Goal: Communication & Community: Answer question/provide support

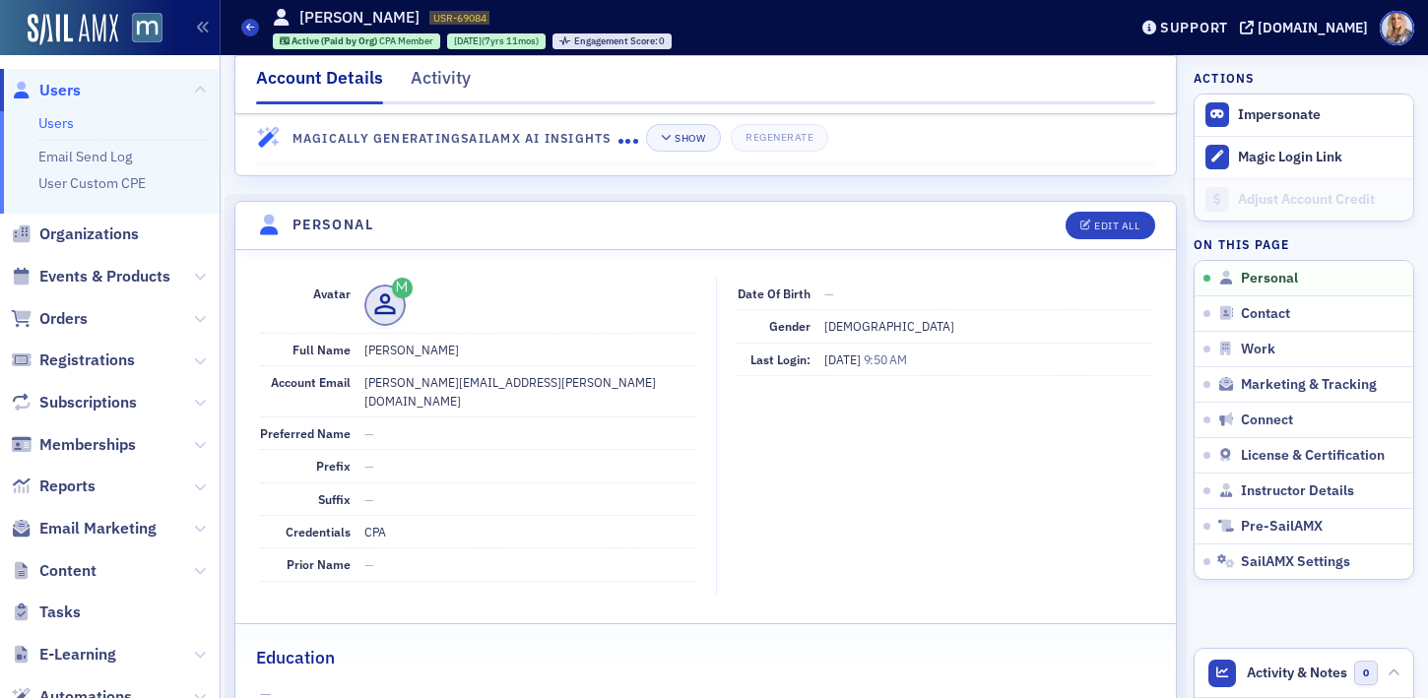
scroll to position [103, 0]
click at [59, 125] on link "Users" at bounding box center [55, 123] width 35 height 18
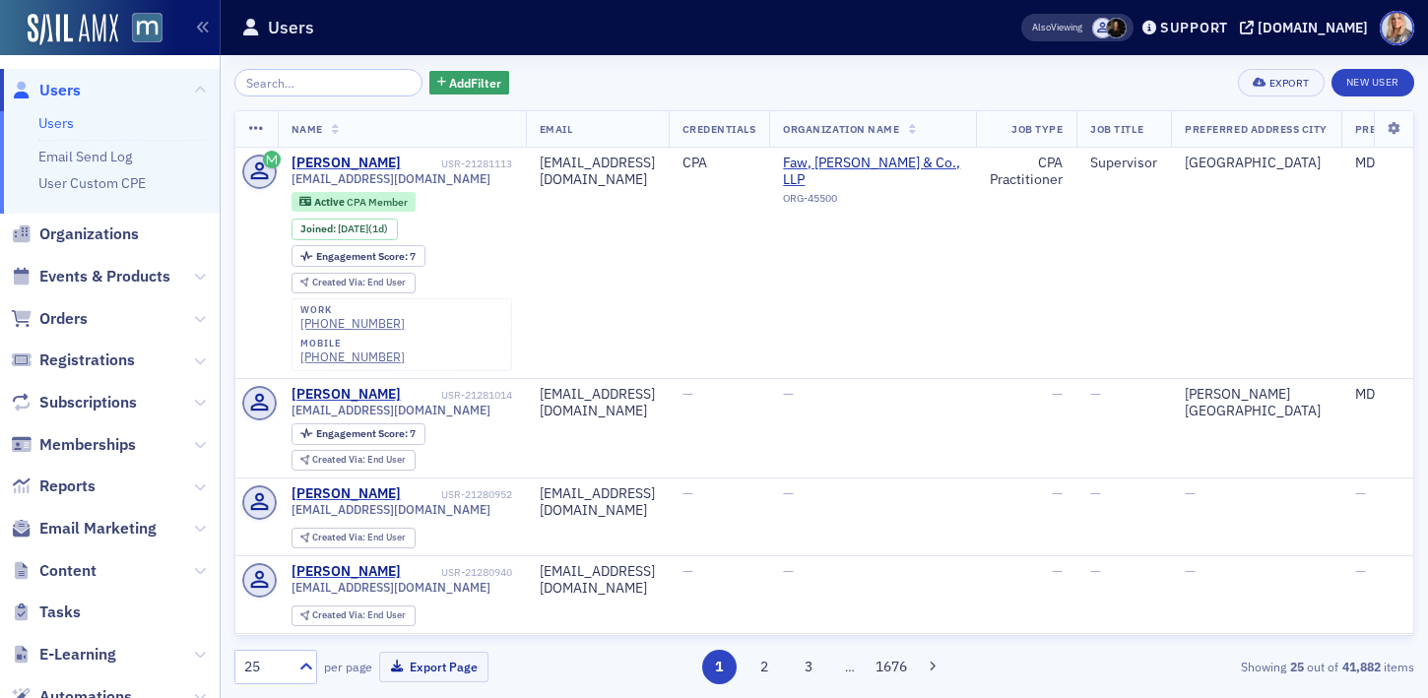
click at [307, 87] on input "search" at bounding box center [328, 83] width 188 height 28
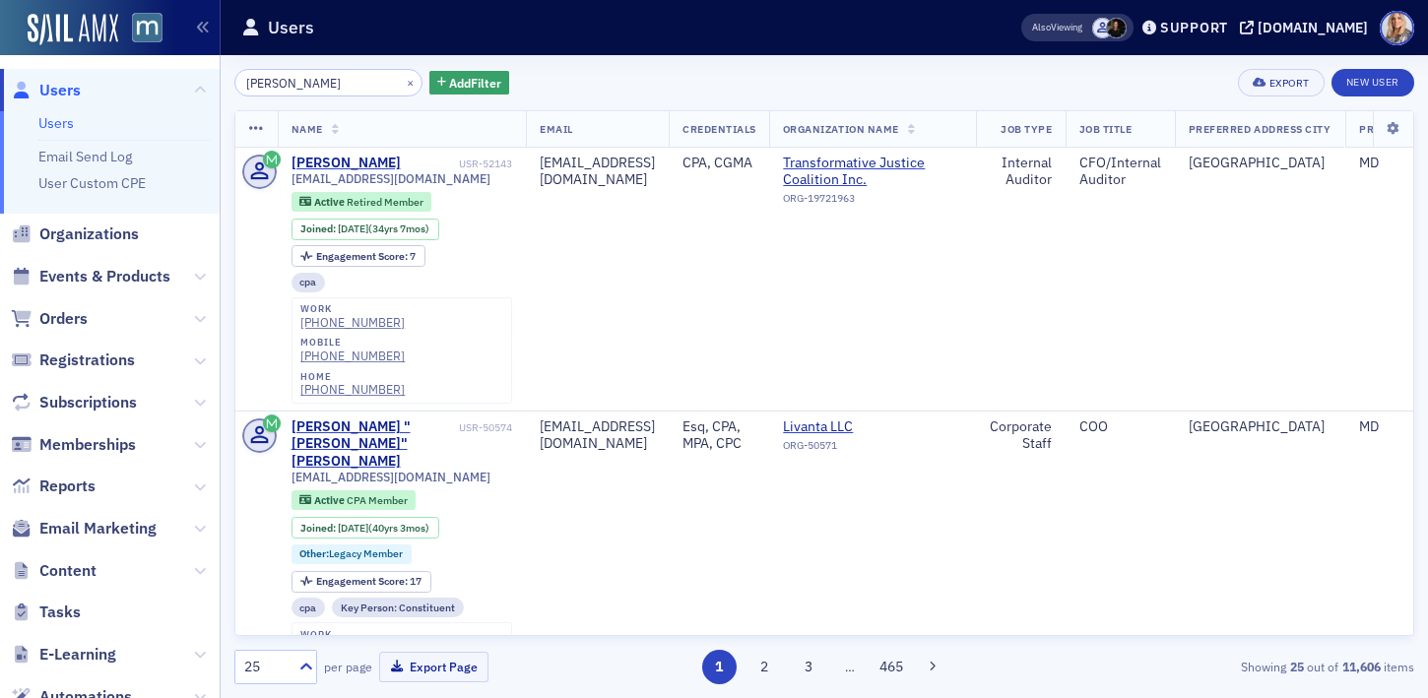
type input "[PERSON_NAME]"
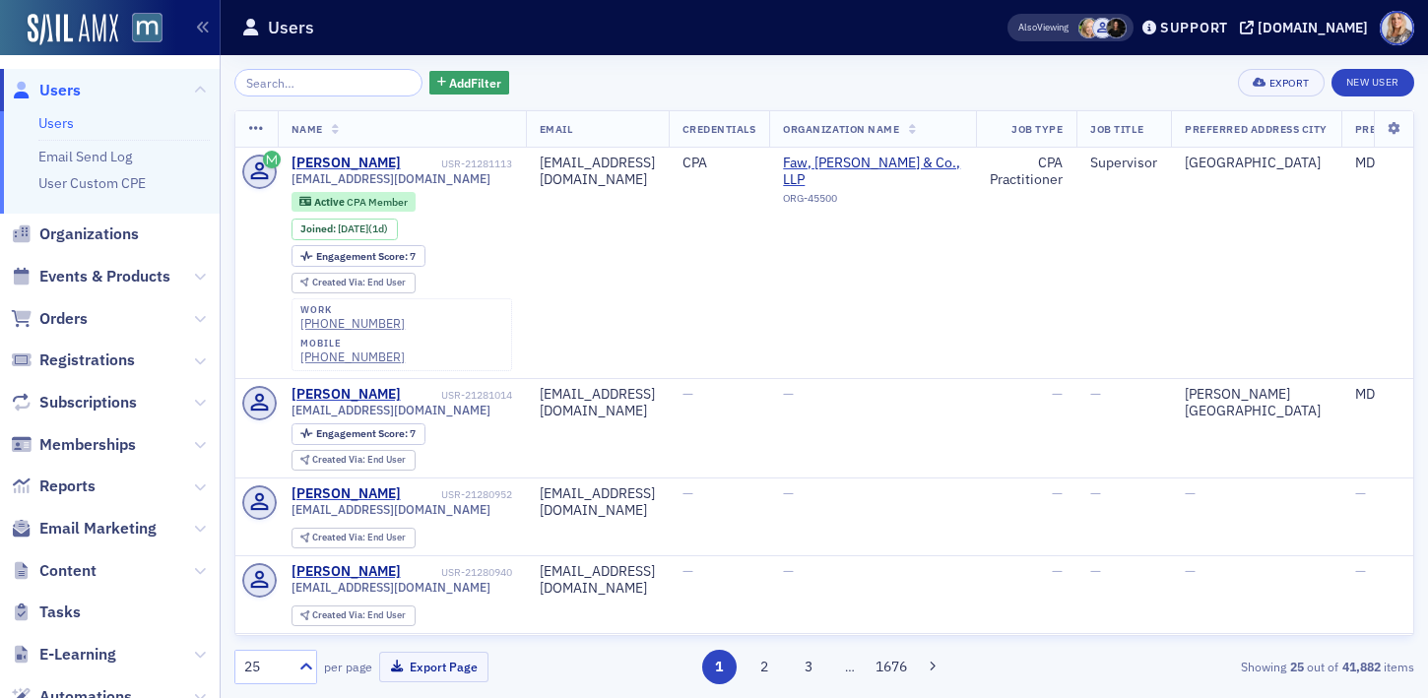
click at [268, 82] on input "search" at bounding box center [328, 83] width 188 height 28
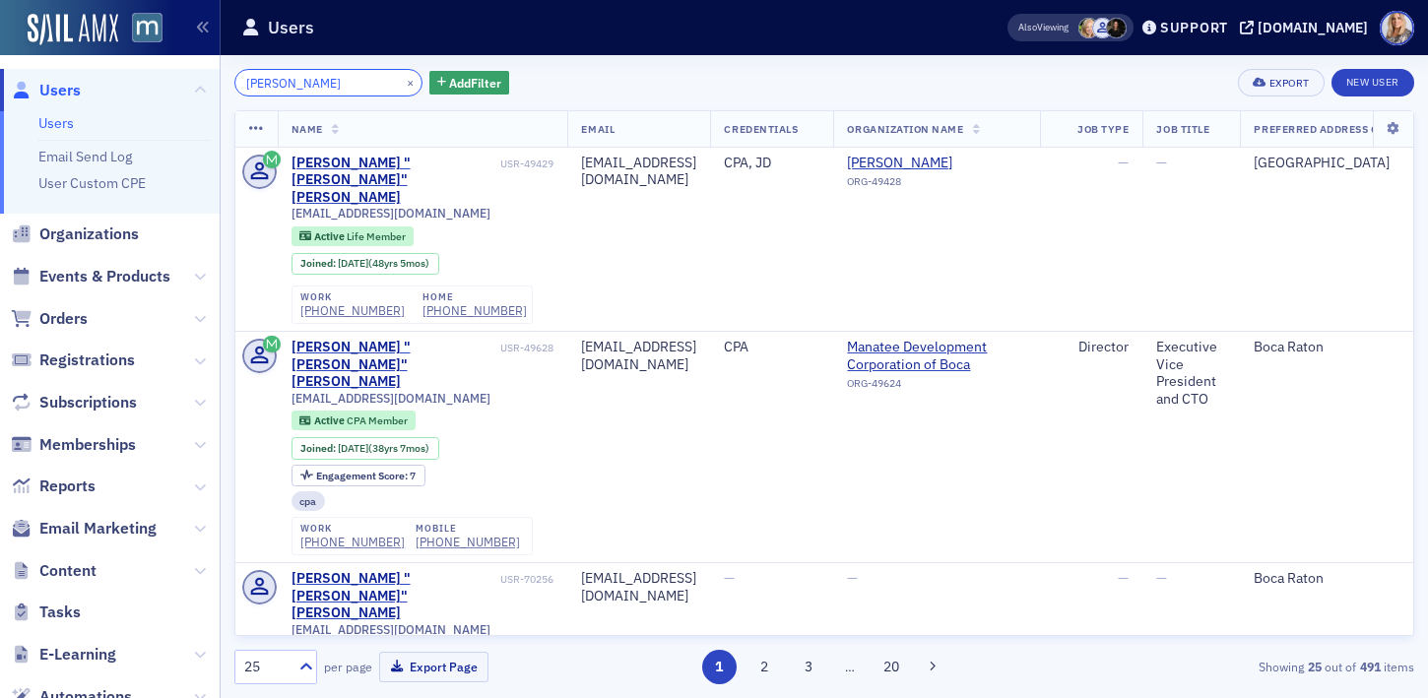
click at [272, 79] on input "Mike Brown" at bounding box center [328, 83] width 188 height 28
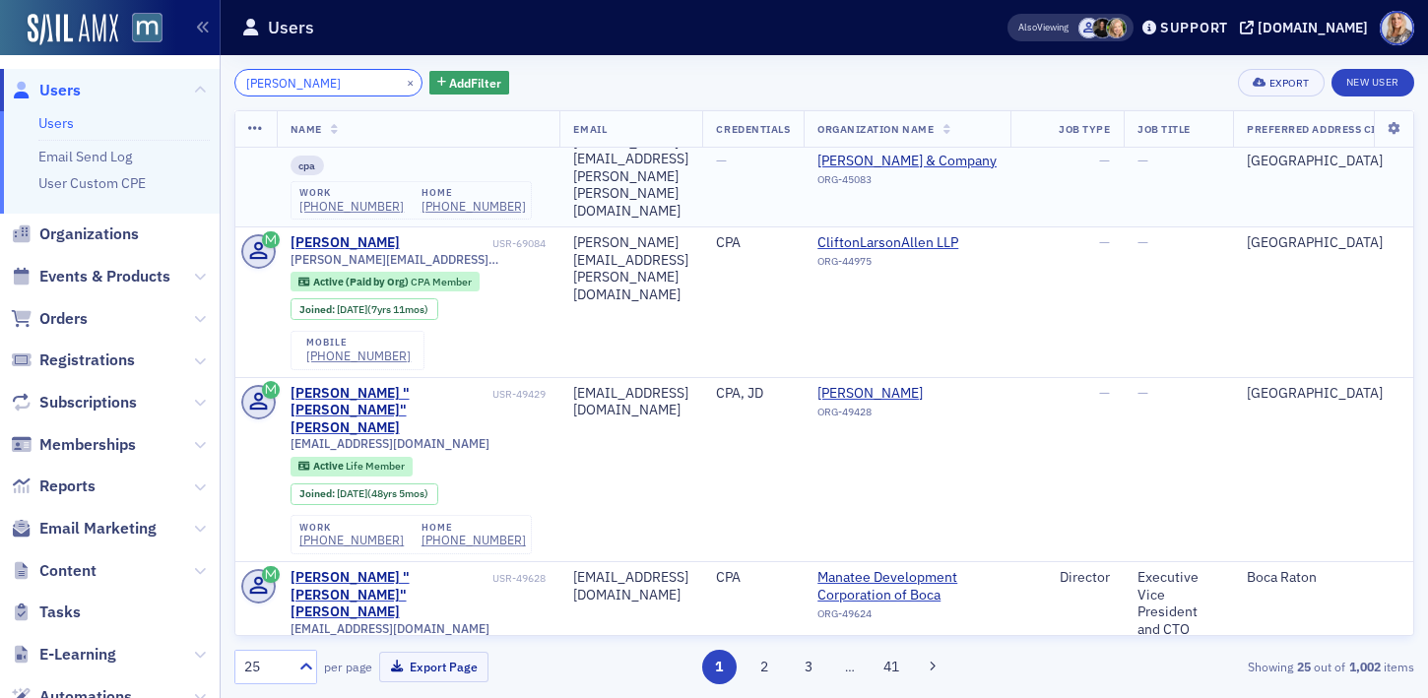
scroll to position [273, 1]
type input "Michael Brown"
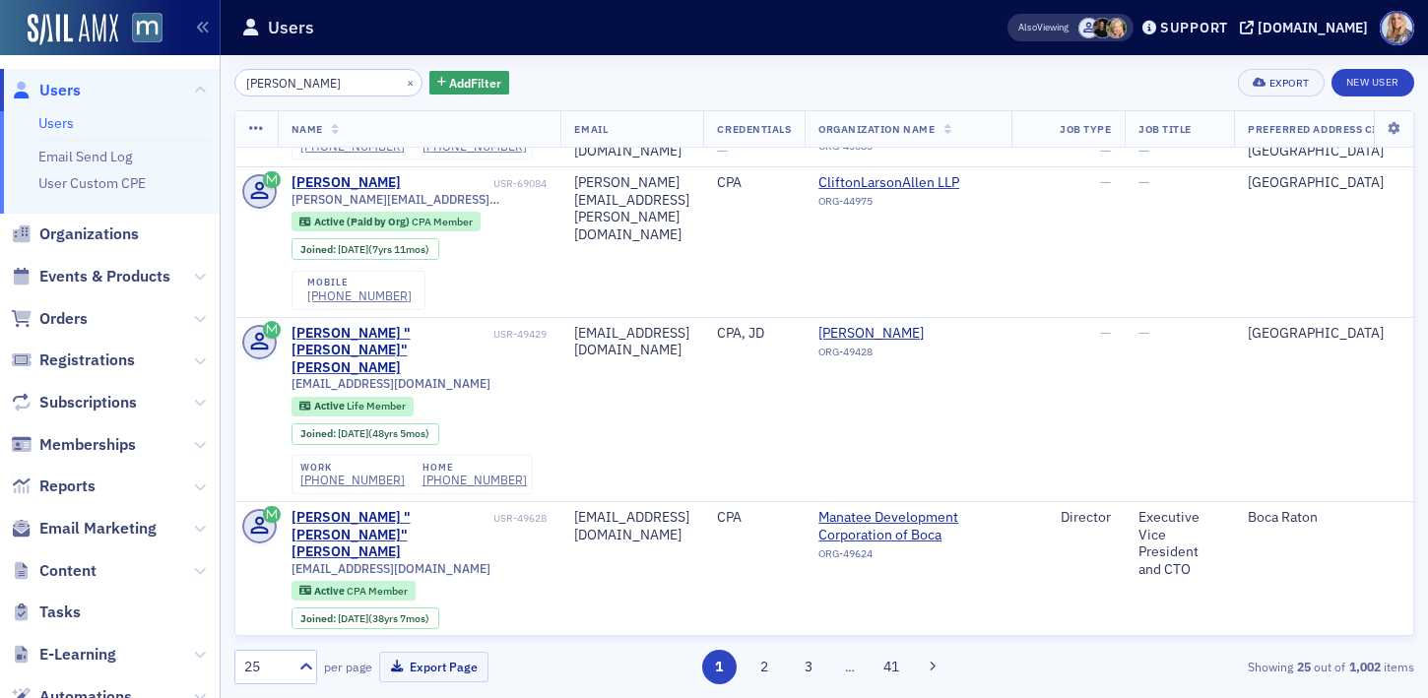
scroll to position [0, 0]
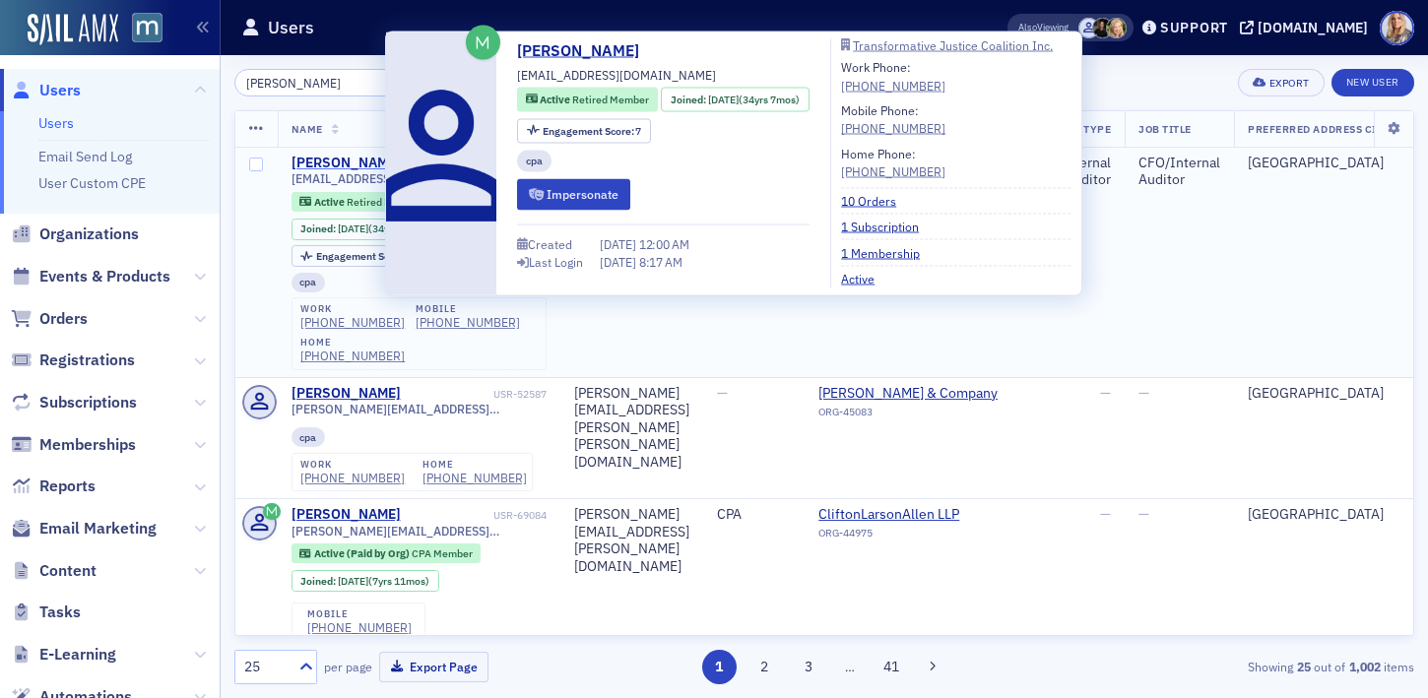
click at [335, 159] on div "[PERSON_NAME]" at bounding box center [346, 164] width 109 height 18
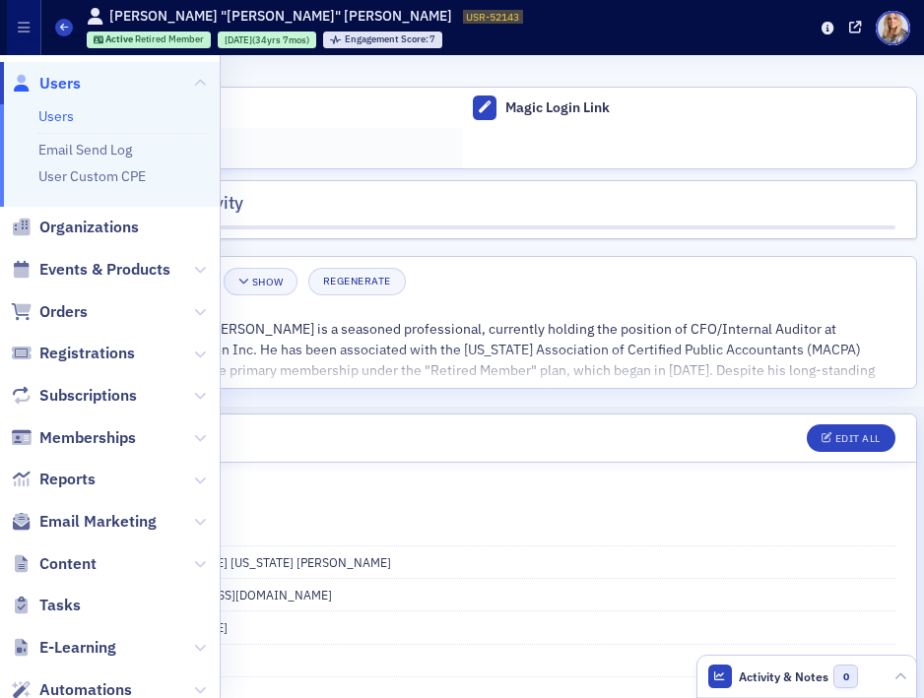
click at [326, 441] on header "Personal Edit All" at bounding box center [462, 439] width 908 height 48
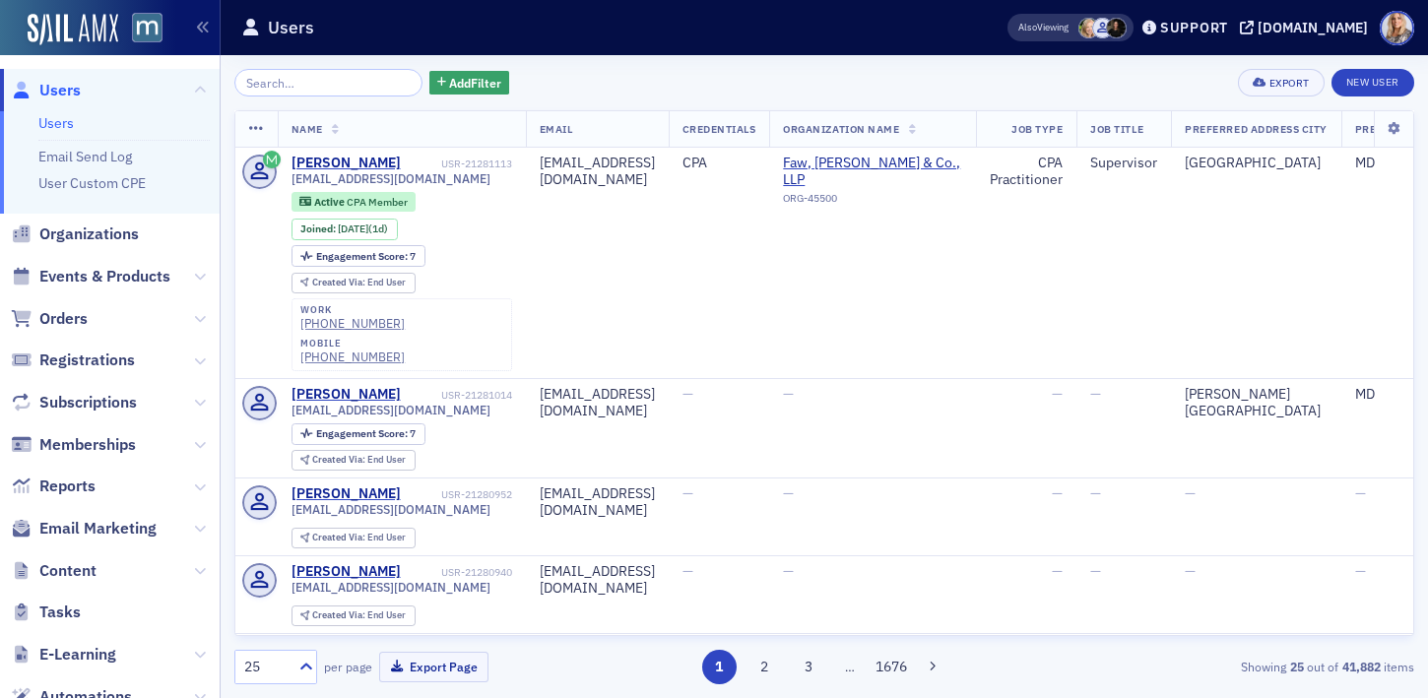
click at [276, 86] on input "search" at bounding box center [328, 83] width 188 height 28
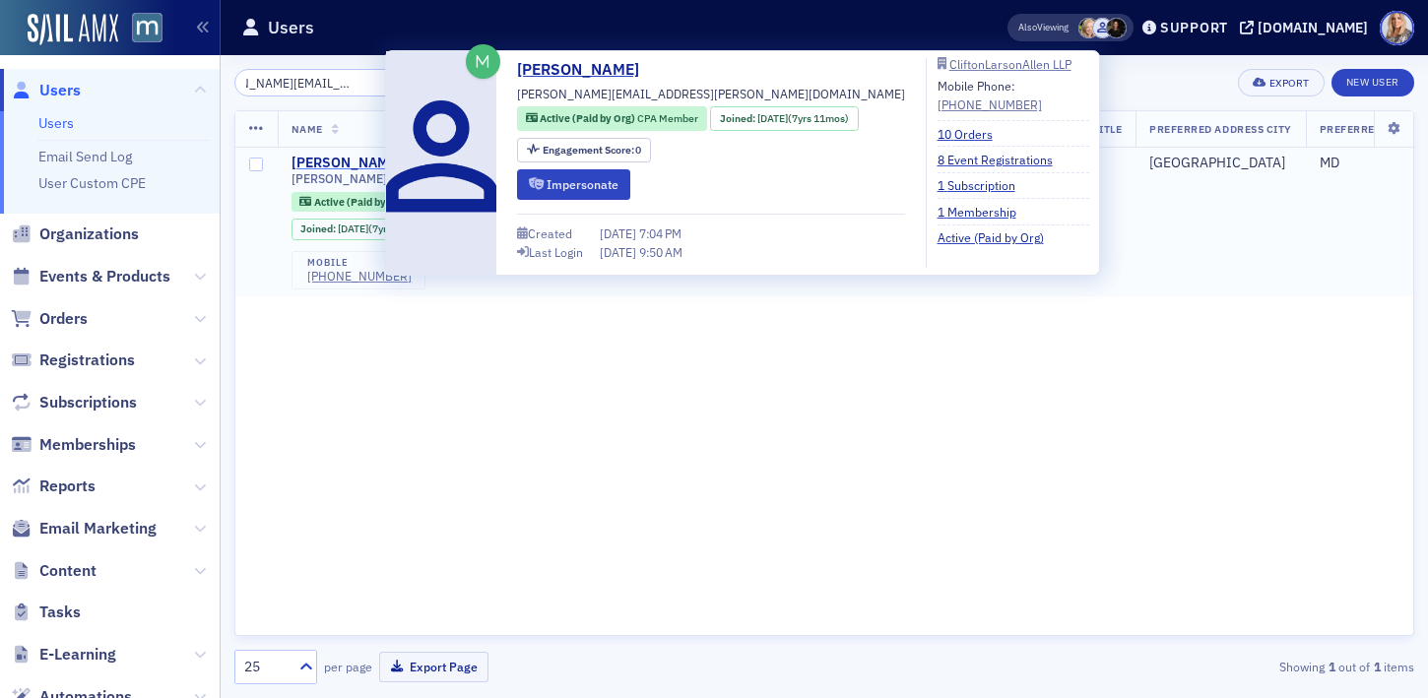
type input "[PERSON_NAME][EMAIL_ADDRESS][PERSON_NAME][DOMAIN_NAME]"
click at [347, 162] on div "[PERSON_NAME]" at bounding box center [346, 164] width 109 height 18
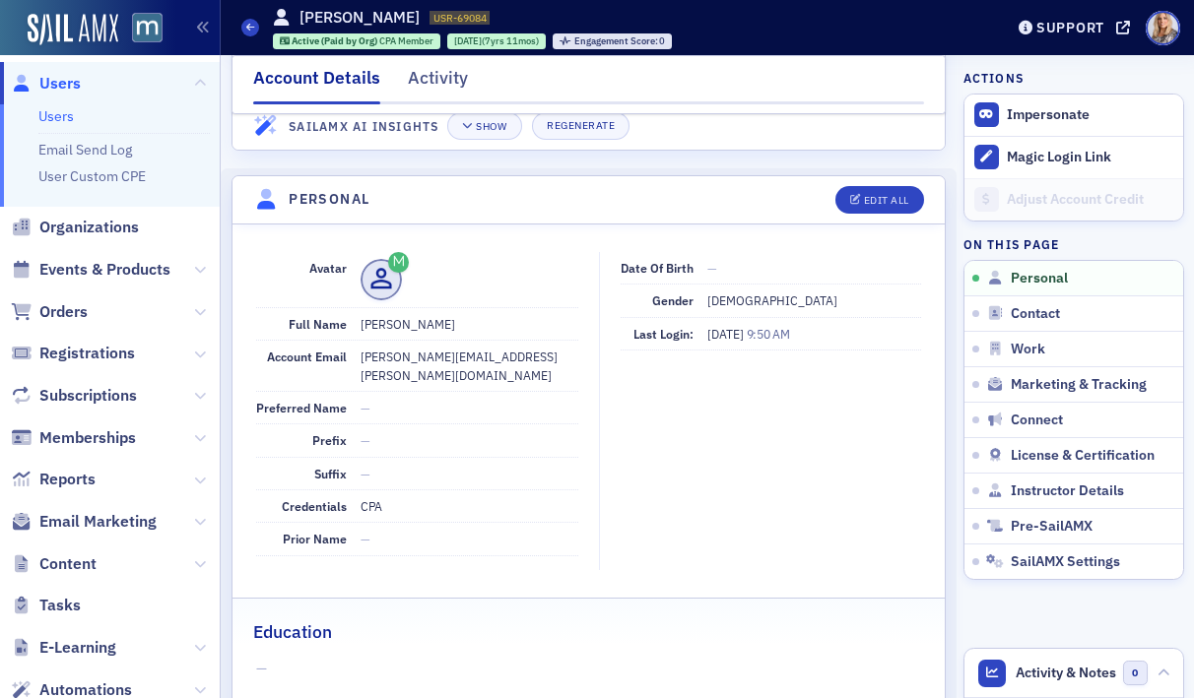
scroll to position [132, 0]
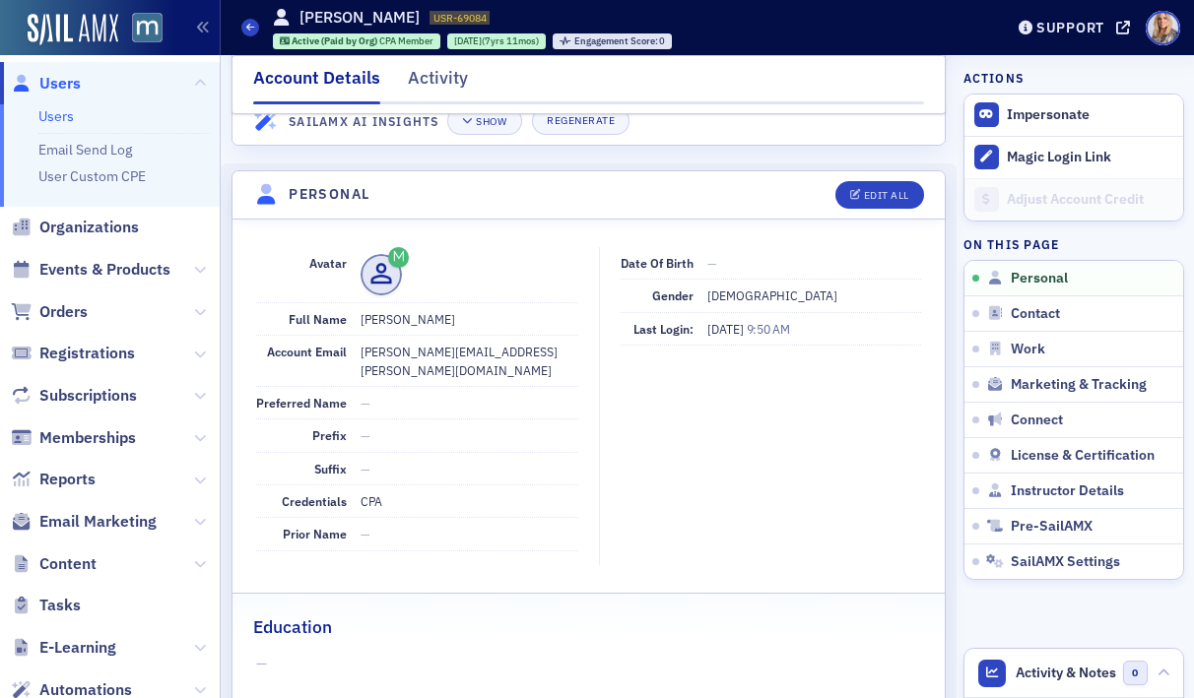
click at [864, 99] on div "Account Details Activity" at bounding box center [588, 84] width 715 height 59
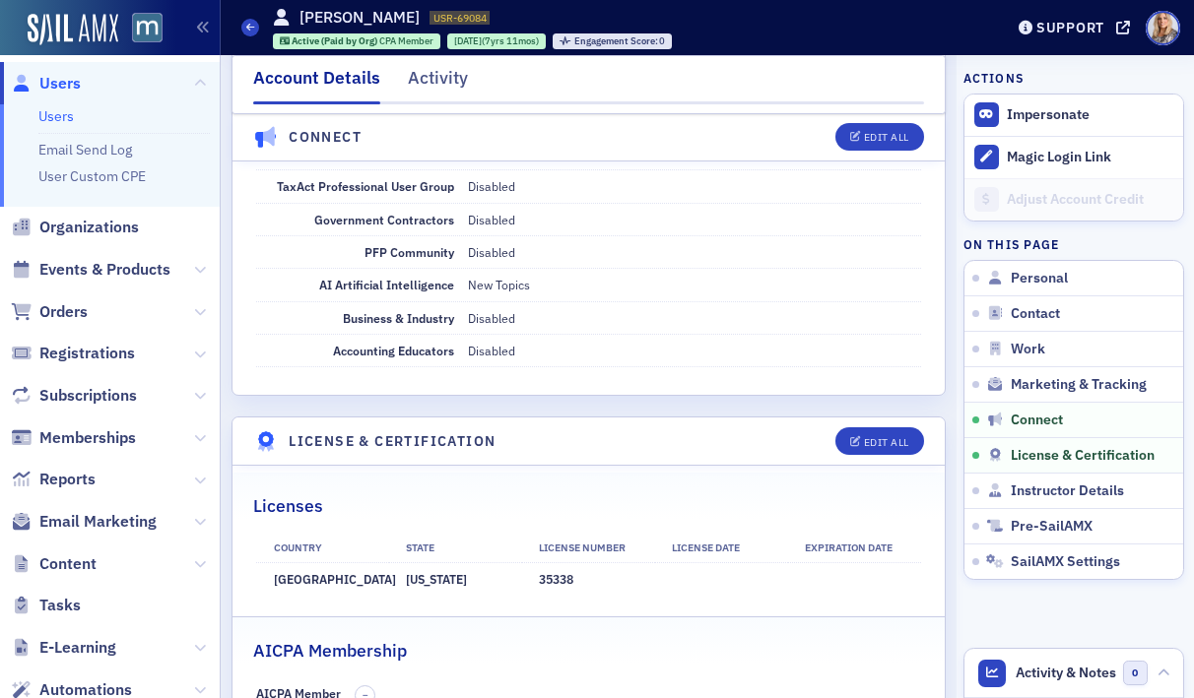
scroll to position [3621, 0]
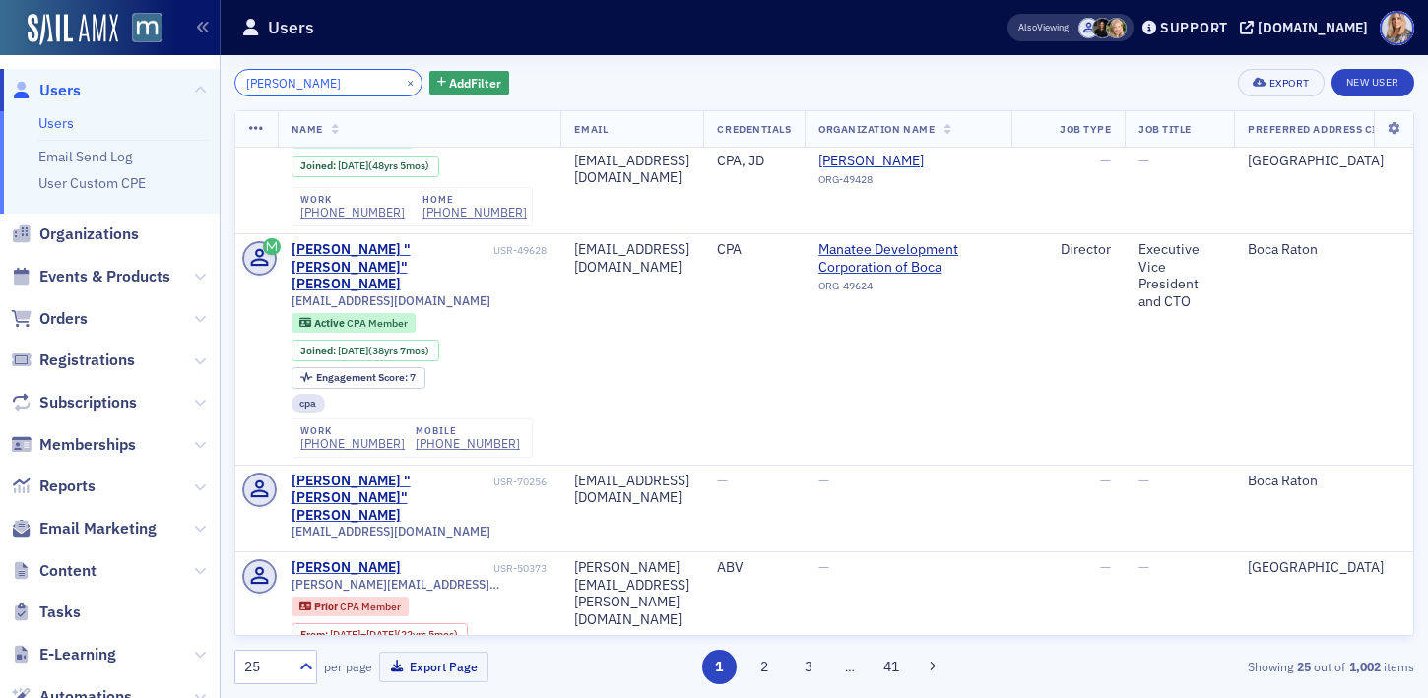
scroll to position [601, 0]
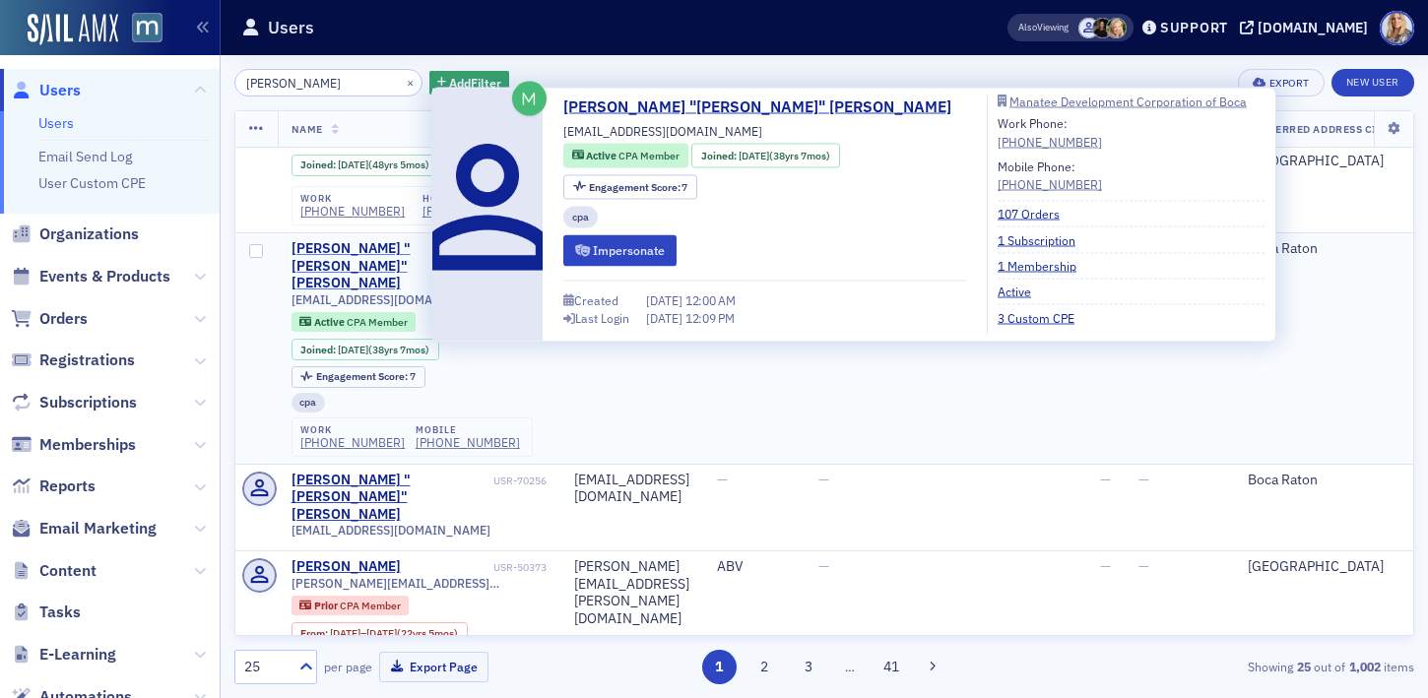
click at [420, 240] on div "[PERSON_NAME] "[PERSON_NAME]" [PERSON_NAME]" at bounding box center [391, 266] width 198 height 52
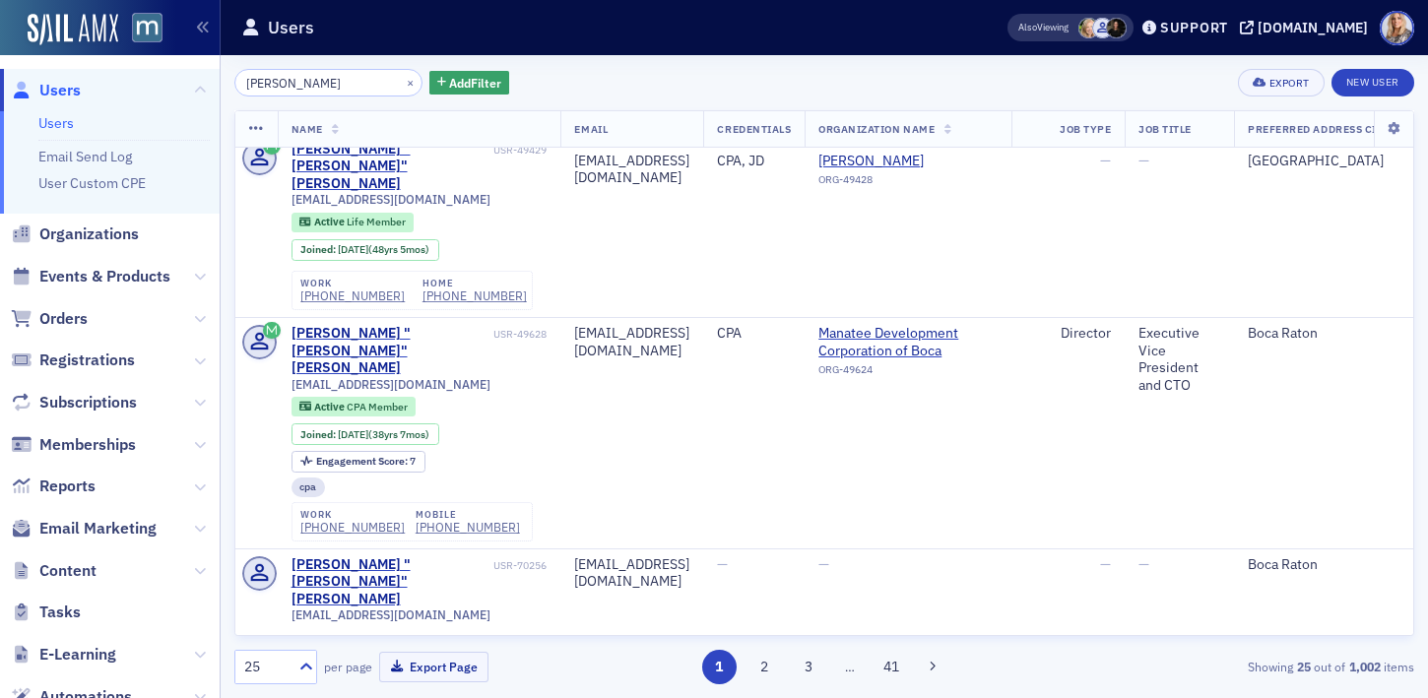
scroll to position [523, 0]
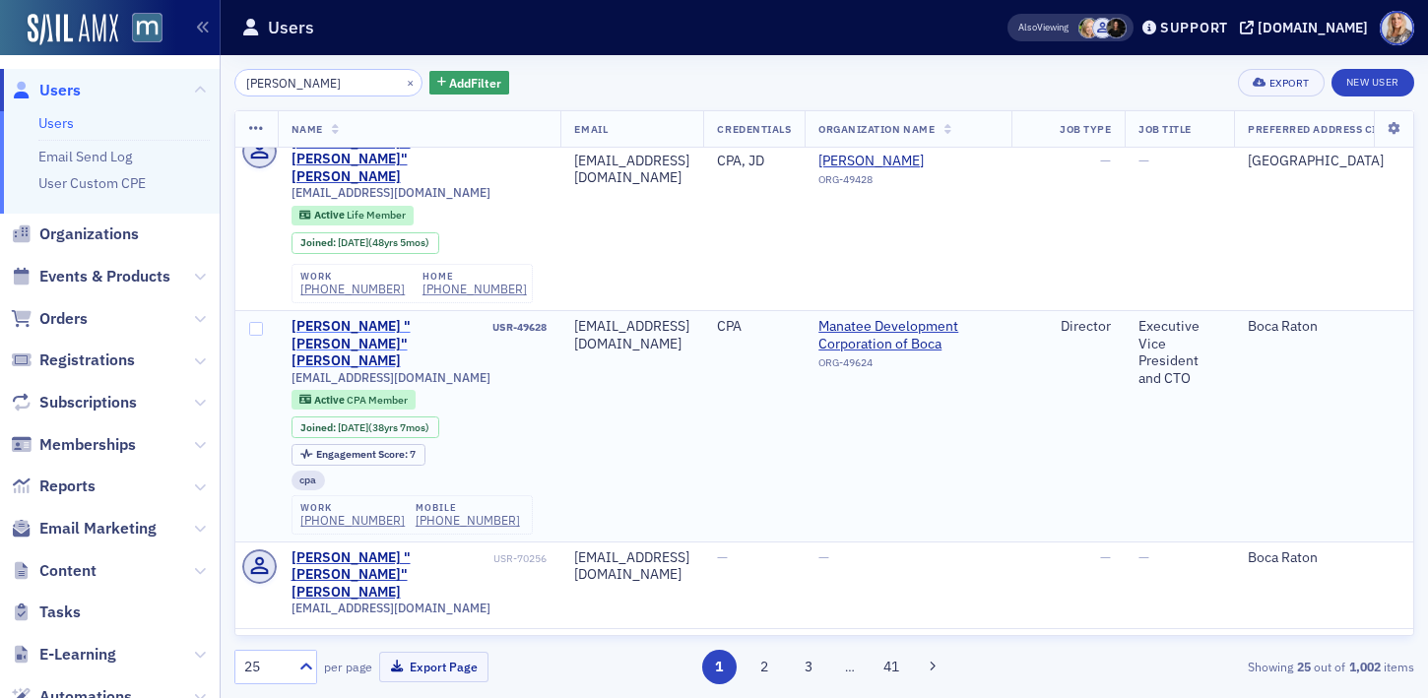
click at [414, 318] on div "Michael "Mike" Brown" at bounding box center [391, 344] width 198 height 52
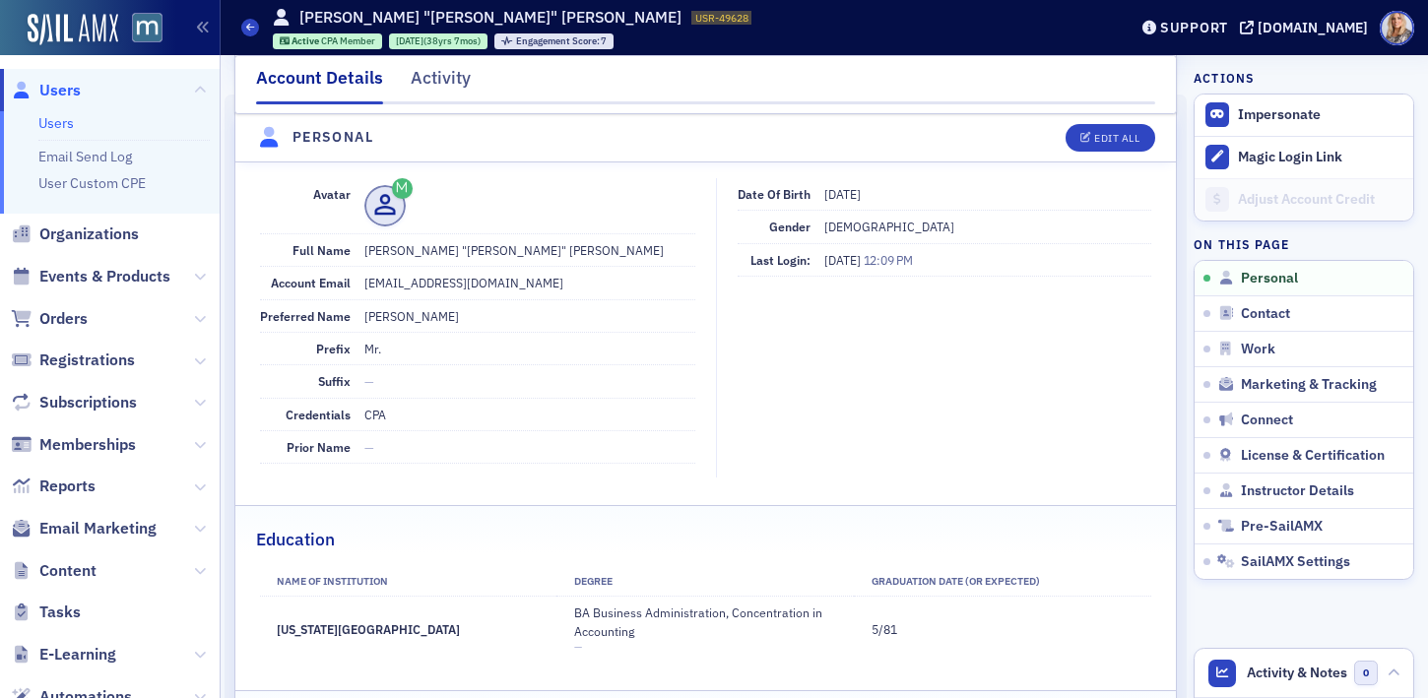
scroll to position [203, 0]
click at [504, 259] on dd "Mr. Michael "Mike" L Brown" at bounding box center [529, 248] width 331 height 32
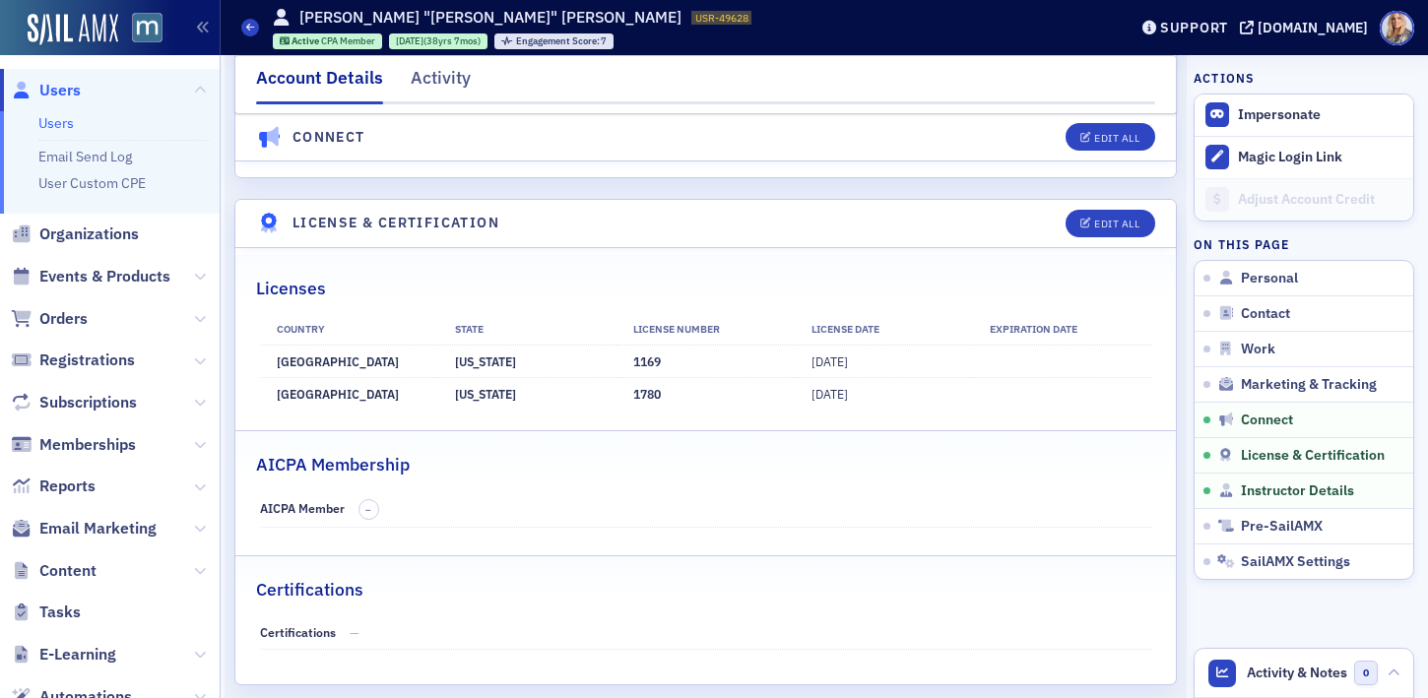
scroll to position [3863, 0]
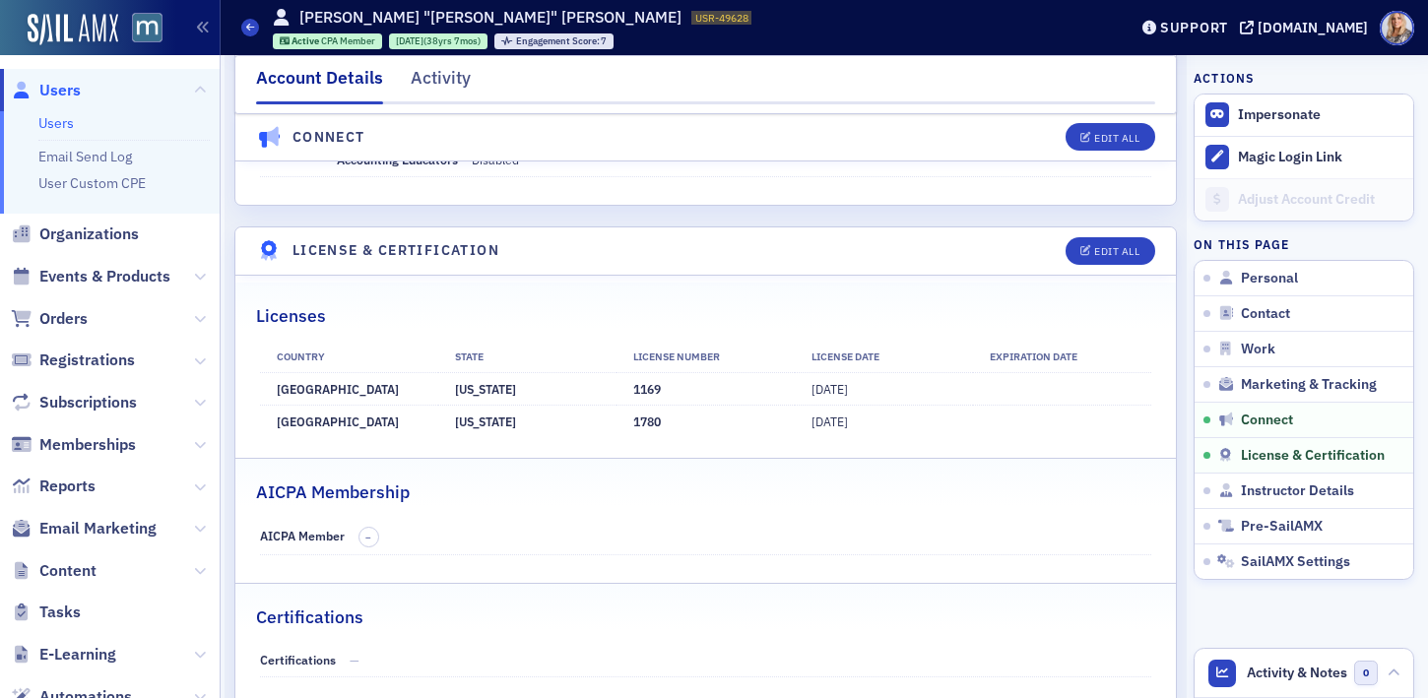
click at [58, 126] on link "Users" at bounding box center [55, 123] width 35 height 18
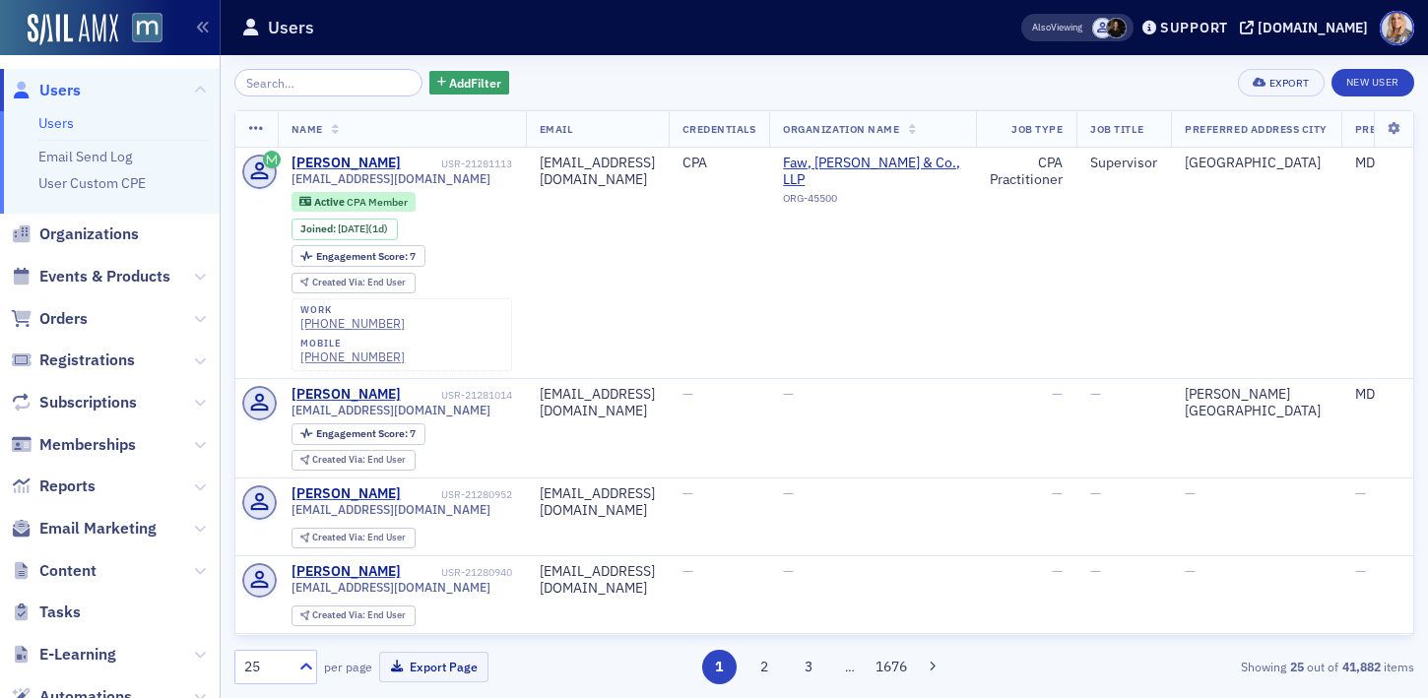
click at [281, 83] on input "search" at bounding box center [328, 83] width 188 height 28
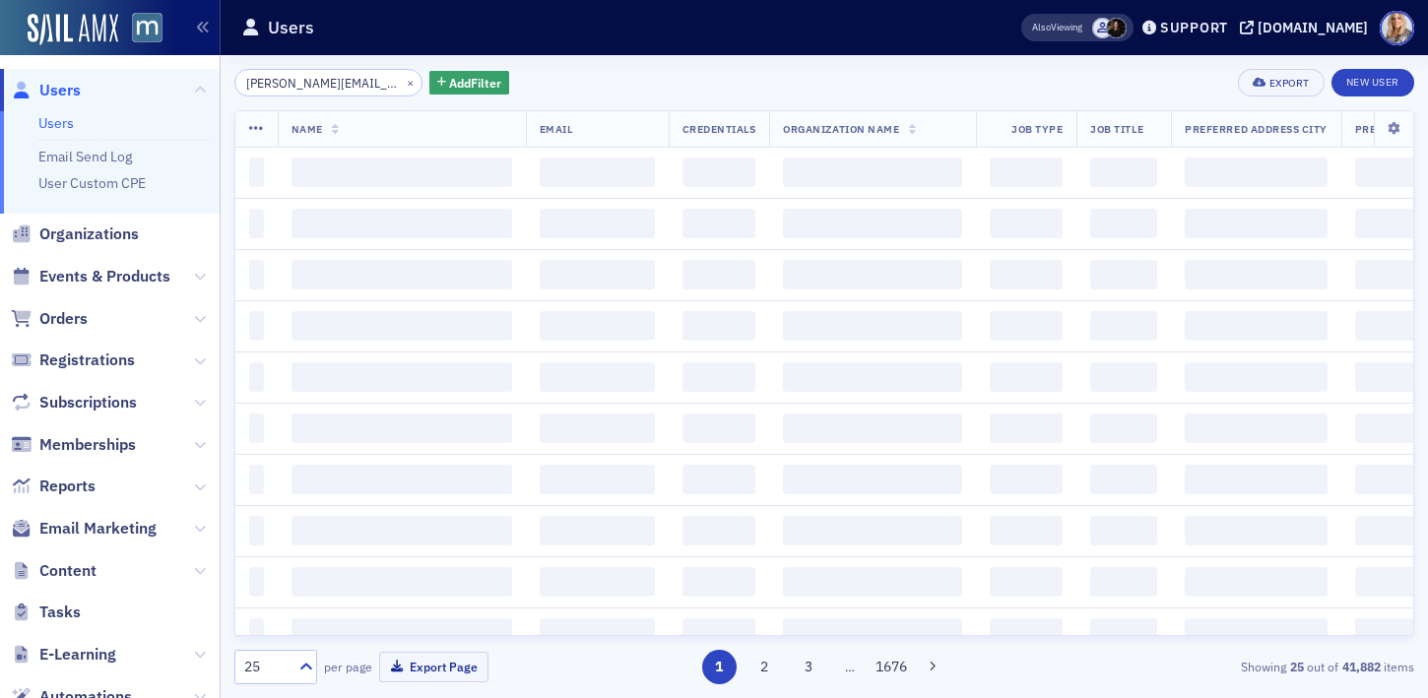
scroll to position [0, 43]
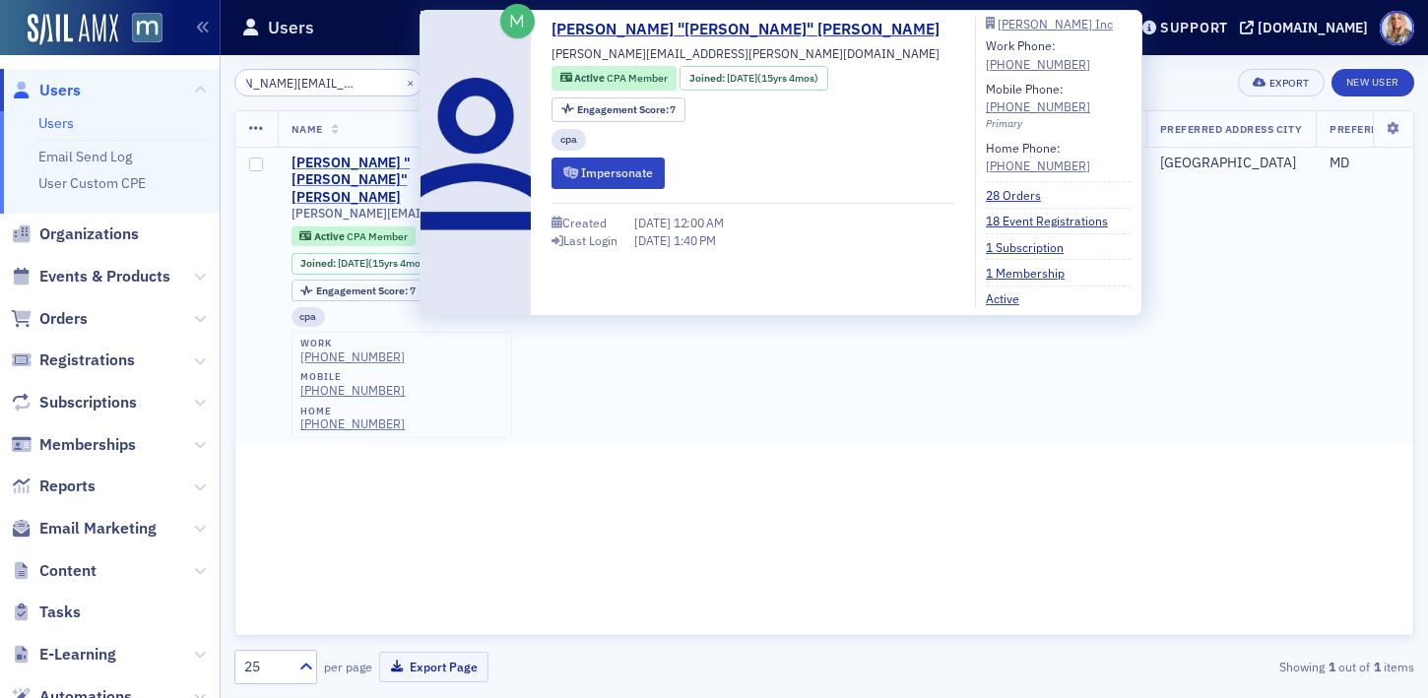
type input "Sam.Chan@martinmarietta.com"
click at [364, 160] on div "Samuel "Sam" Chan" at bounding box center [373, 181] width 163 height 52
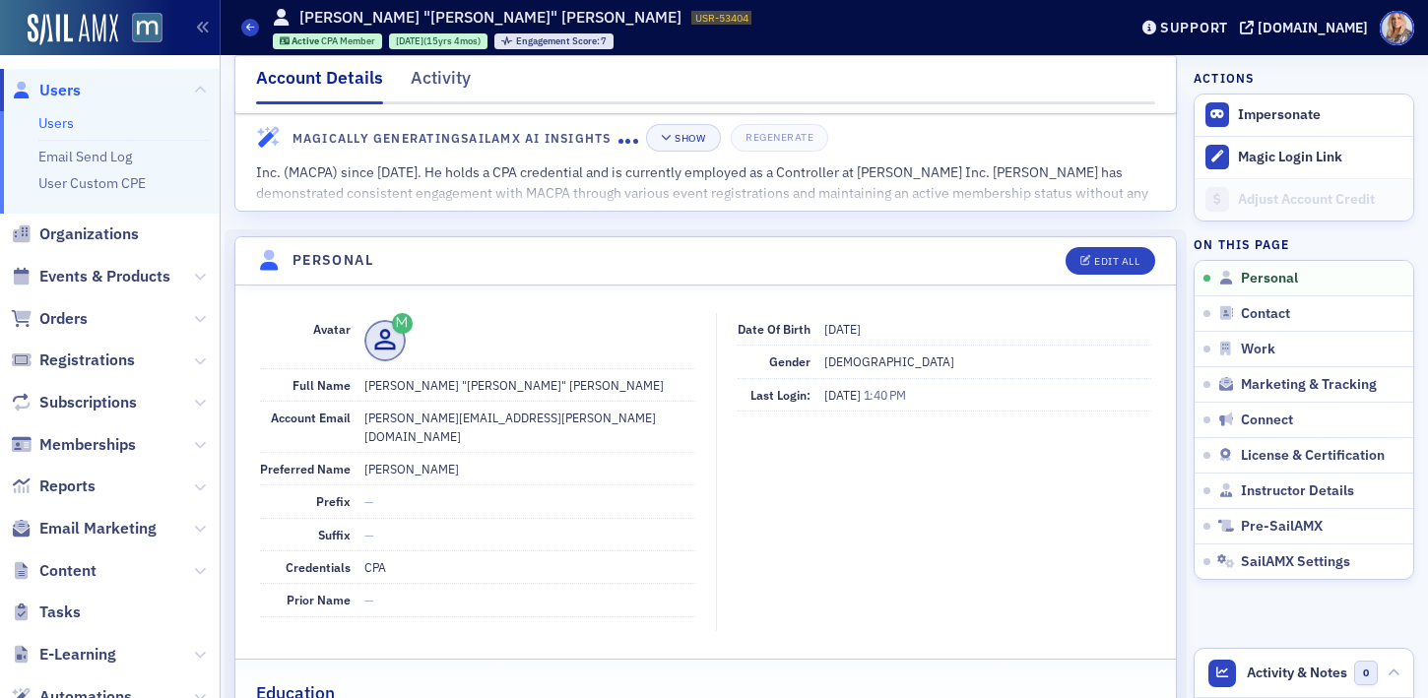
scroll to position [74, 0]
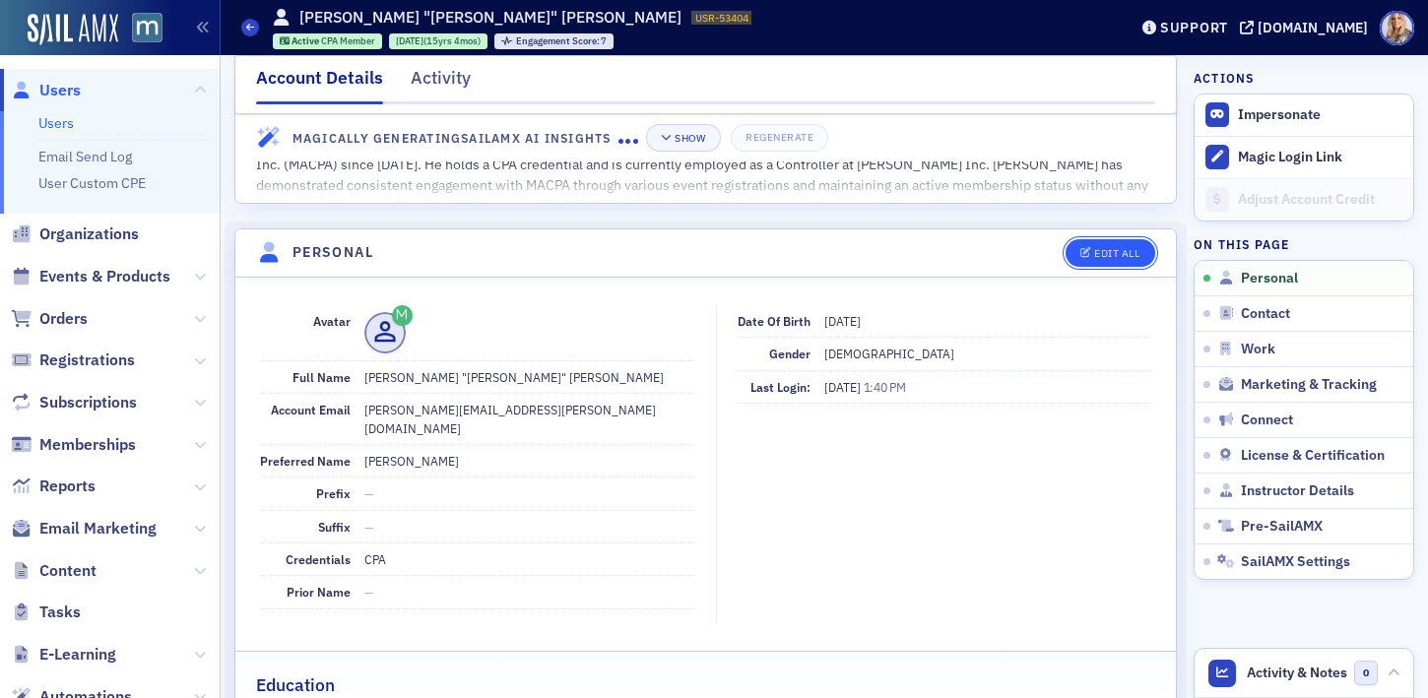
click at [1106, 257] on div "Edit All" at bounding box center [1116, 253] width 45 height 11
select select "US"
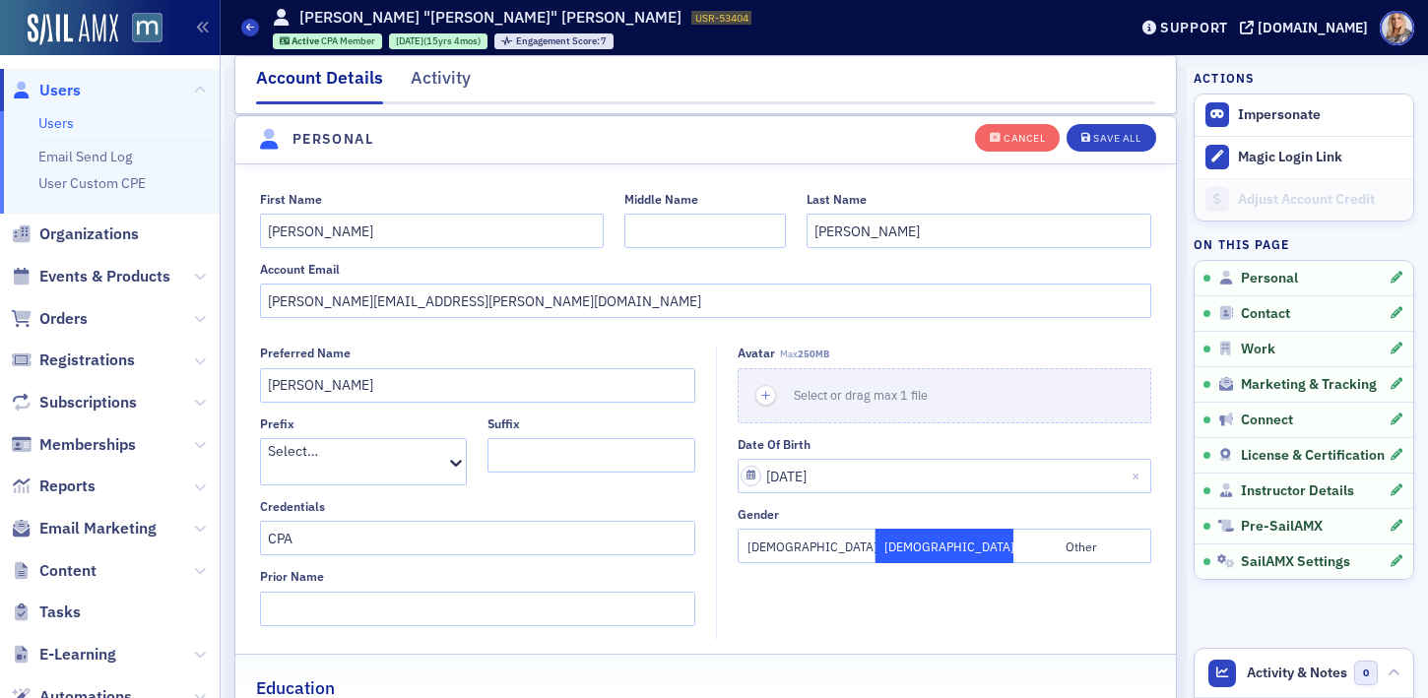
scroll to position [229, 0]
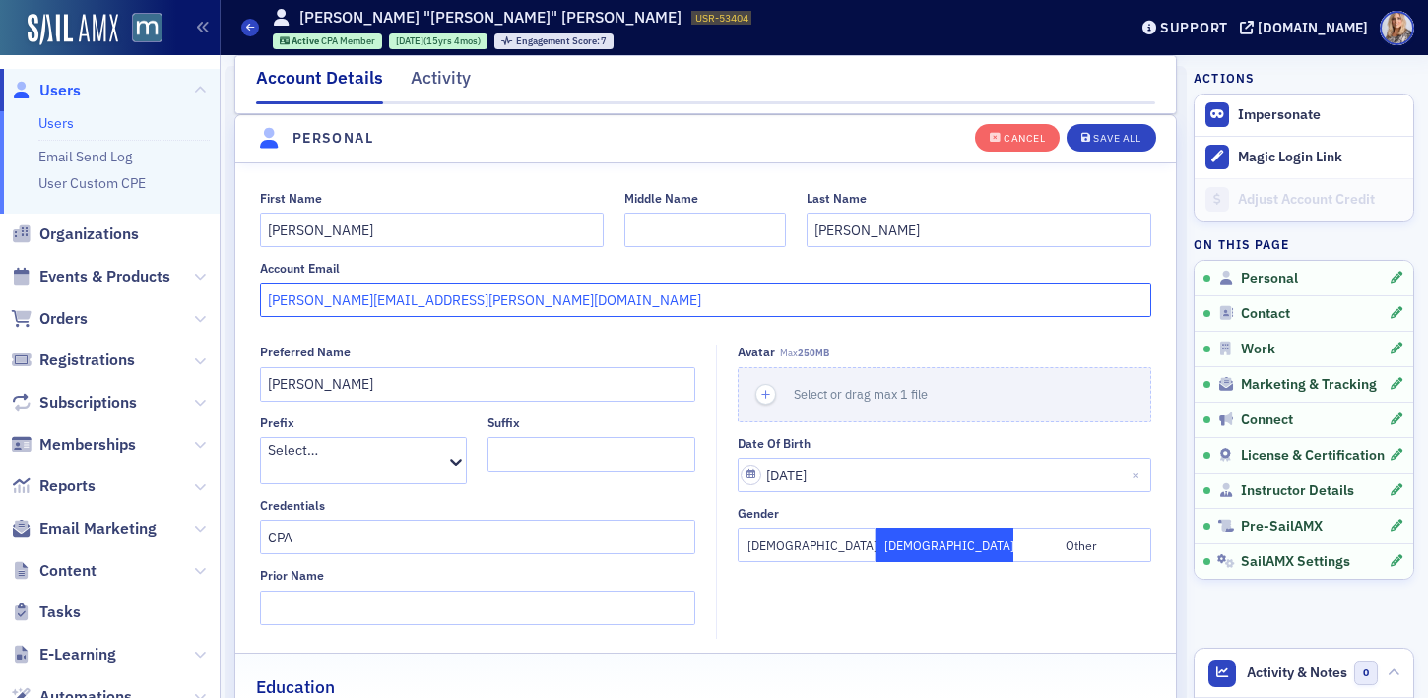
drag, startPoint x: 495, startPoint y: 295, endPoint x: 208, endPoint y: 284, distance: 287.8
click at [208, 284] on div "Users Users Email Send Log User Custom CPE Organizations Events & Products Orde…" at bounding box center [714, 349] width 1428 height 698
paste input "Samuel_Chan@live"
type input "Samuel_Chan@live.com"
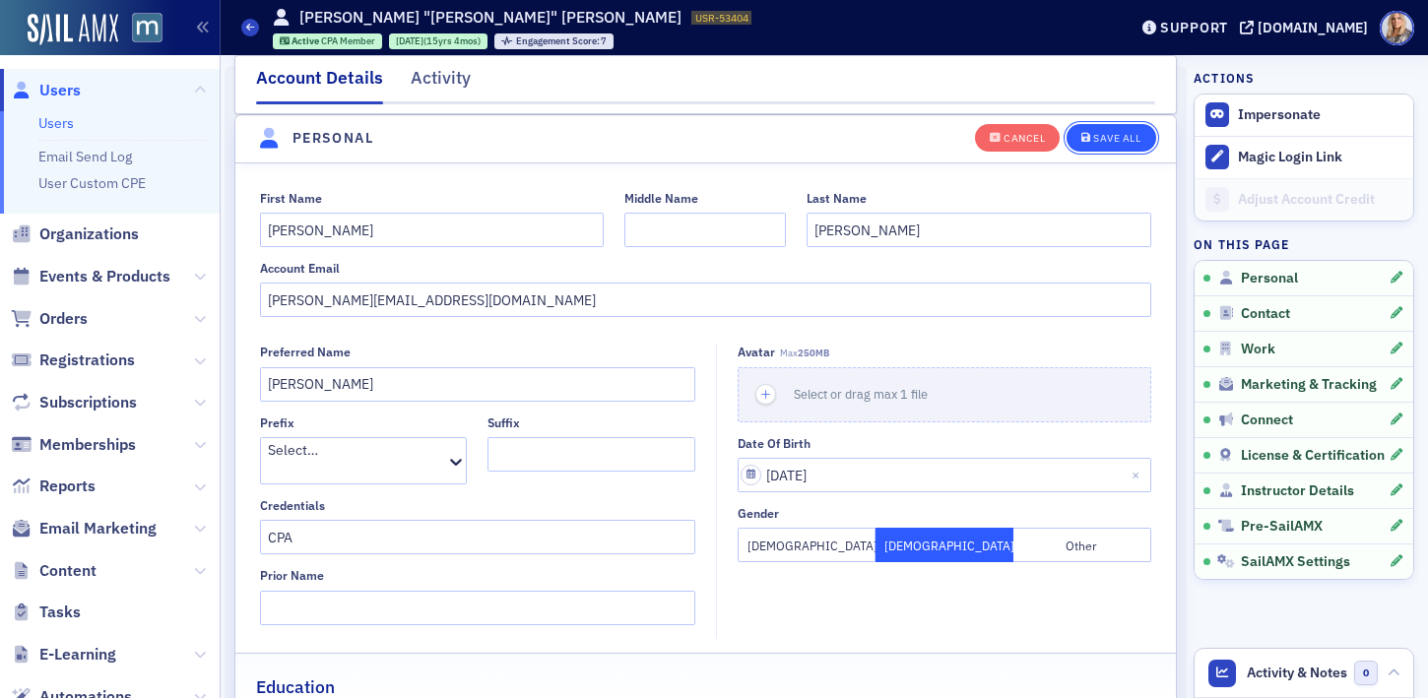
click at [1122, 134] on div "Save All" at bounding box center [1116, 138] width 47 height 11
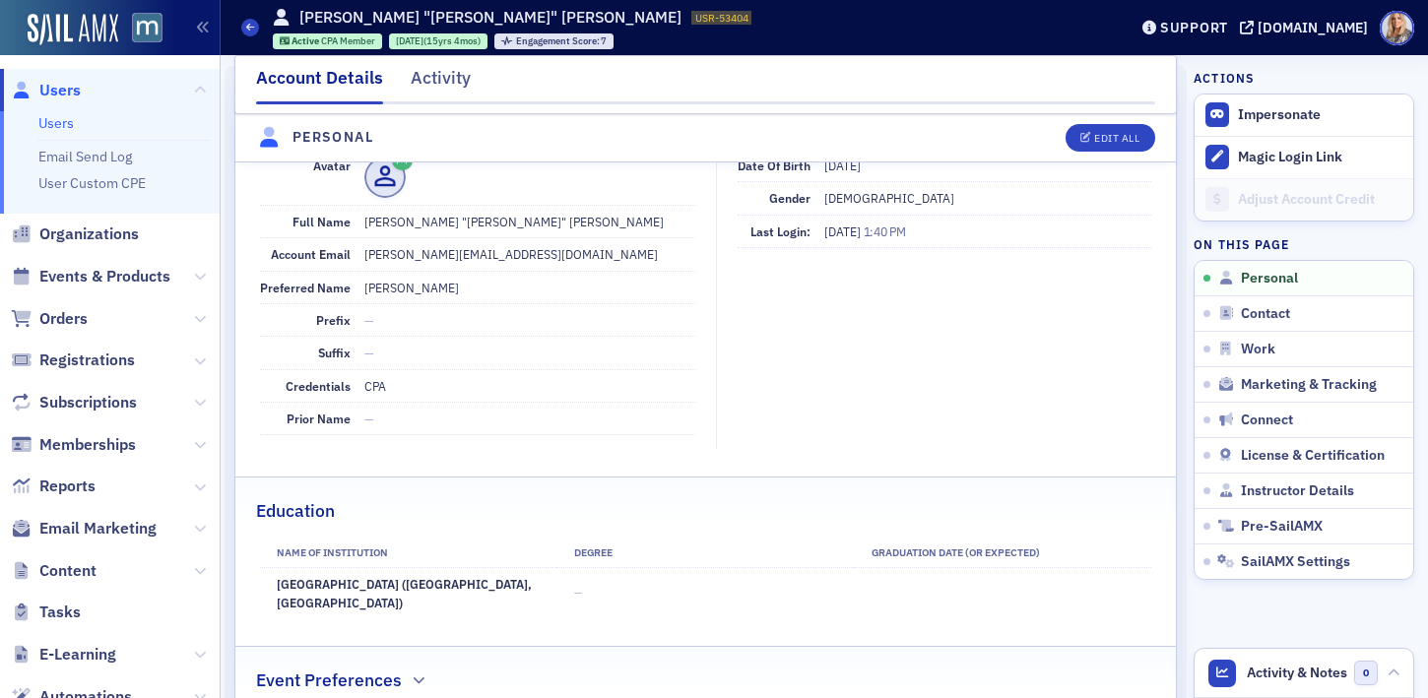
click at [63, 123] on link "Users" at bounding box center [55, 123] width 35 height 18
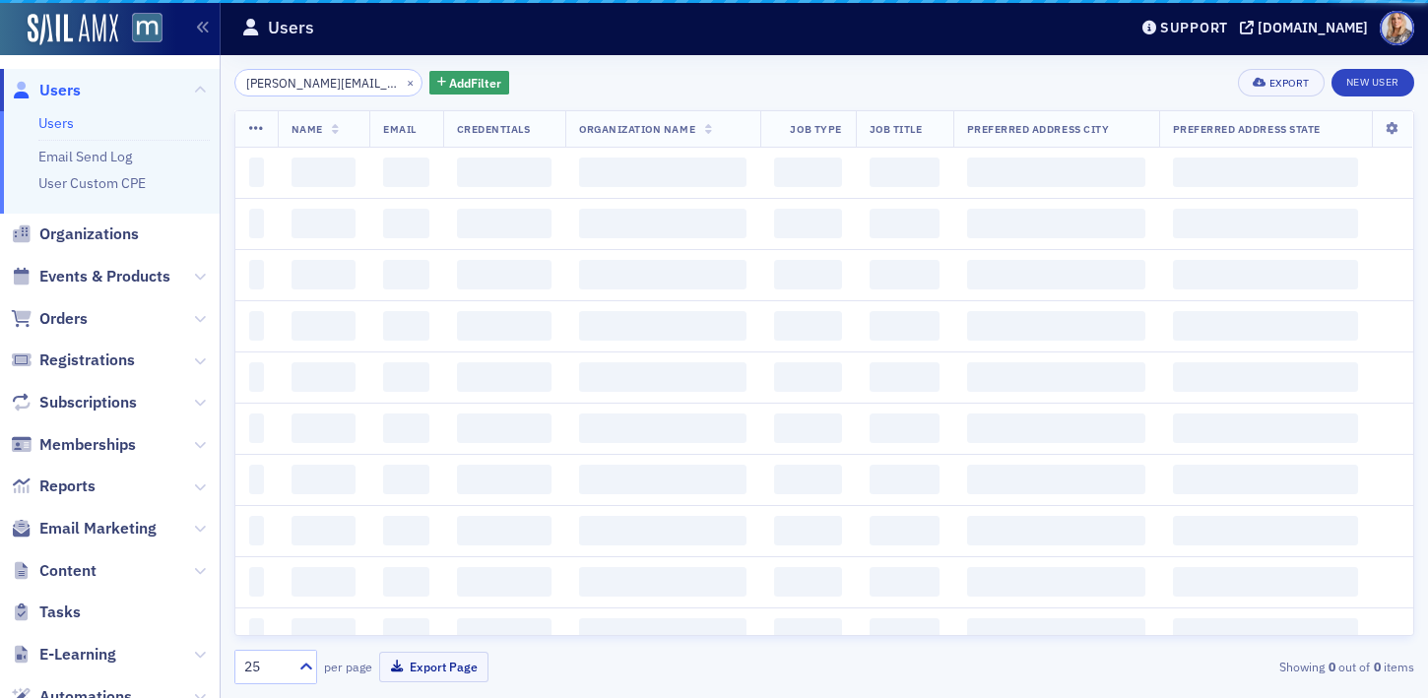
scroll to position [0, 44]
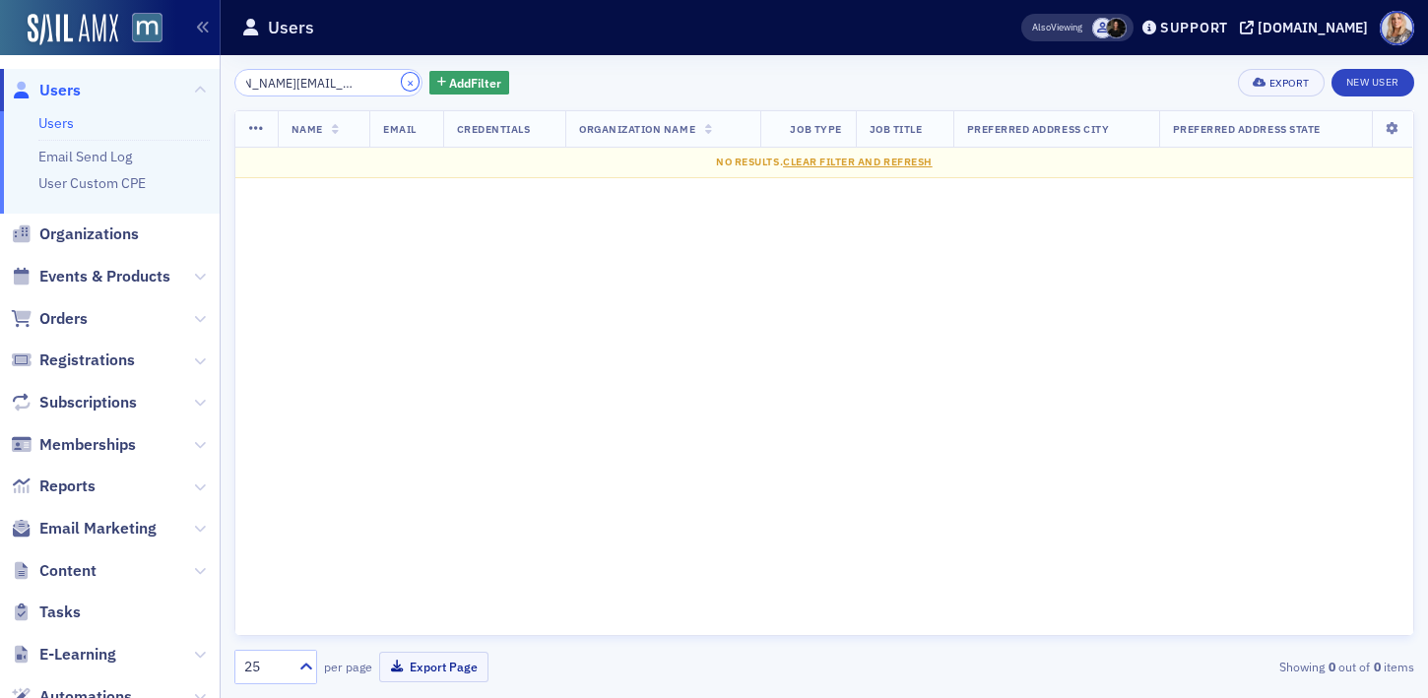
click at [402, 79] on button "×" at bounding box center [411, 82] width 18 height 18
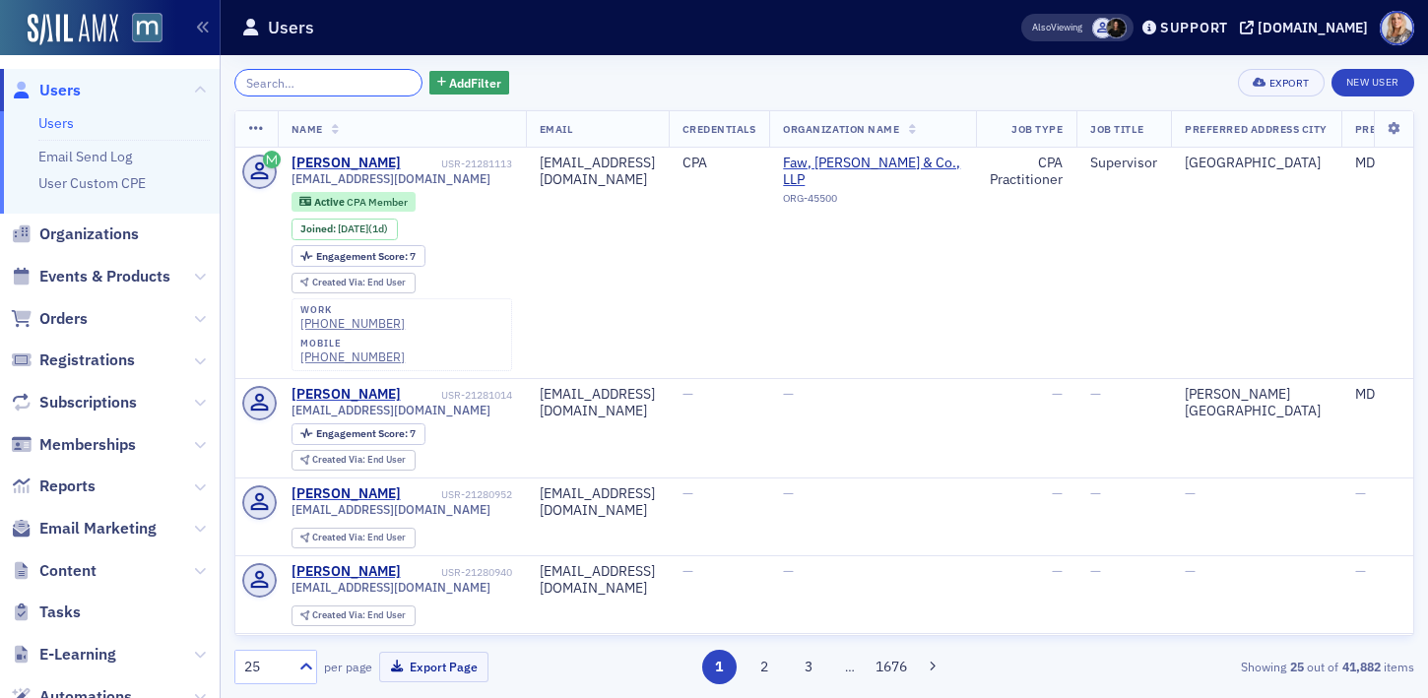
click at [312, 82] on input "search" at bounding box center [328, 83] width 188 height 28
paste input "Elaine Jones"
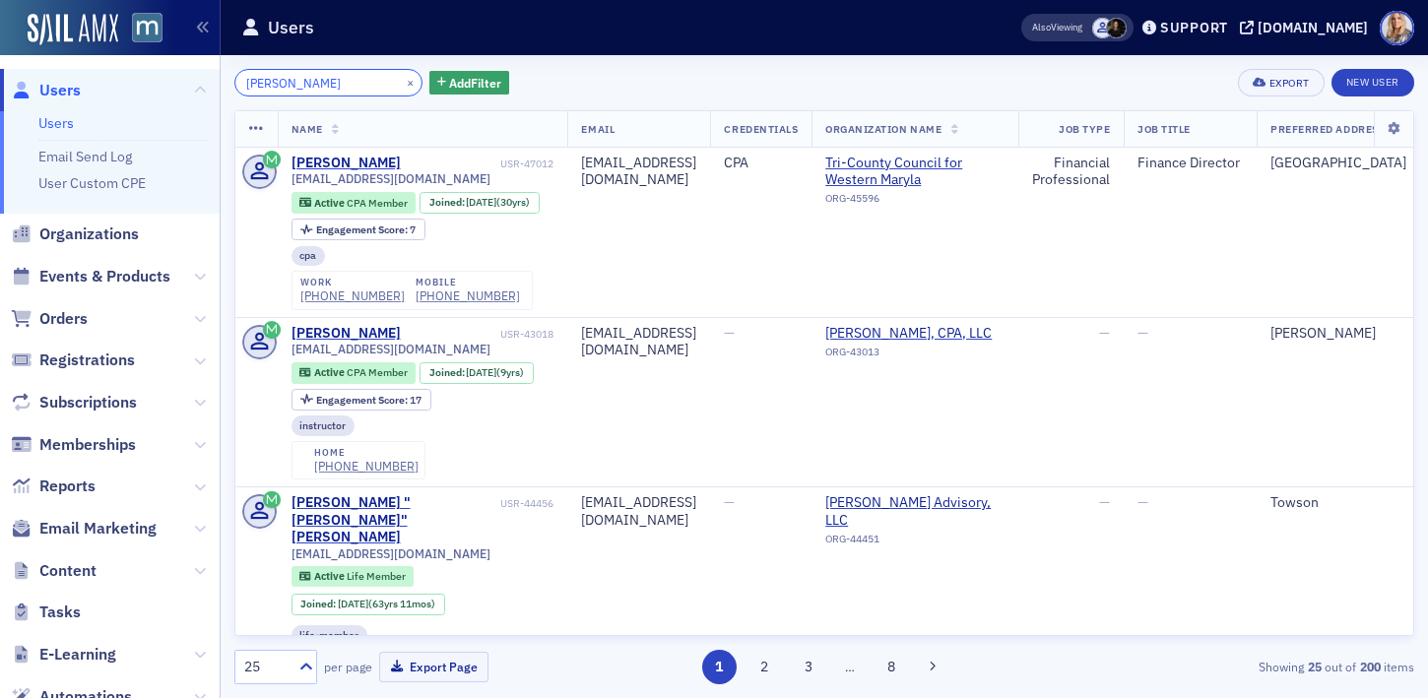
type input "Elaine Jones"
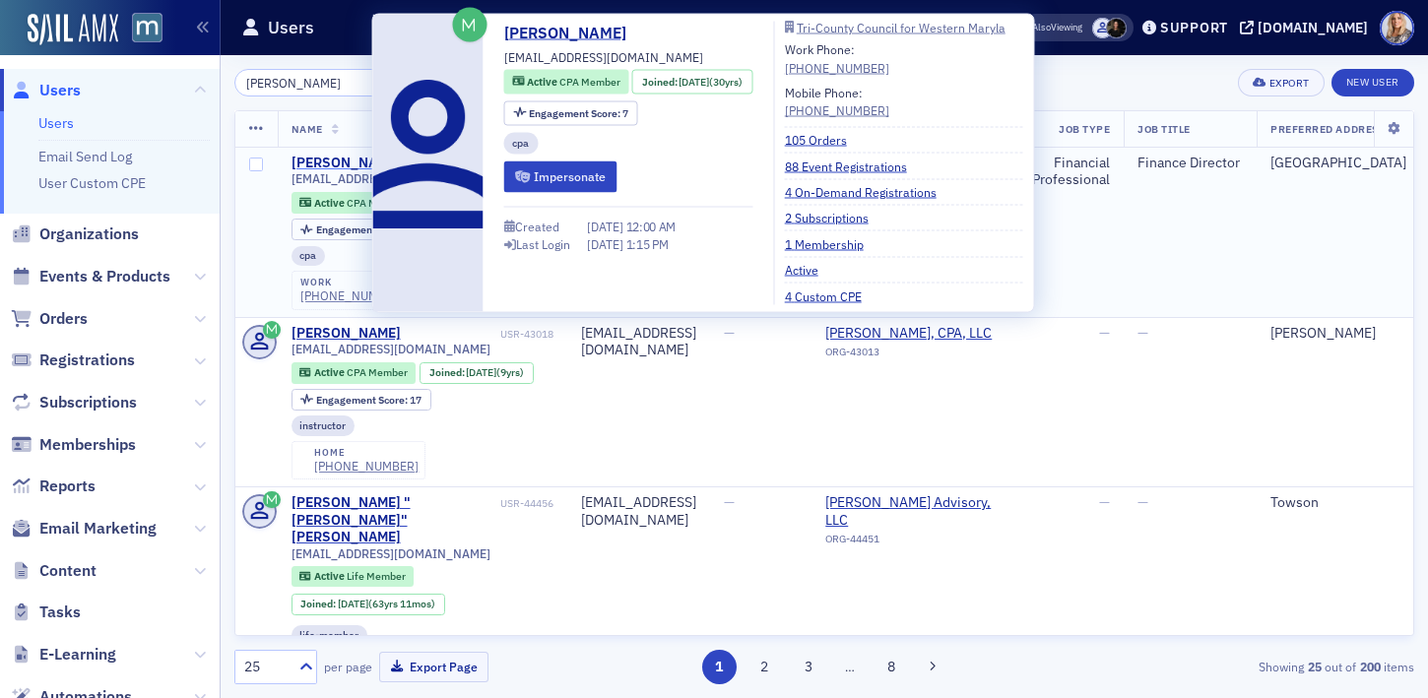
click at [344, 163] on div "Elaine Jones" at bounding box center [346, 164] width 109 height 18
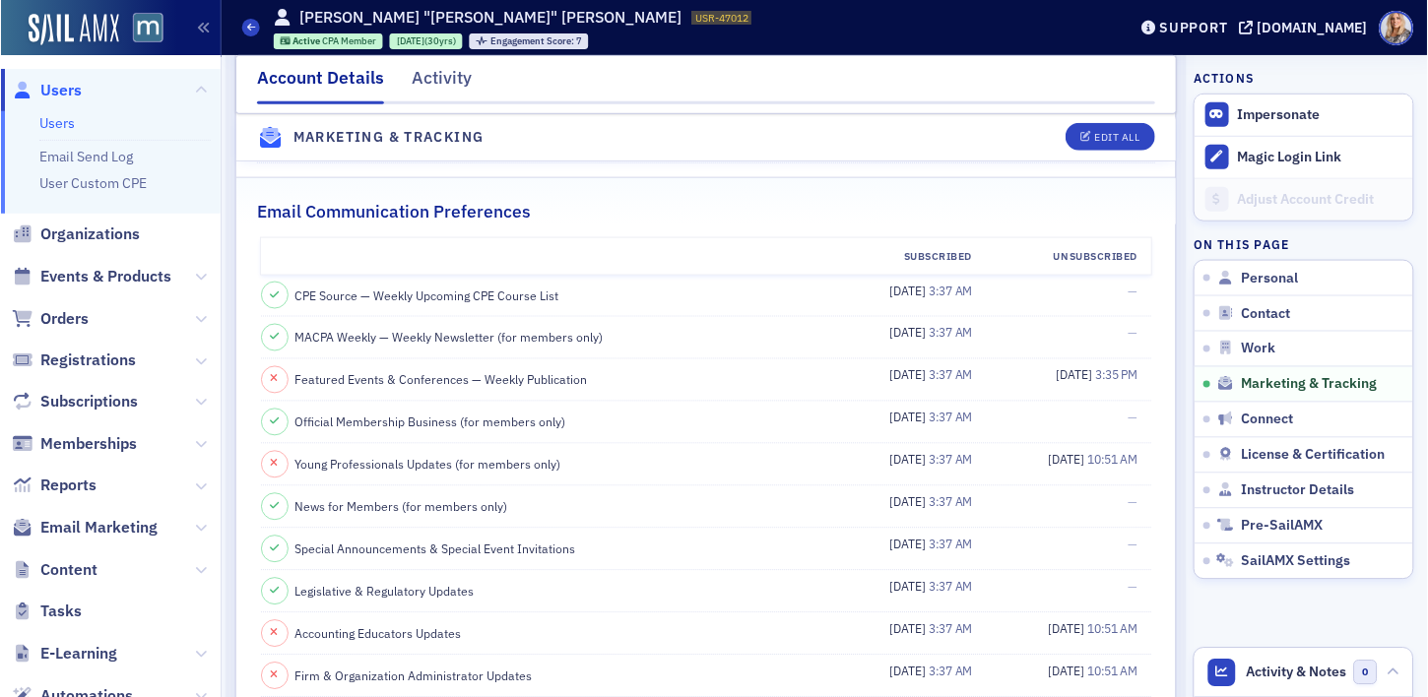
scroll to position [2184, 0]
click at [63, 125] on link "Users" at bounding box center [55, 123] width 35 height 18
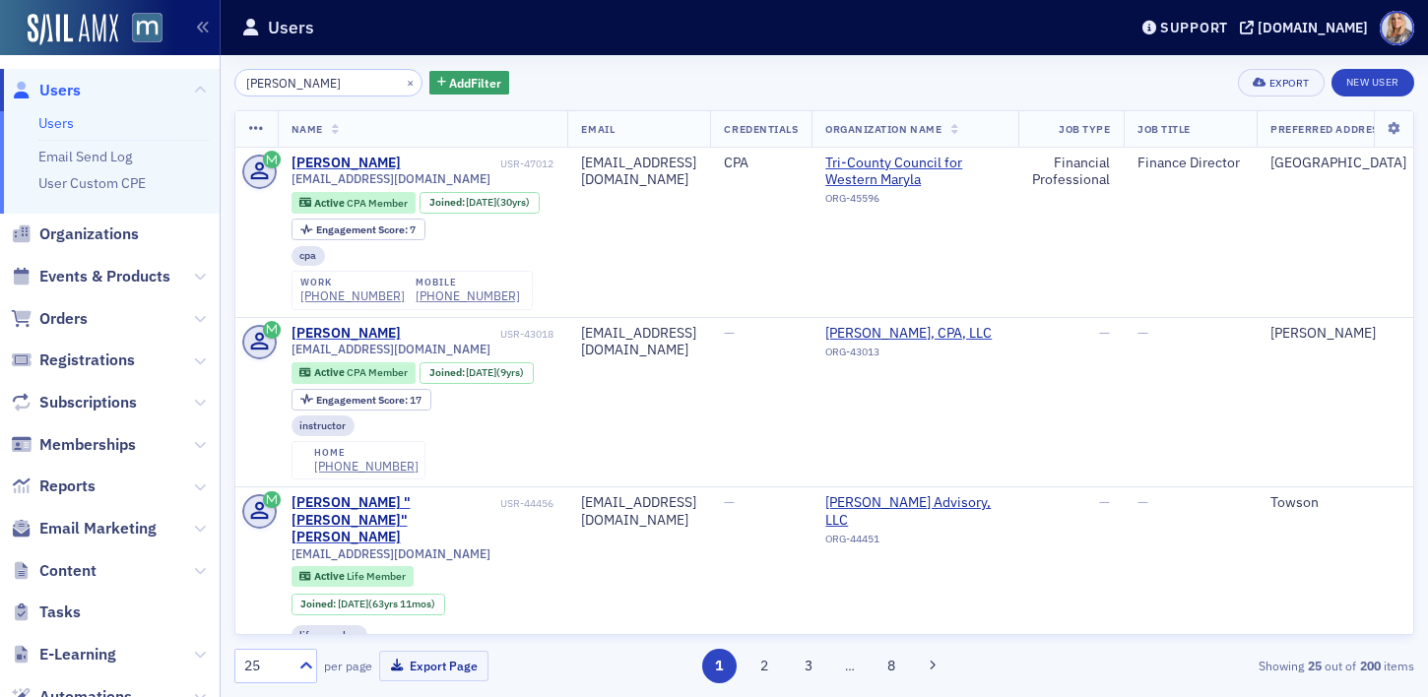
drag, startPoint x: 335, startPoint y: 83, endPoint x: 149, endPoint y: 79, distance: 186.2
click at [149, 79] on div "Users Users Email Send Log User Custom CPE Organizations Events & Products Orde…" at bounding box center [714, 348] width 1428 height 697
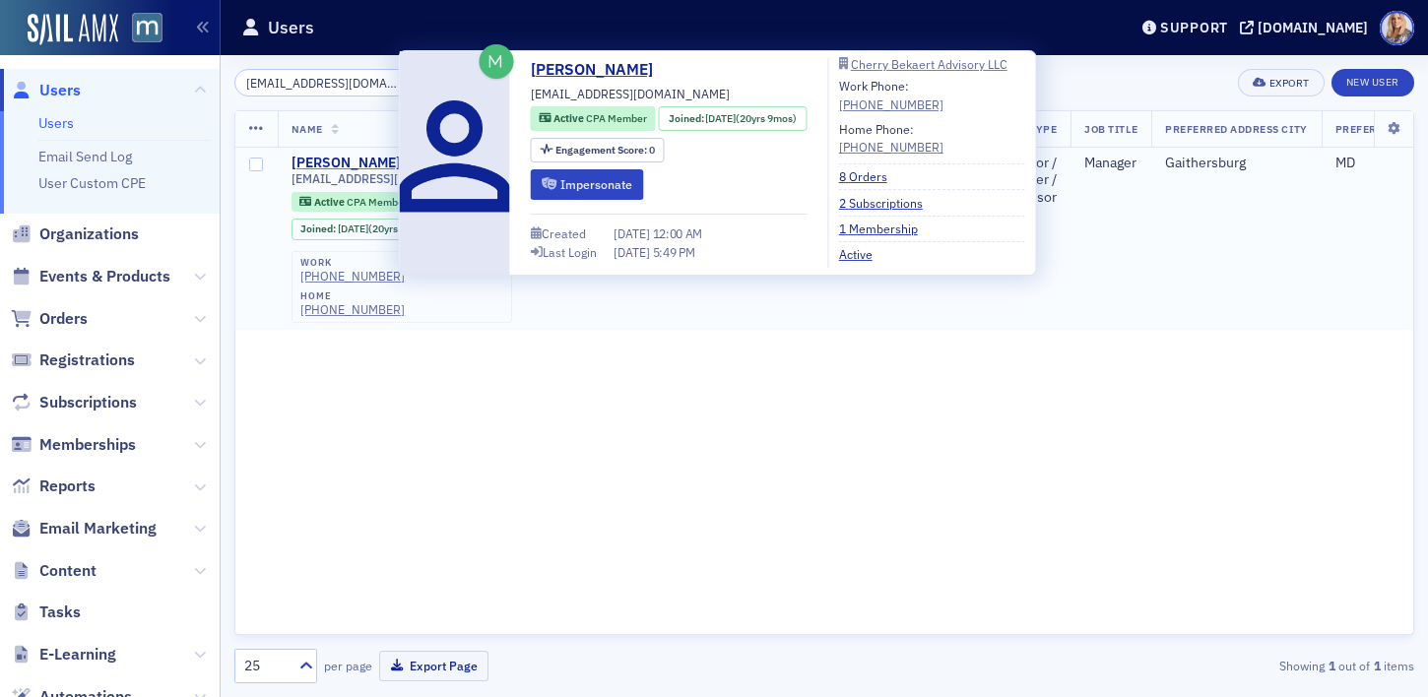
type input "[EMAIL_ADDRESS][DOMAIN_NAME]"
click at [308, 163] on div "Mary Sokolowski" at bounding box center [346, 164] width 109 height 18
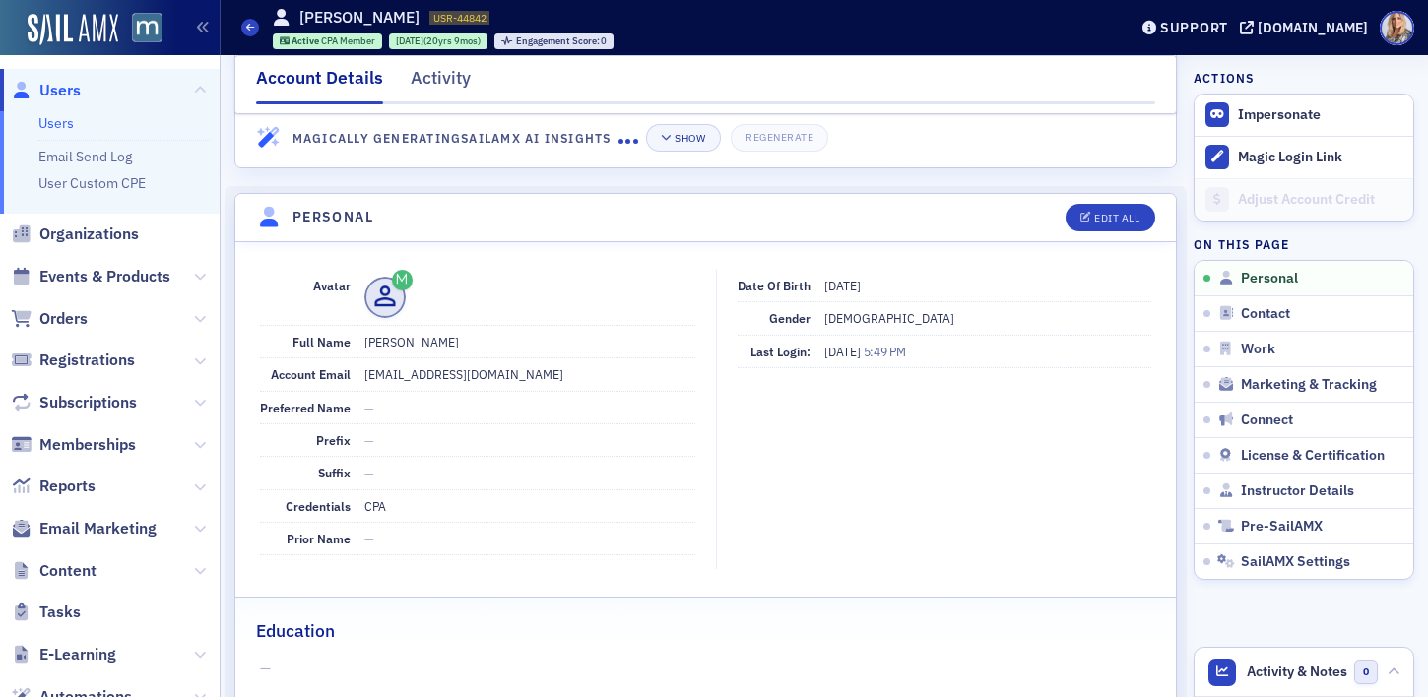
scroll to position [111, 0]
drag, startPoint x: 553, startPoint y: 375, endPoint x: 361, endPoint y: 374, distance: 192.0
click at [364, 374] on dd "[EMAIL_ADDRESS][DOMAIN_NAME]" at bounding box center [529, 373] width 331 height 32
copy dd "[EMAIL_ADDRESS][DOMAIN_NAME]"
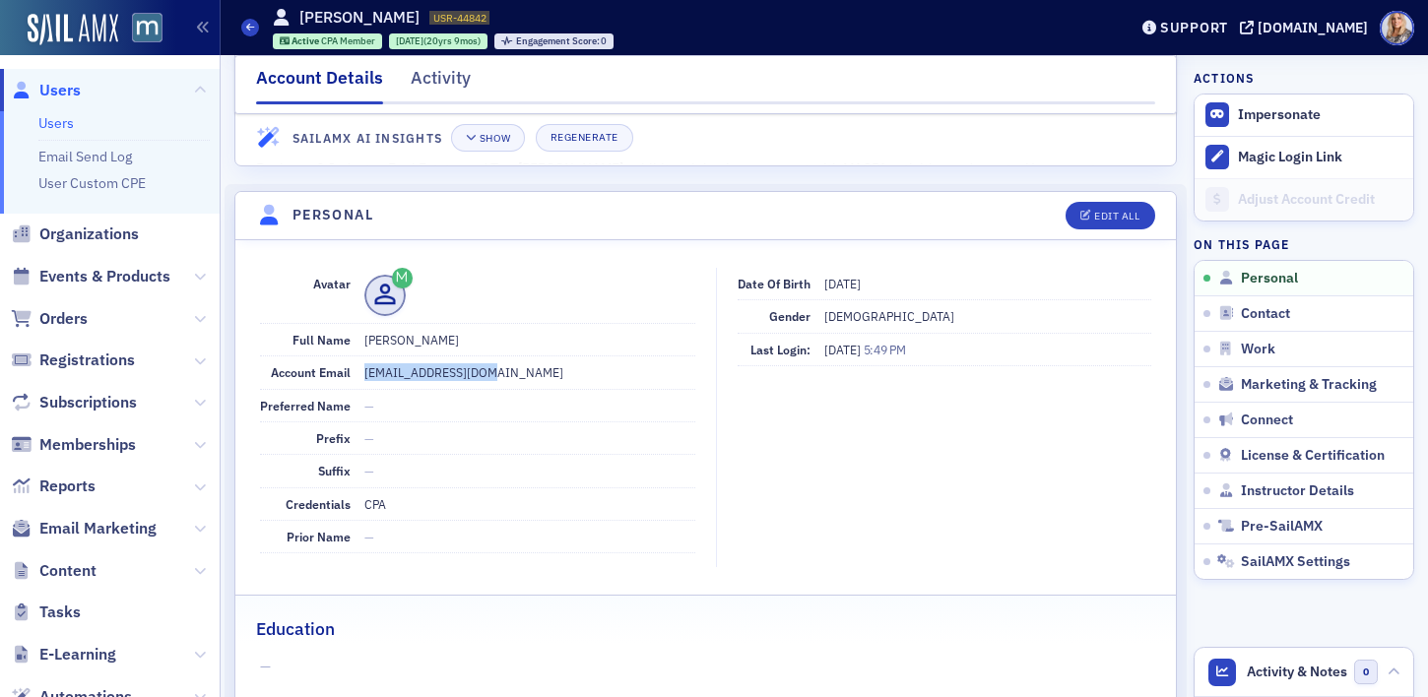
scroll to position [0, 0]
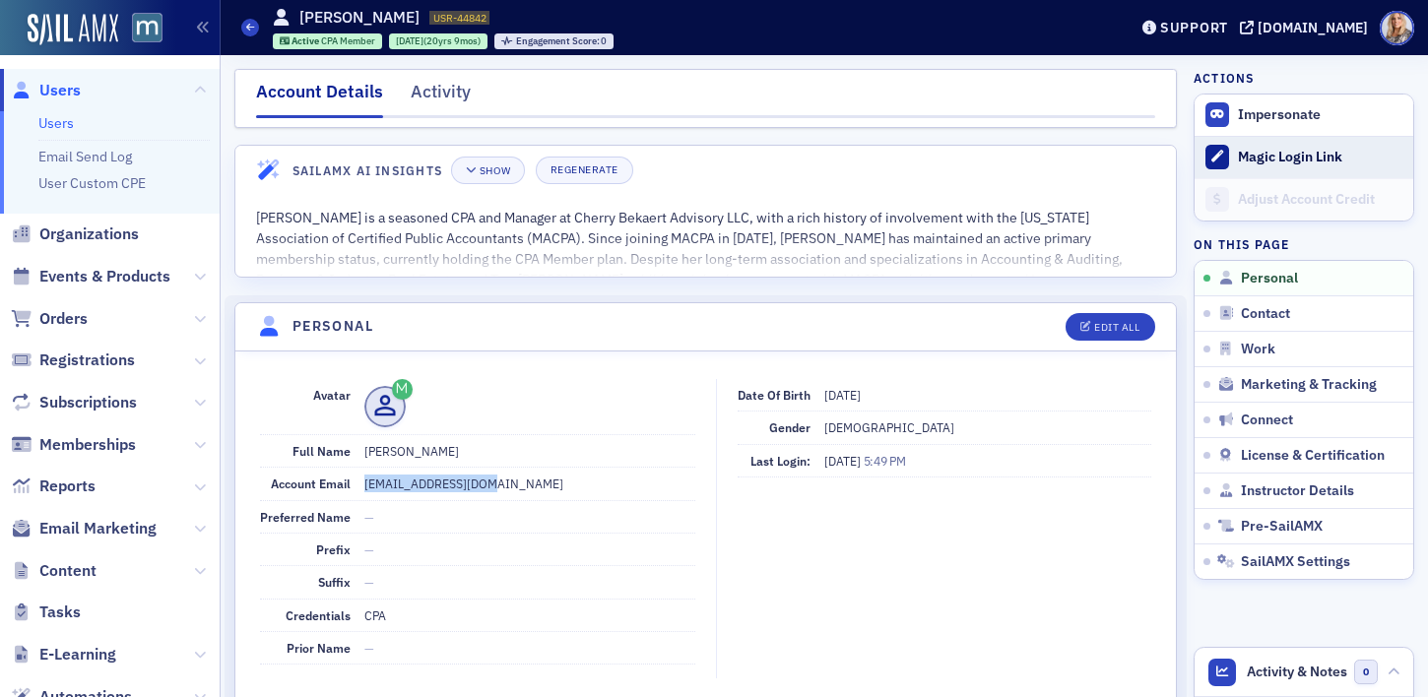
click at [1260, 152] on div "Magic Login Link" at bounding box center [1320, 158] width 165 height 18
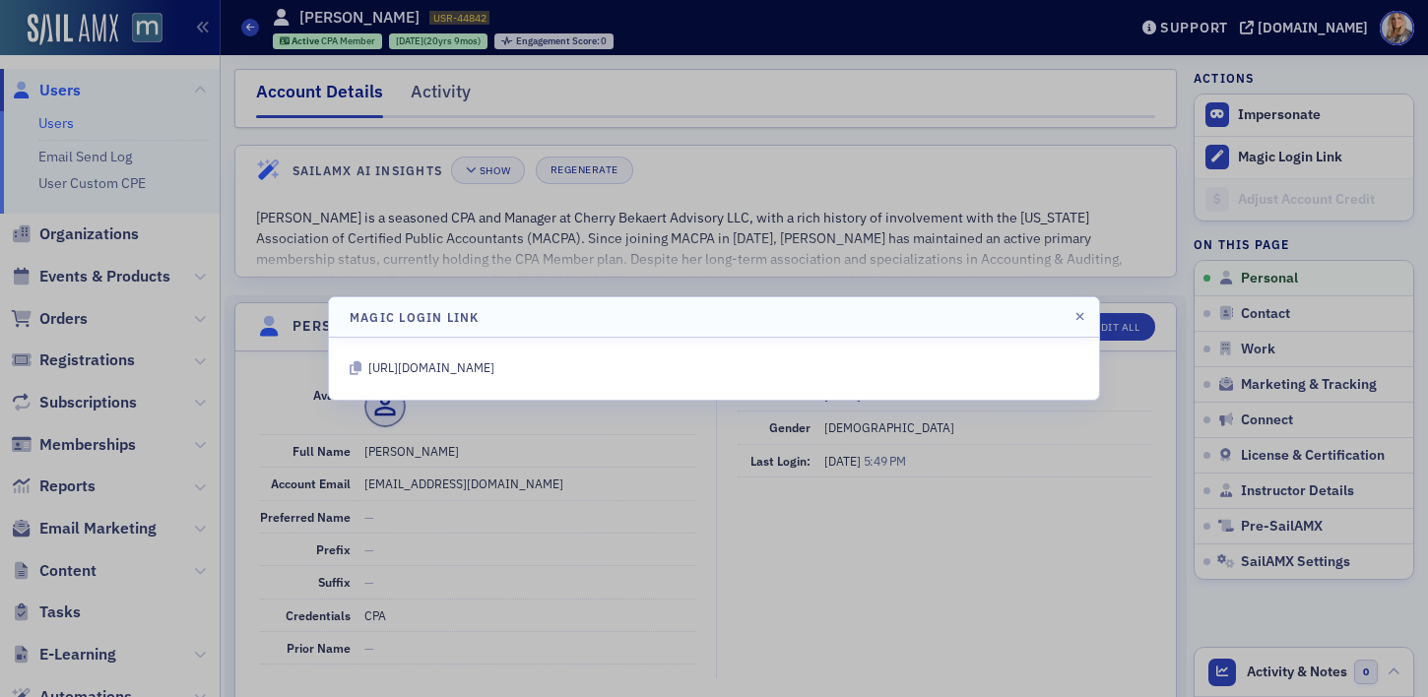
click at [357, 367] on icon at bounding box center [356, 368] width 12 height 14
click at [1077, 317] on icon "button" at bounding box center [1079, 317] width 9 height 12
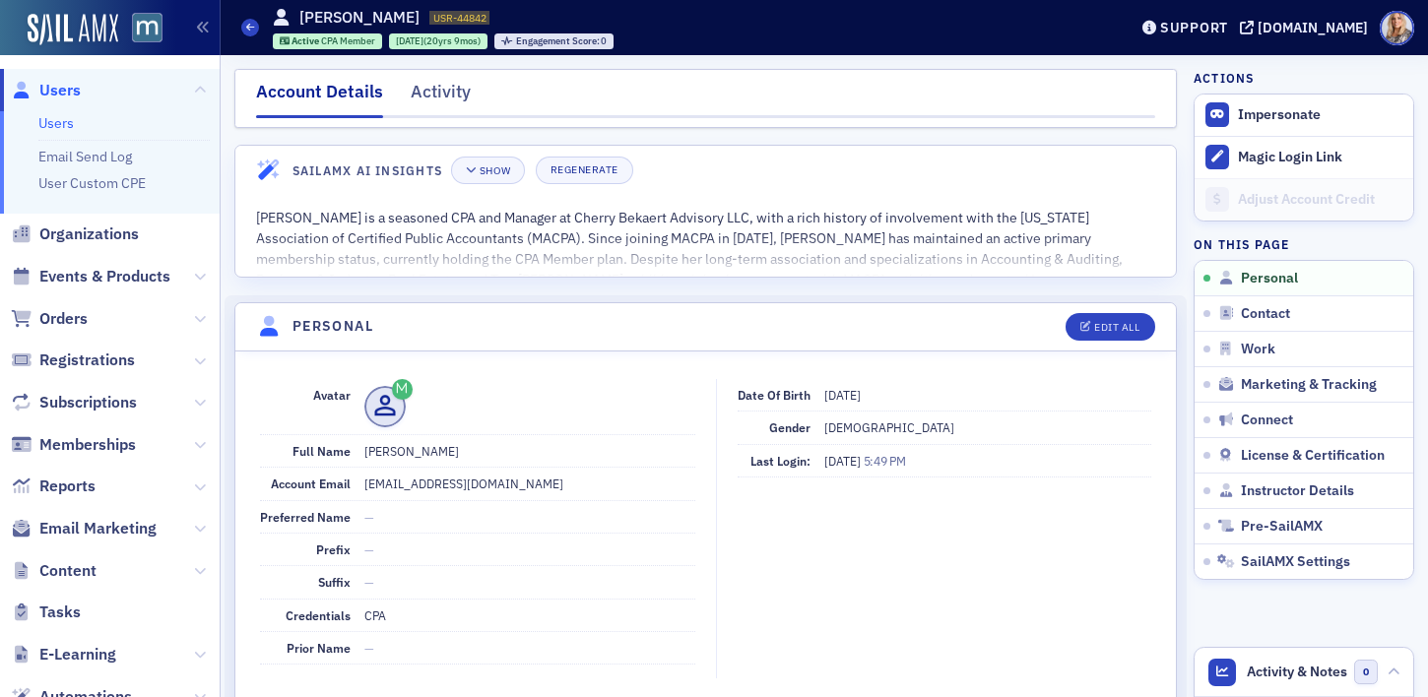
click at [1077, 316] on div at bounding box center [714, 348] width 1428 height 697
click at [1267, 162] on div "Magic Login Link" at bounding box center [1320, 158] width 165 height 18
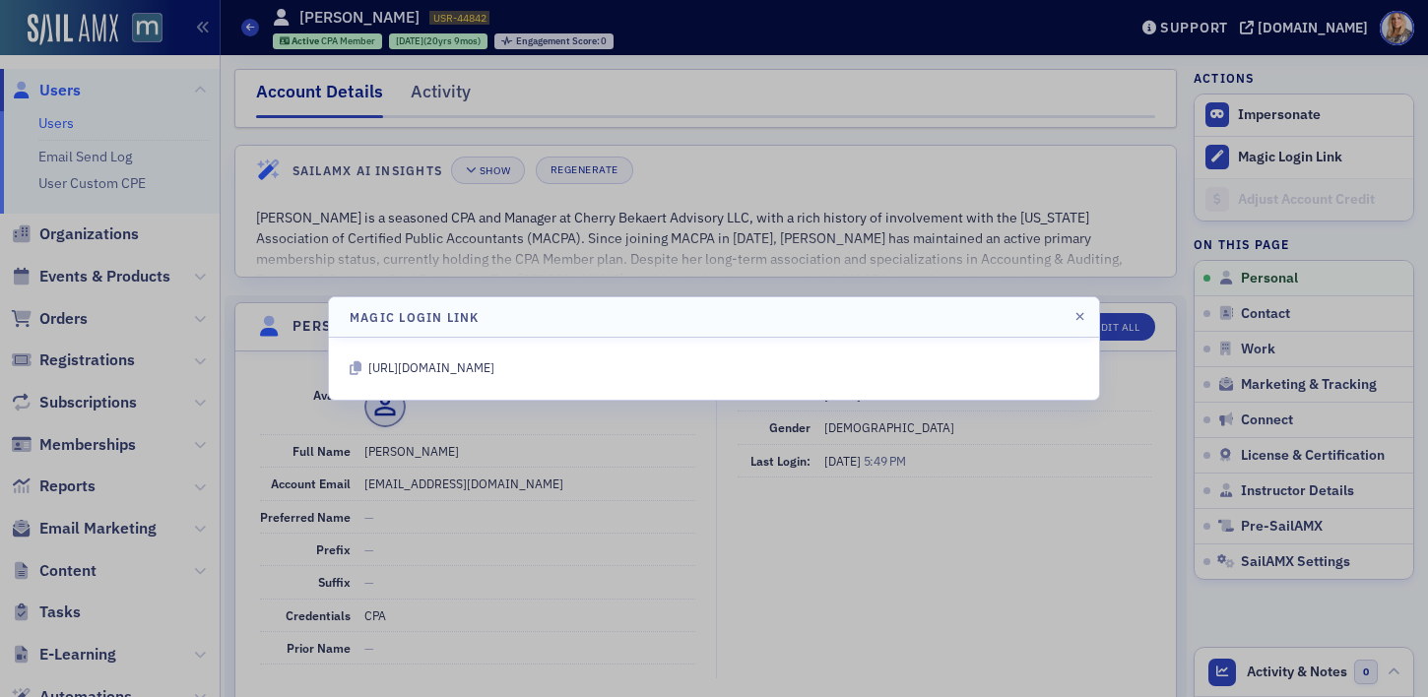
click at [355, 361] on icon at bounding box center [356, 368] width 12 height 14
click at [564, 444] on div at bounding box center [714, 348] width 1428 height 697
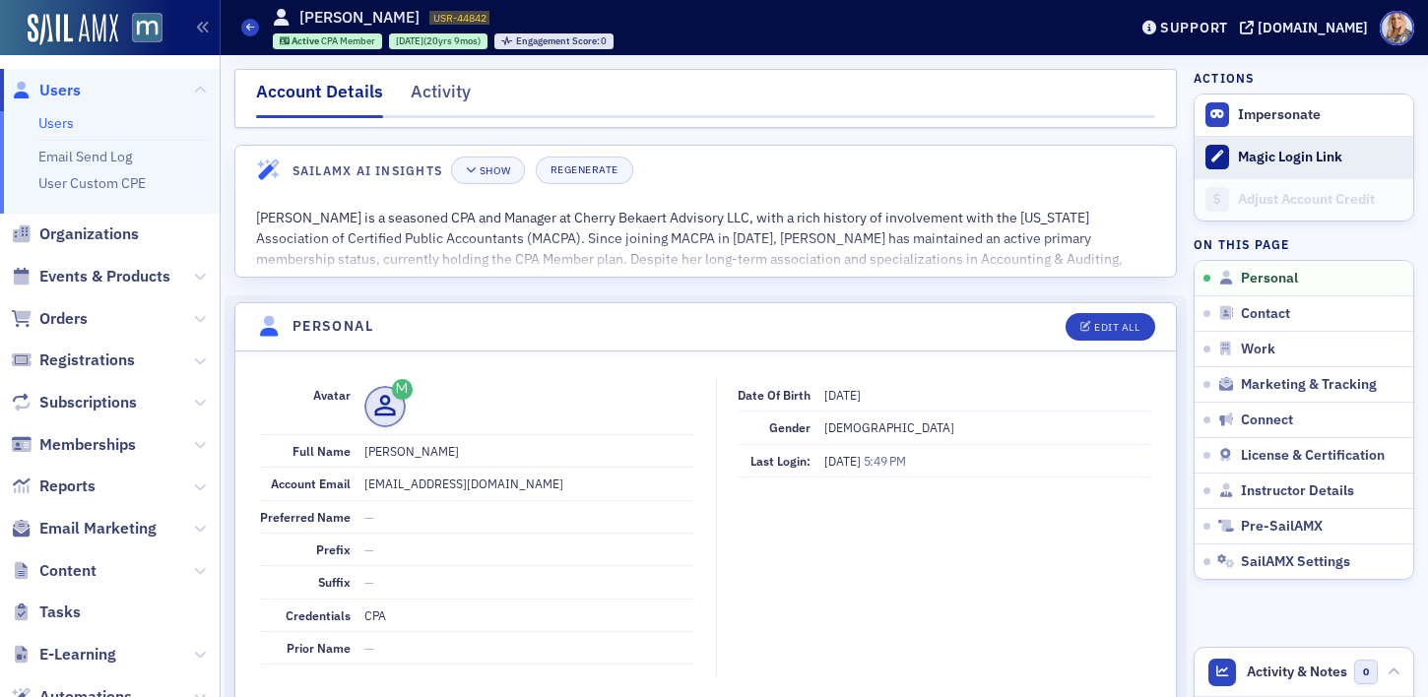
click at [1254, 157] on div "Magic Login Link" at bounding box center [1320, 158] width 165 height 18
click at [1212, 157] on icon at bounding box center [1217, 157] width 12 height 12
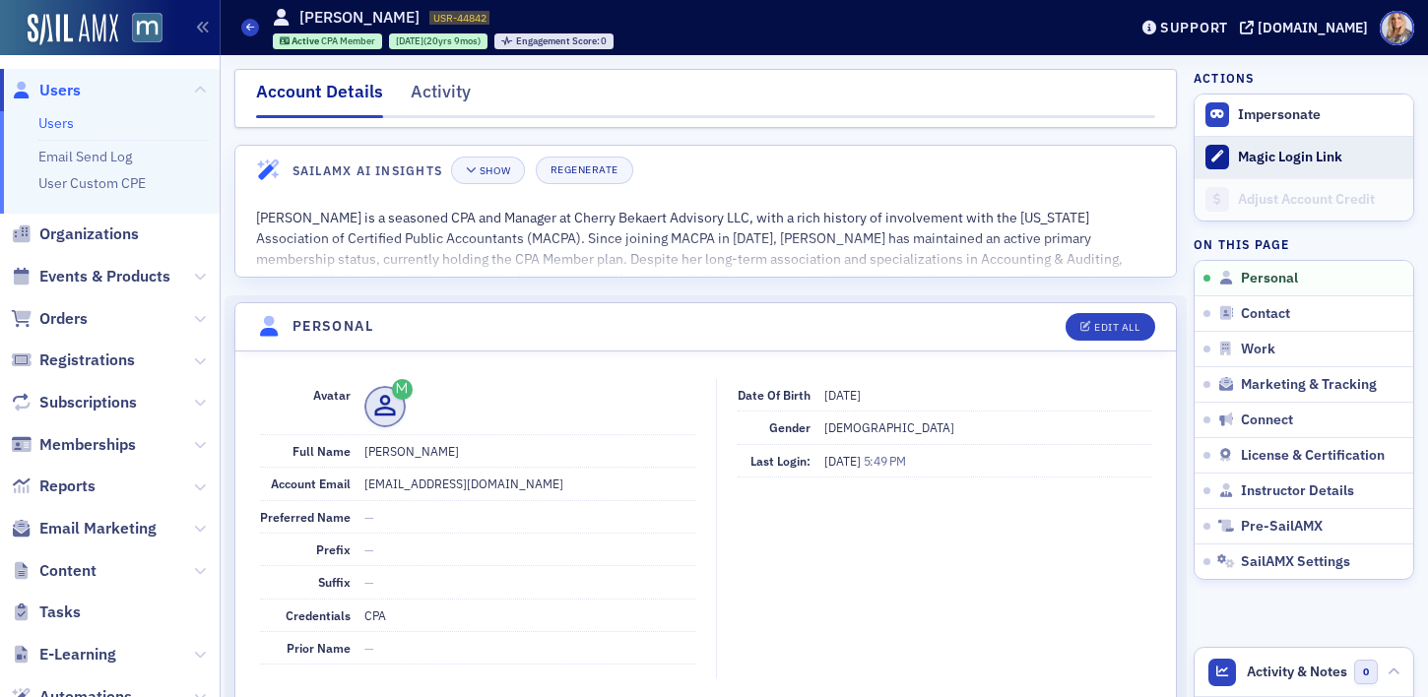
click at [1212, 157] on icon at bounding box center [1217, 157] width 12 height 12
click at [1044, 189] on header "SailAMX AI Insights Show Regenerate" at bounding box center [705, 170] width 941 height 48
click at [1255, 154] on div "Magic Login Link" at bounding box center [1320, 158] width 165 height 18
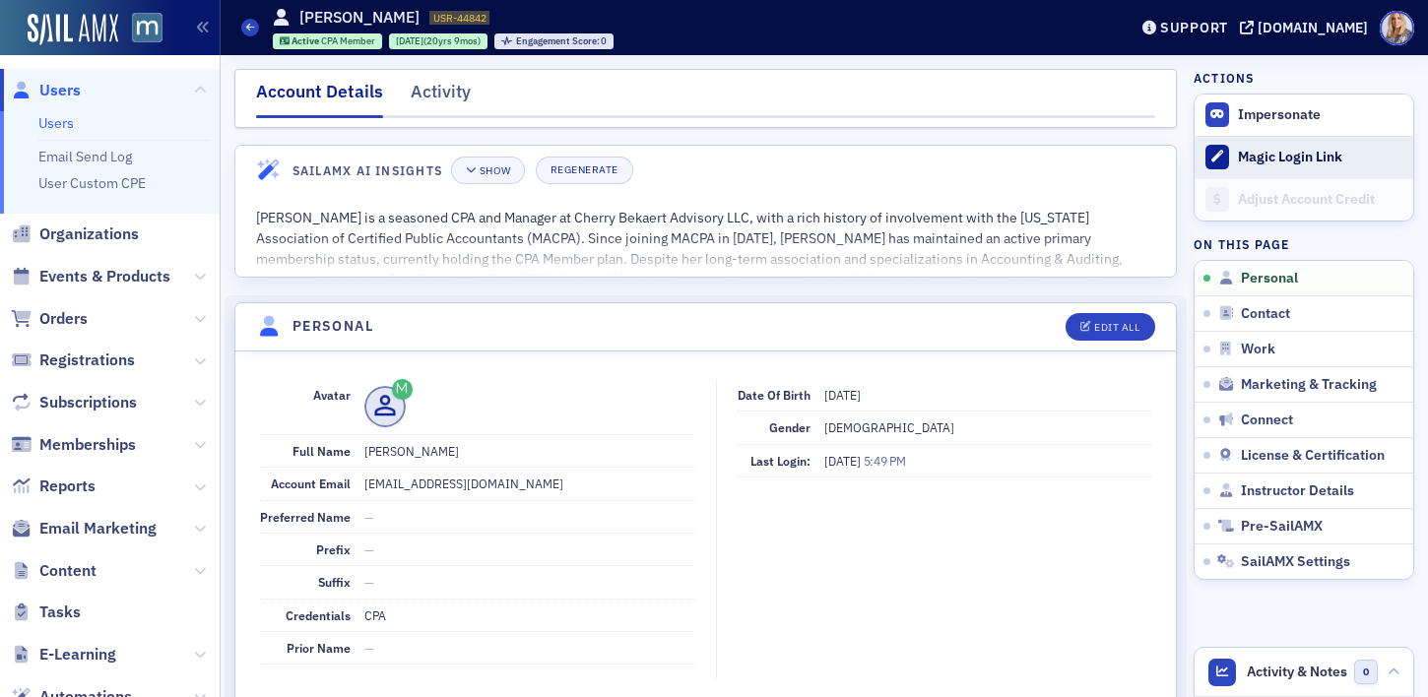
click at [1255, 154] on div "Magic Login Link" at bounding box center [1320, 158] width 165 height 18
click at [1263, 155] on div "Magic Login Link" at bounding box center [1320, 158] width 165 height 18
click at [881, 424] on dd "Female" at bounding box center [987, 428] width 327 height 32
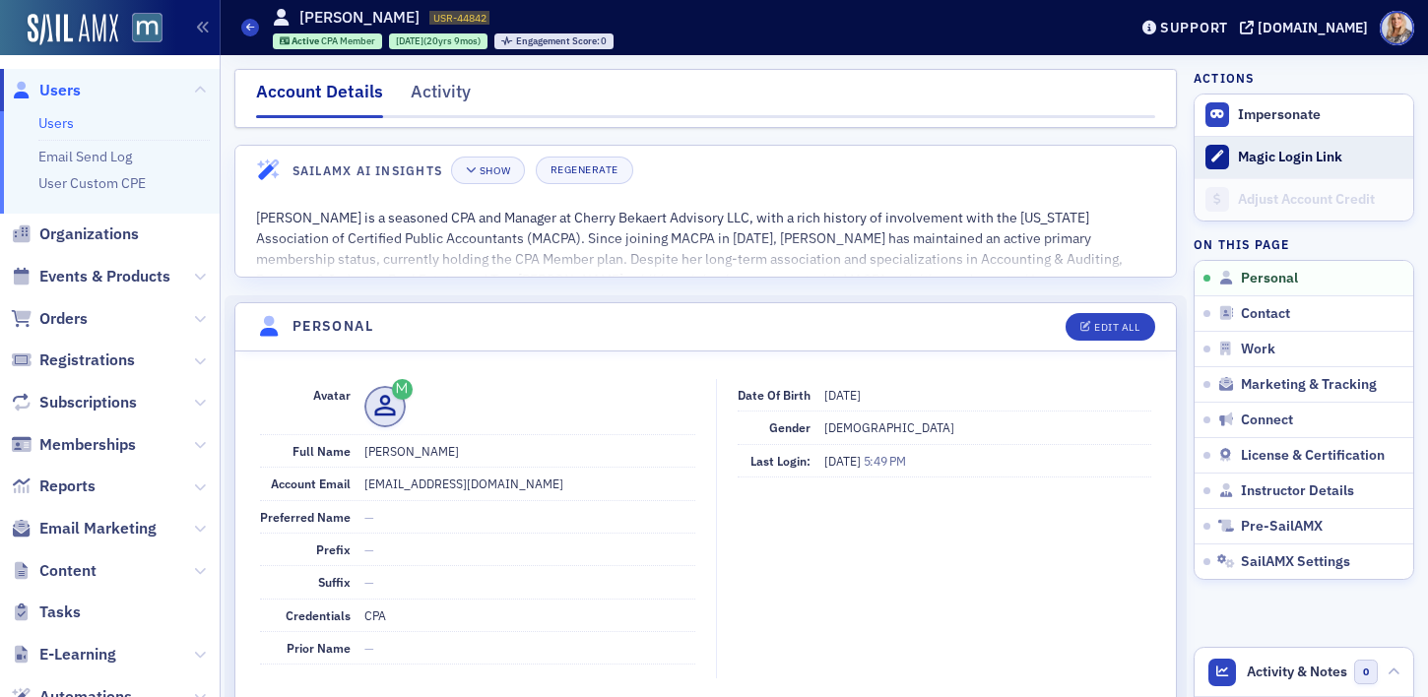
click at [1218, 158] on icon at bounding box center [1217, 157] width 12 height 12
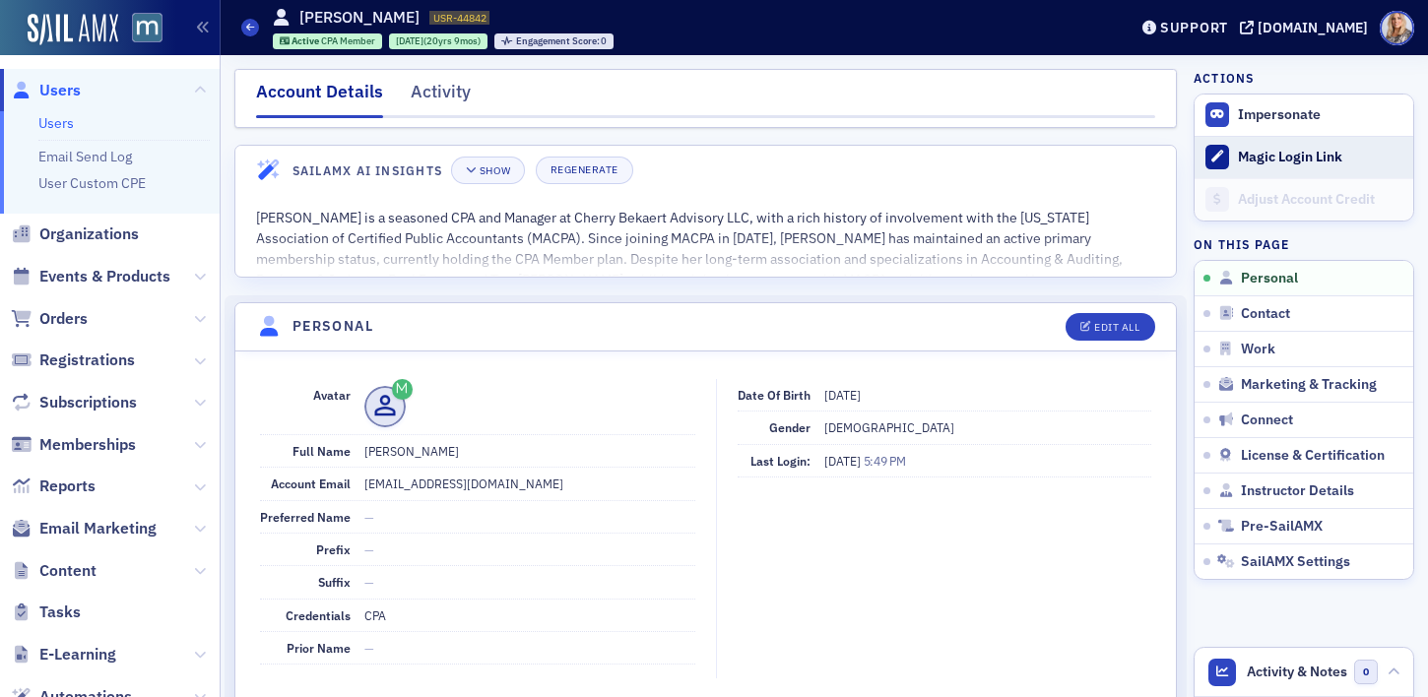
click at [1218, 158] on icon at bounding box center [1217, 157] width 12 height 12
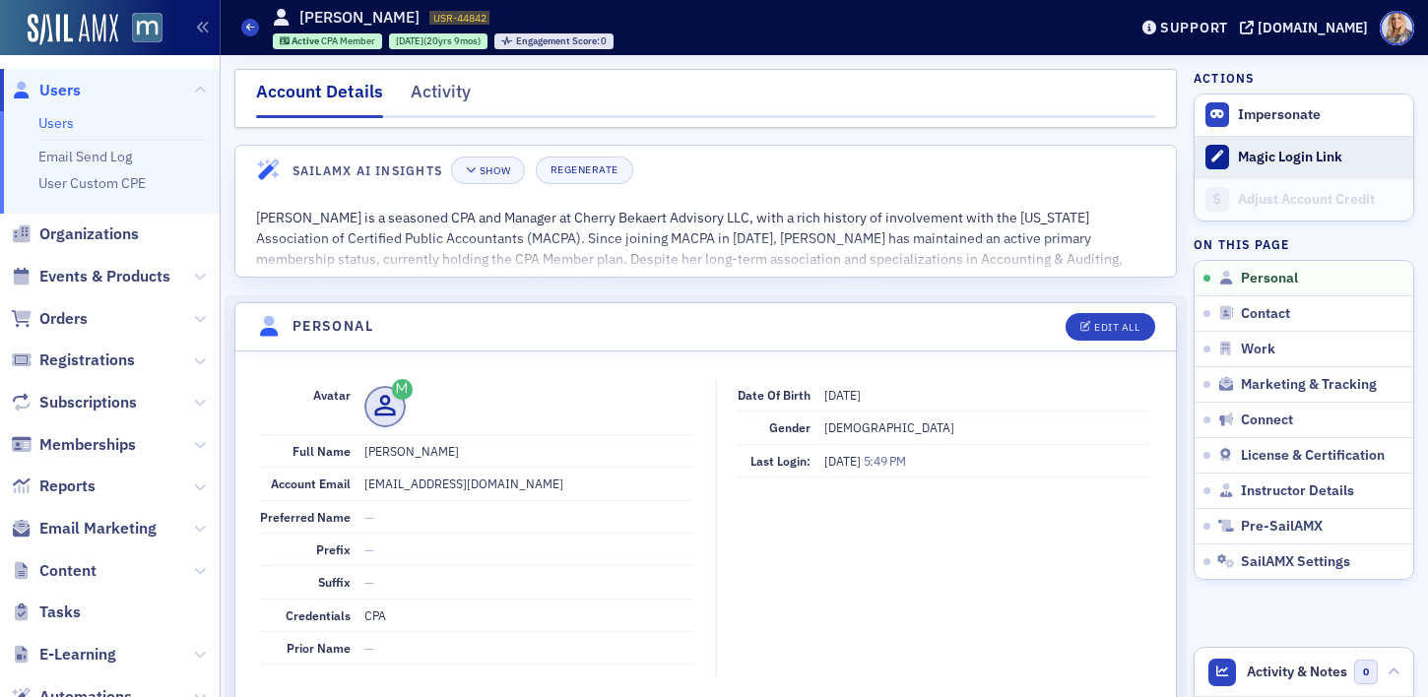
click at [1218, 158] on icon at bounding box center [1217, 157] width 12 height 12
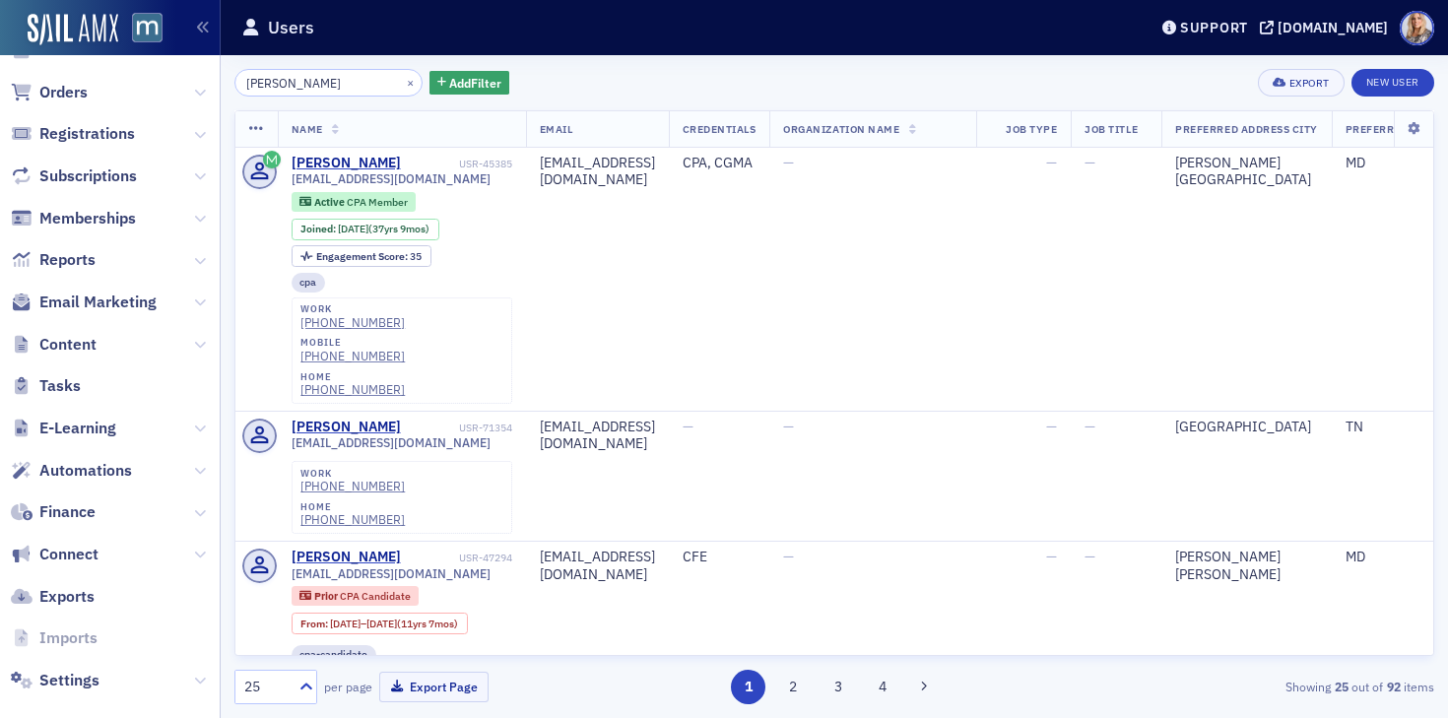
scroll to position [251, 0]
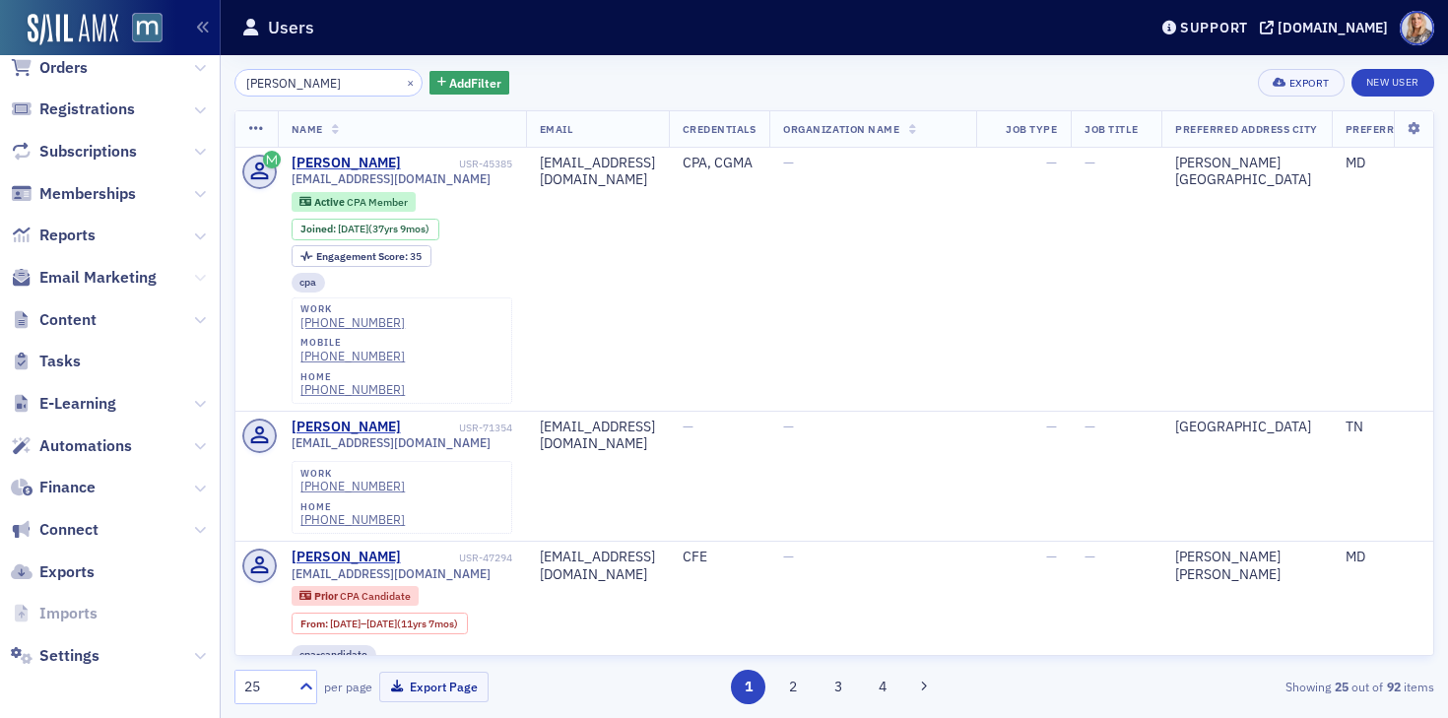
click at [200, 280] on icon at bounding box center [200, 278] width 12 height 12
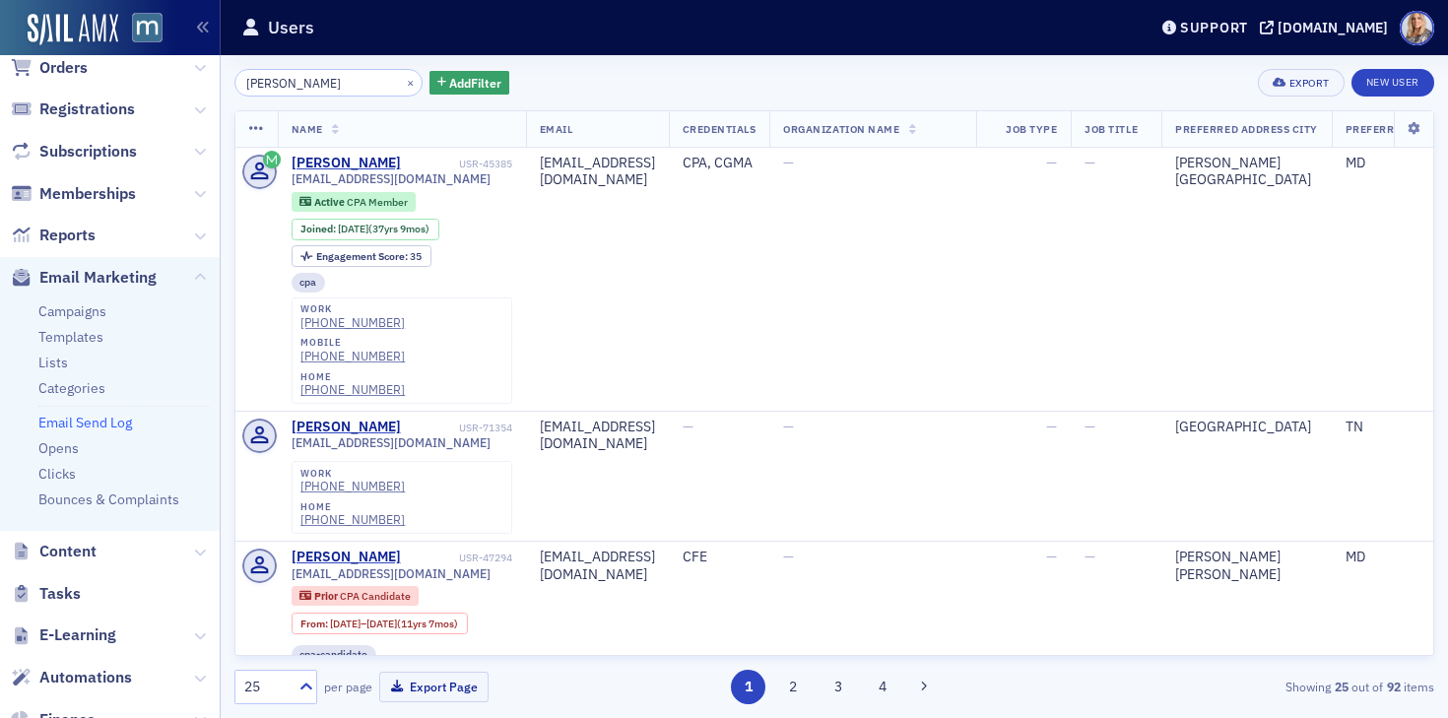
click at [85, 422] on link "Email Send Log" at bounding box center [85, 423] width 94 height 18
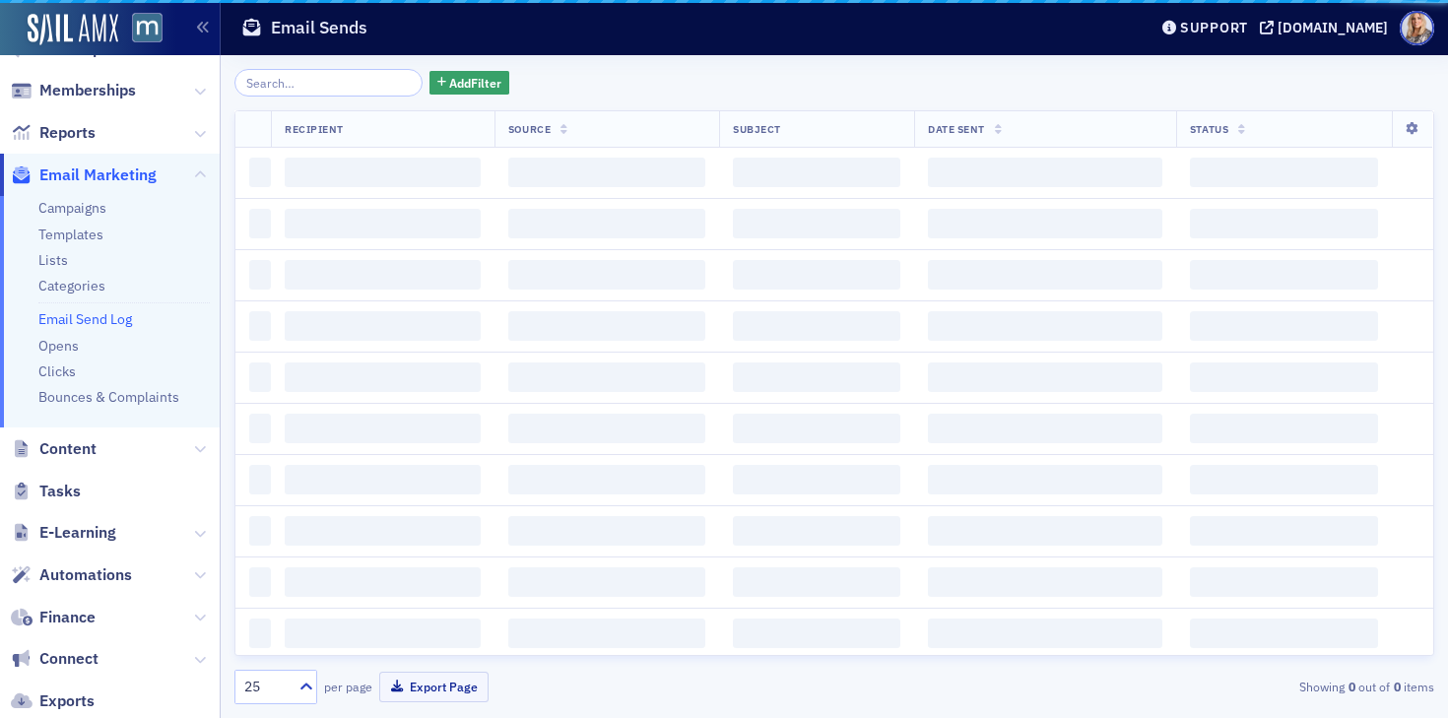
scroll to position [149, 0]
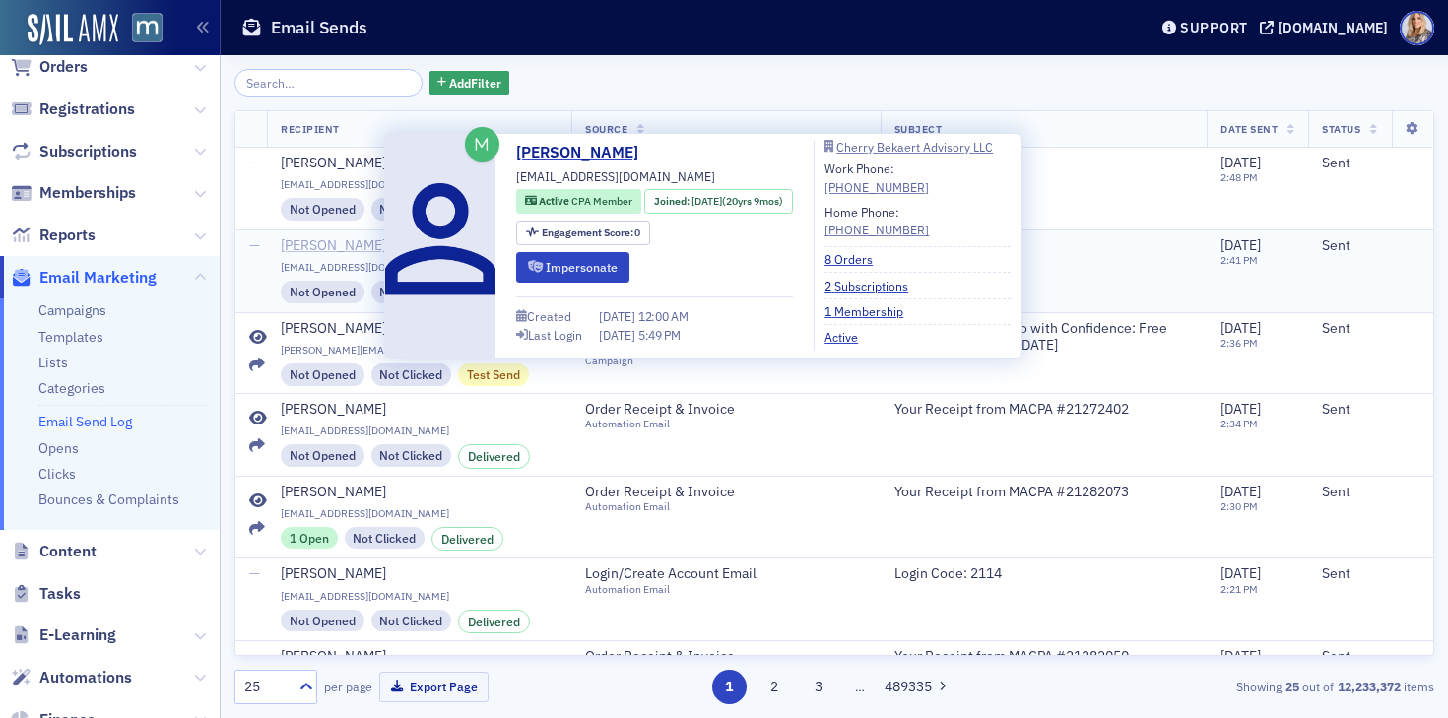
click at [361, 246] on div "[PERSON_NAME]" at bounding box center [333, 246] width 105 height 18
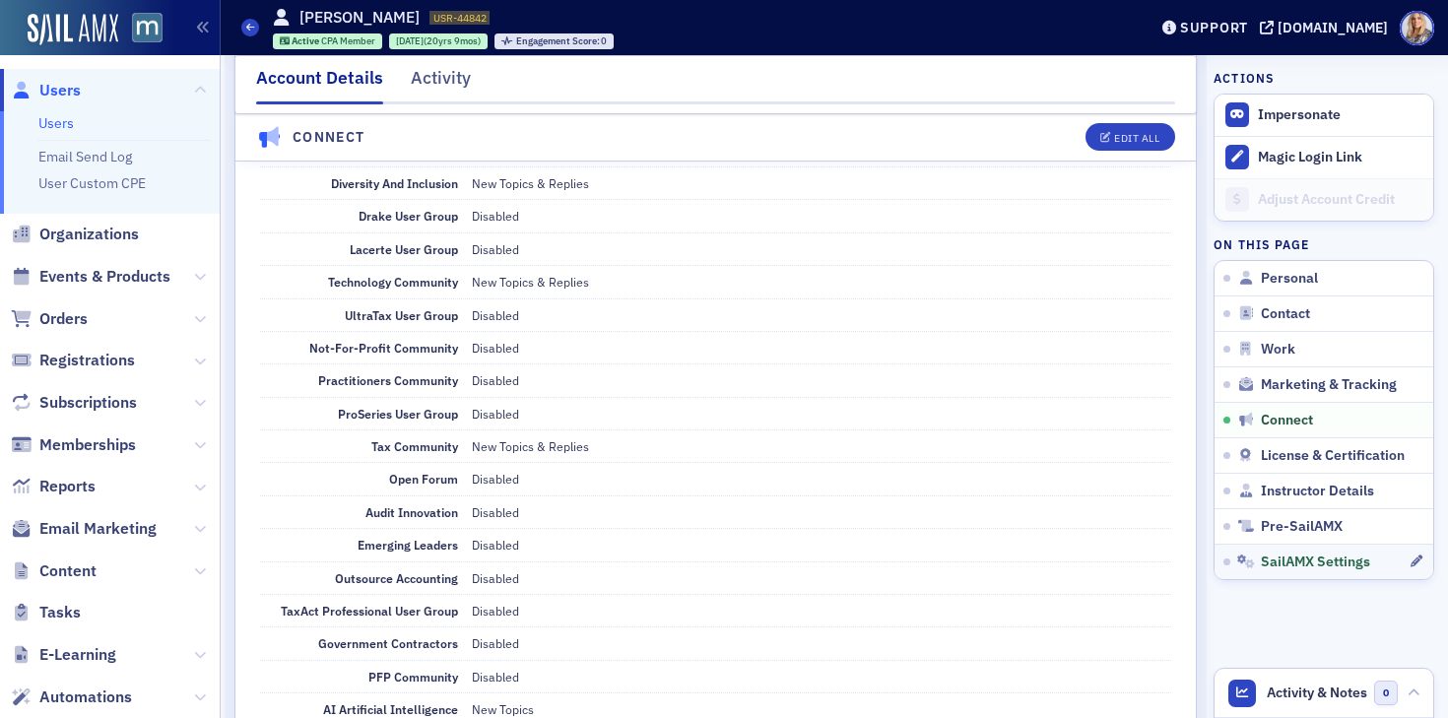
scroll to position [3132, 0]
click at [1268, 692] on span "Activity & Notes" at bounding box center [1316, 692] width 100 height 21
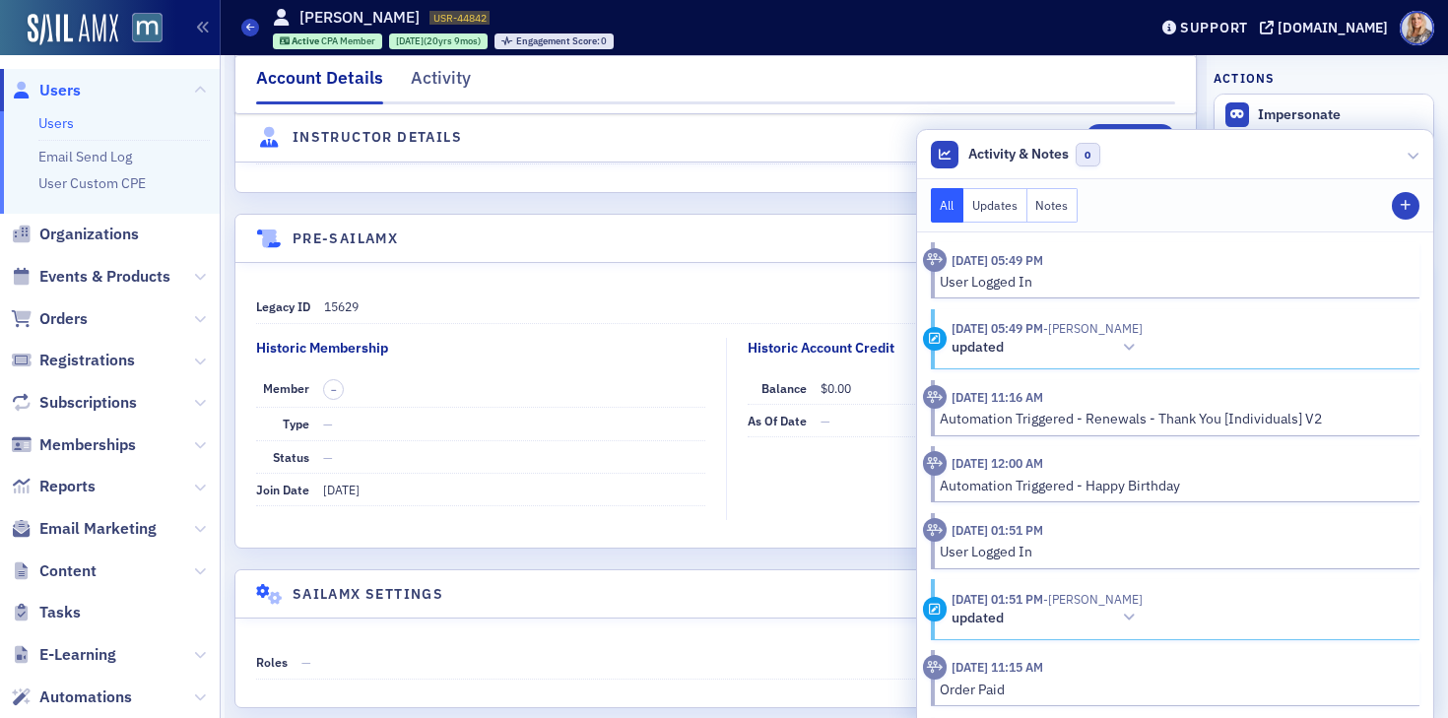
scroll to position [4496, 0]
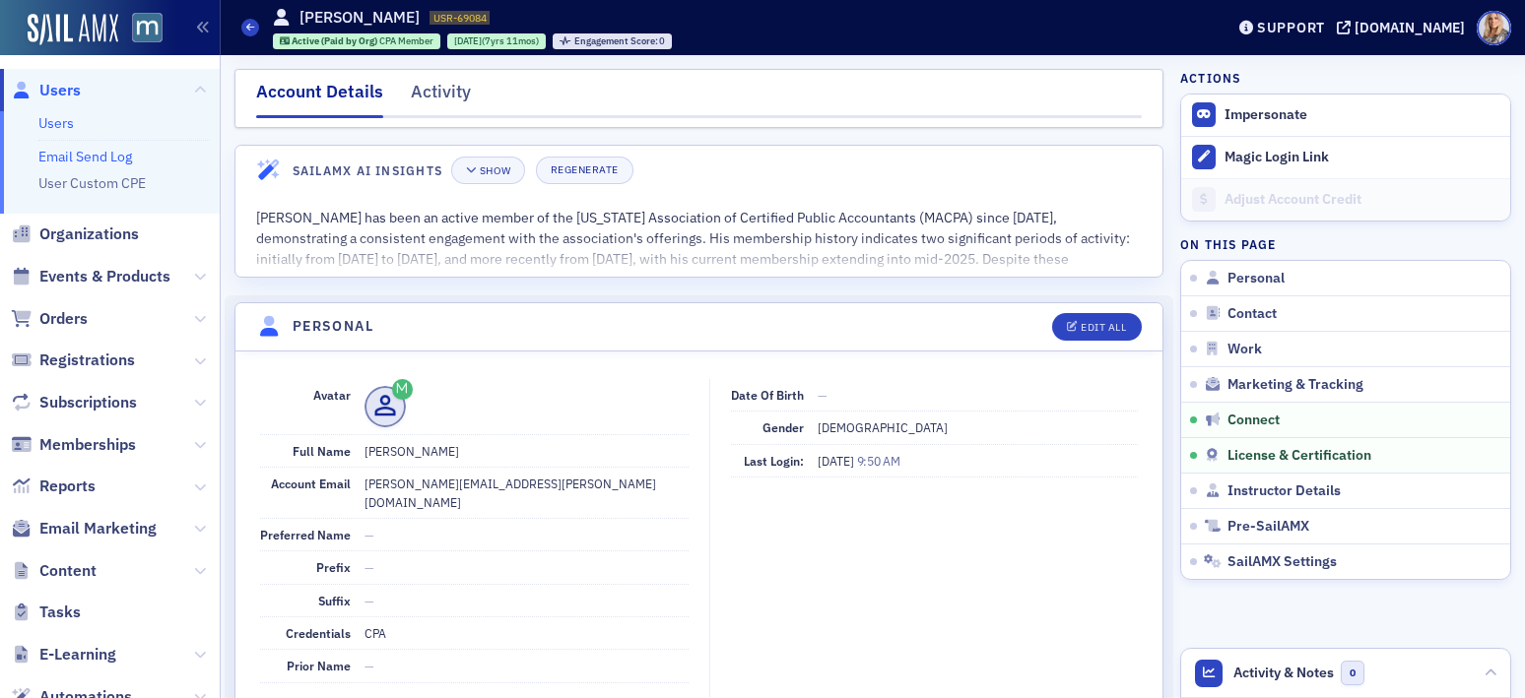
scroll to position [3621, 0]
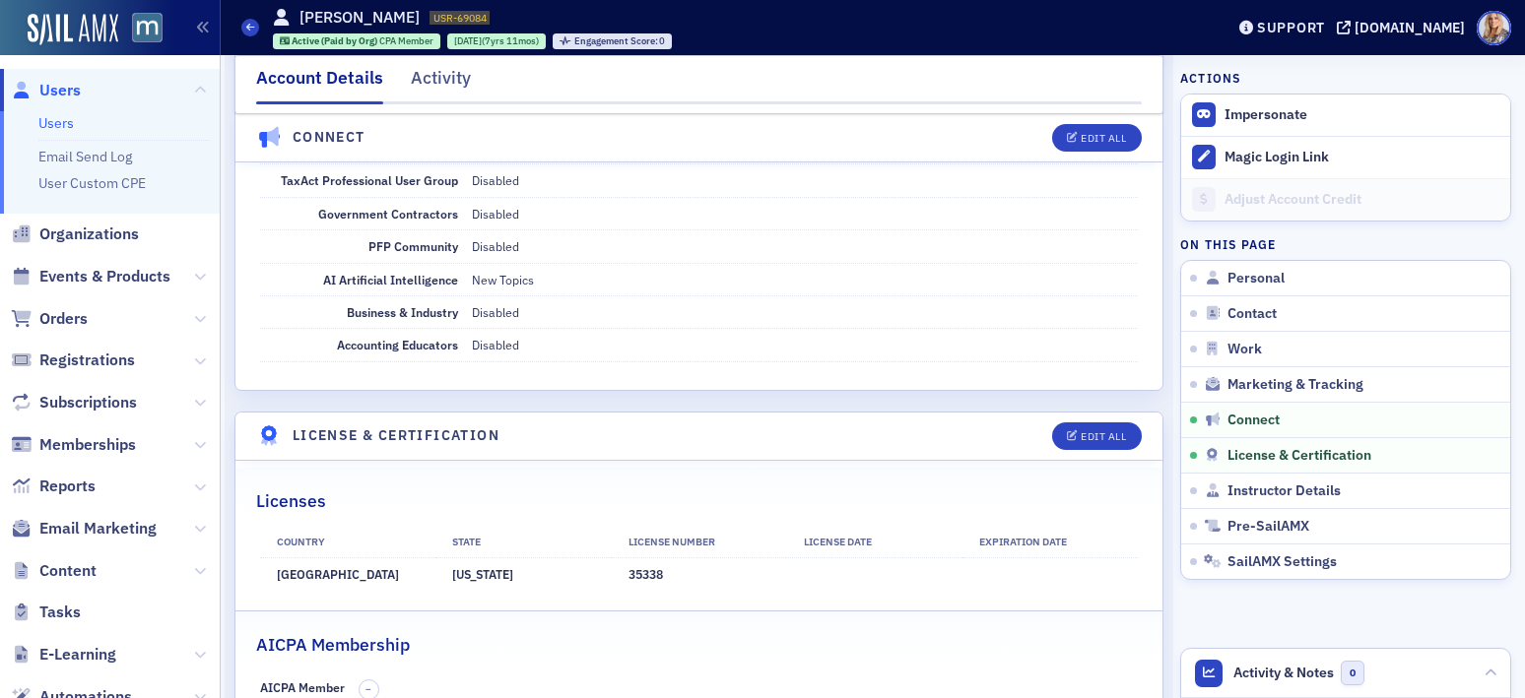
click at [64, 124] on link "Users" at bounding box center [55, 123] width 35 height 18
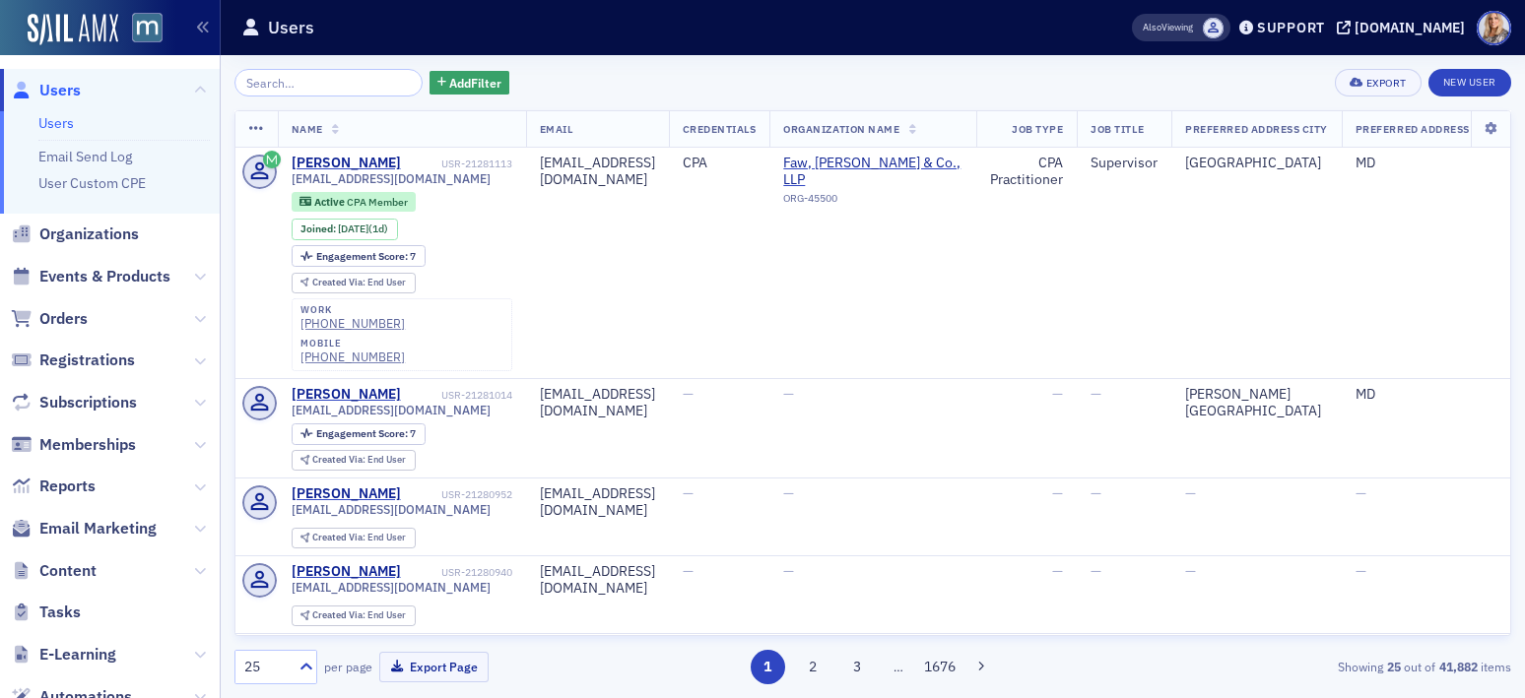
click at [284, 82] on input "search" at bounding box center [328, 83] width 188 height 28
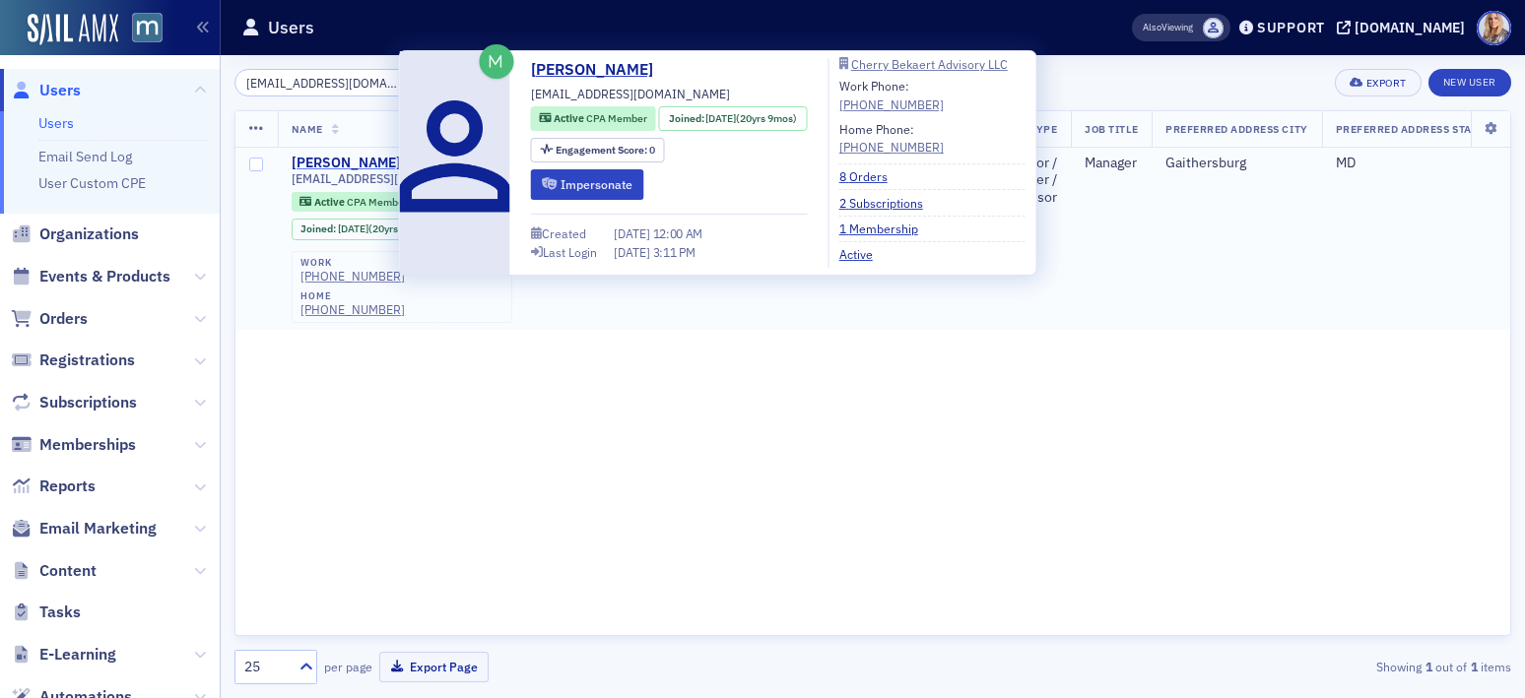
type input "[EMAIL_ADDRESS][DOMAIN_NAME]"
click at [361, 162] on div "[PERSON_NAME]" at bounding box center [346, 164] width 109 height 18
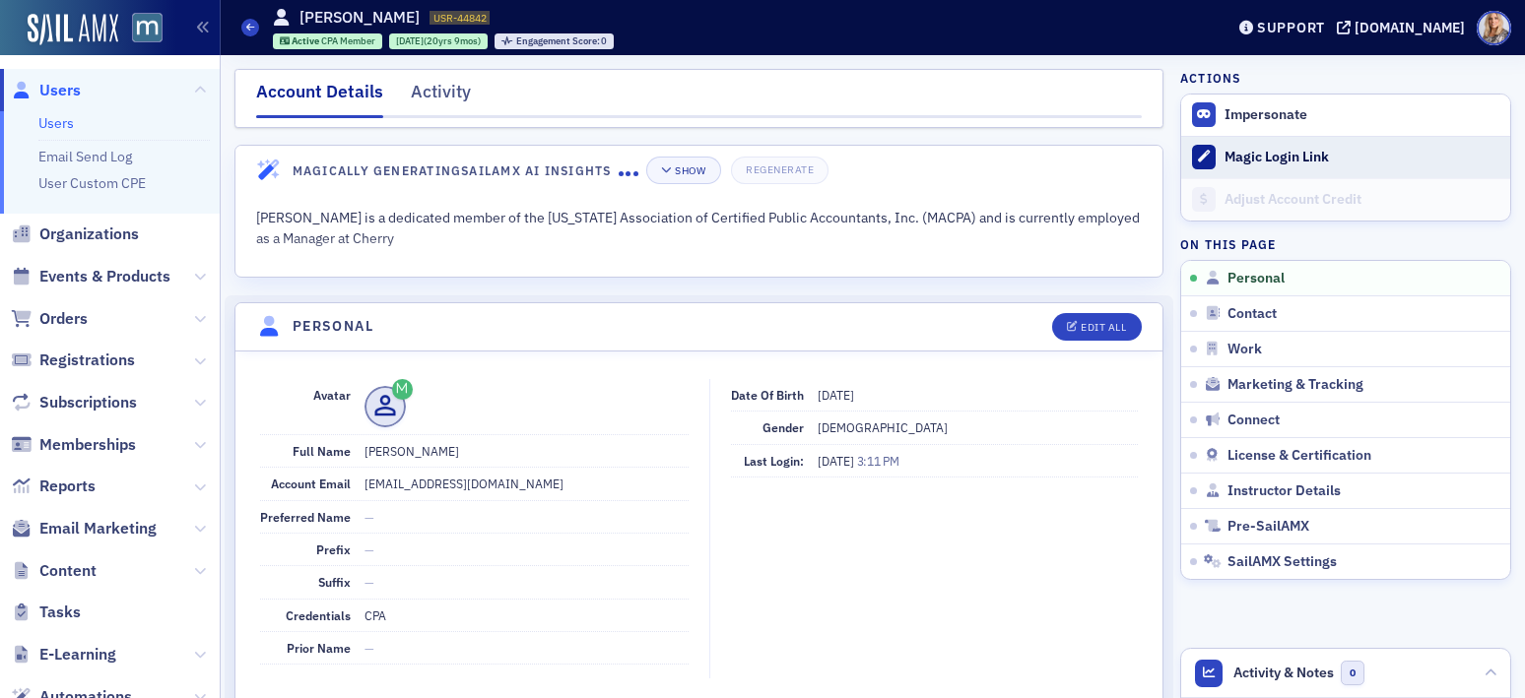
click at [1208, 155] on icon at bounding box center [1204, 157] width 12 height 12
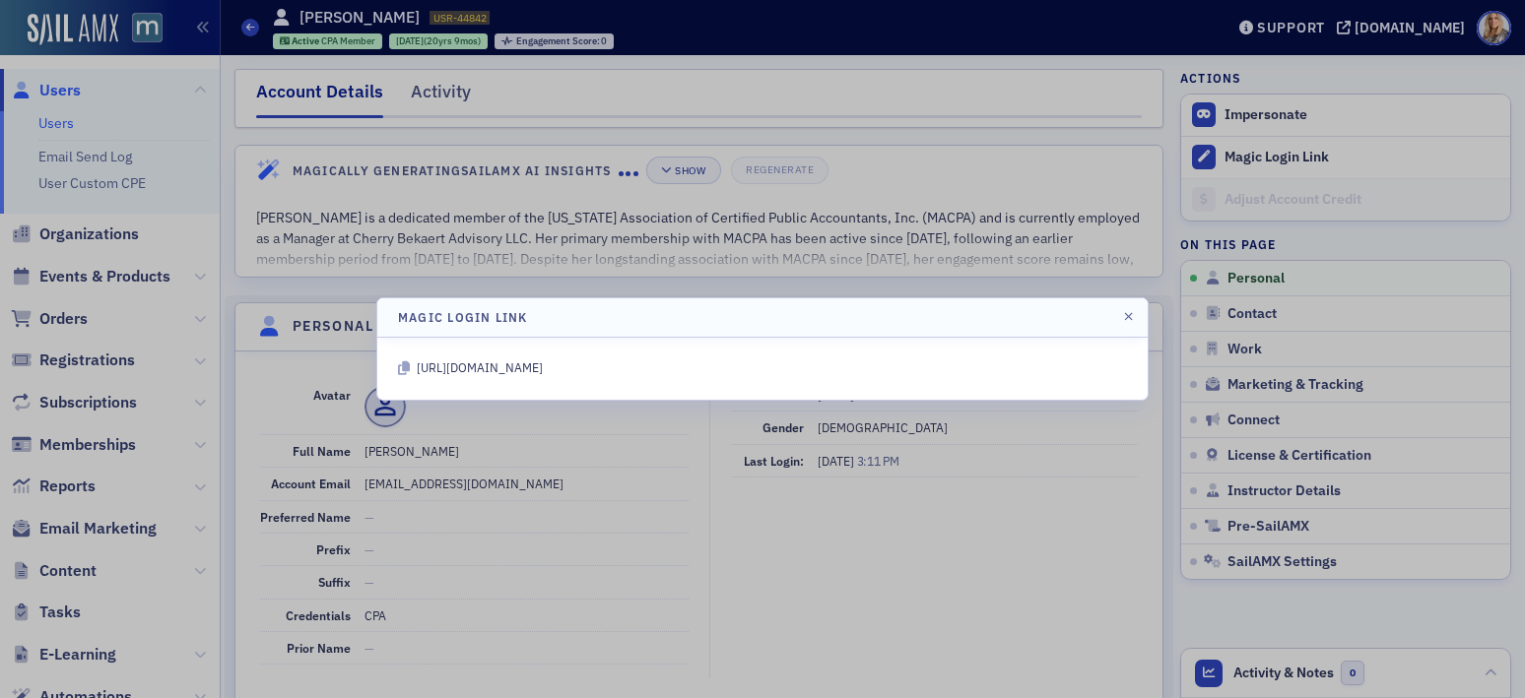
click at [405, 367] on icon at bounding box center [404, 368] width 12 height 14
click at [402, 365] on icon at bounding box center [404, 368] width 12 height 14
click at [448, 222] on div at bounding box center [762, 349] width 1525 height 698
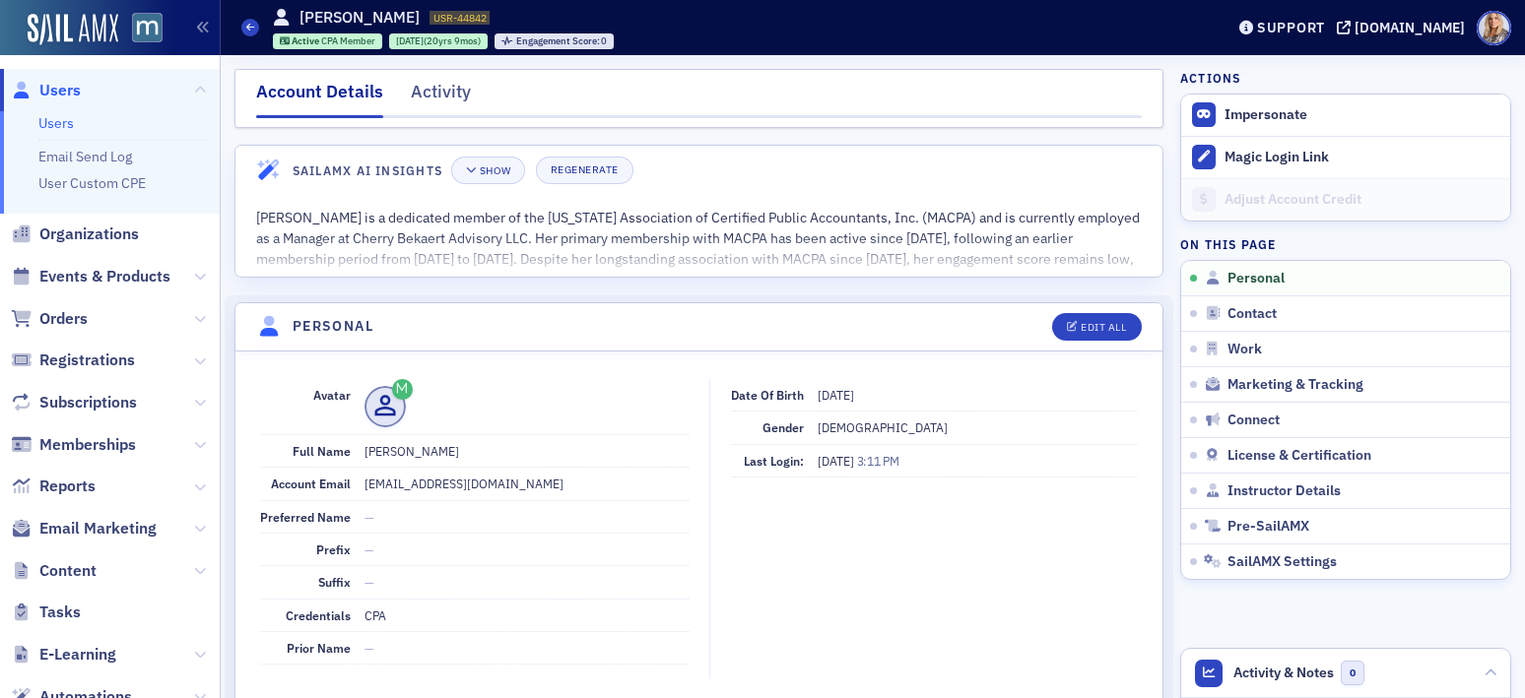
click at [67, 117] on link "Users" at bounding box center [55, 123] width 35 height 18
click at [66, 119] on link "Users" at bounding box center [55, 123] width 35 height 18
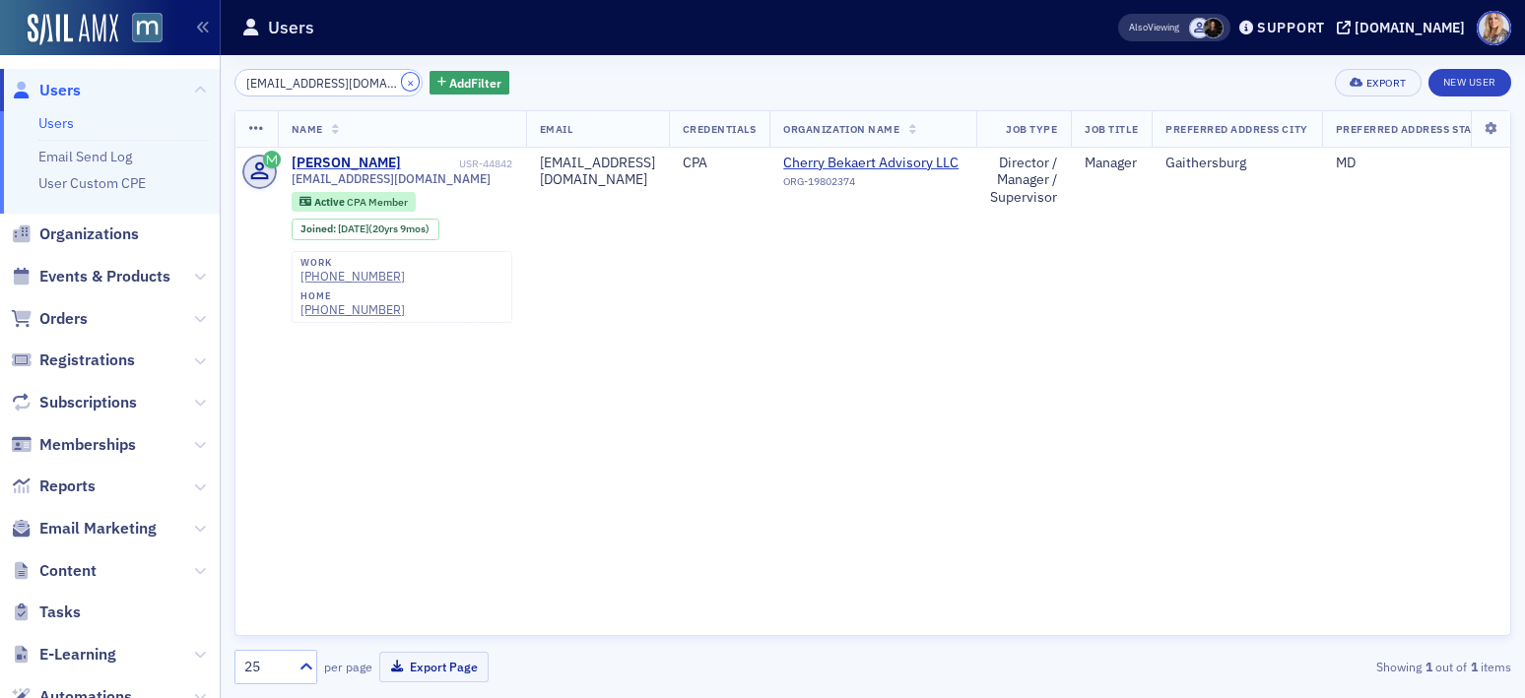
click at [402, 81] on button "×" at bounding box center [411, 82] width 18 height 18
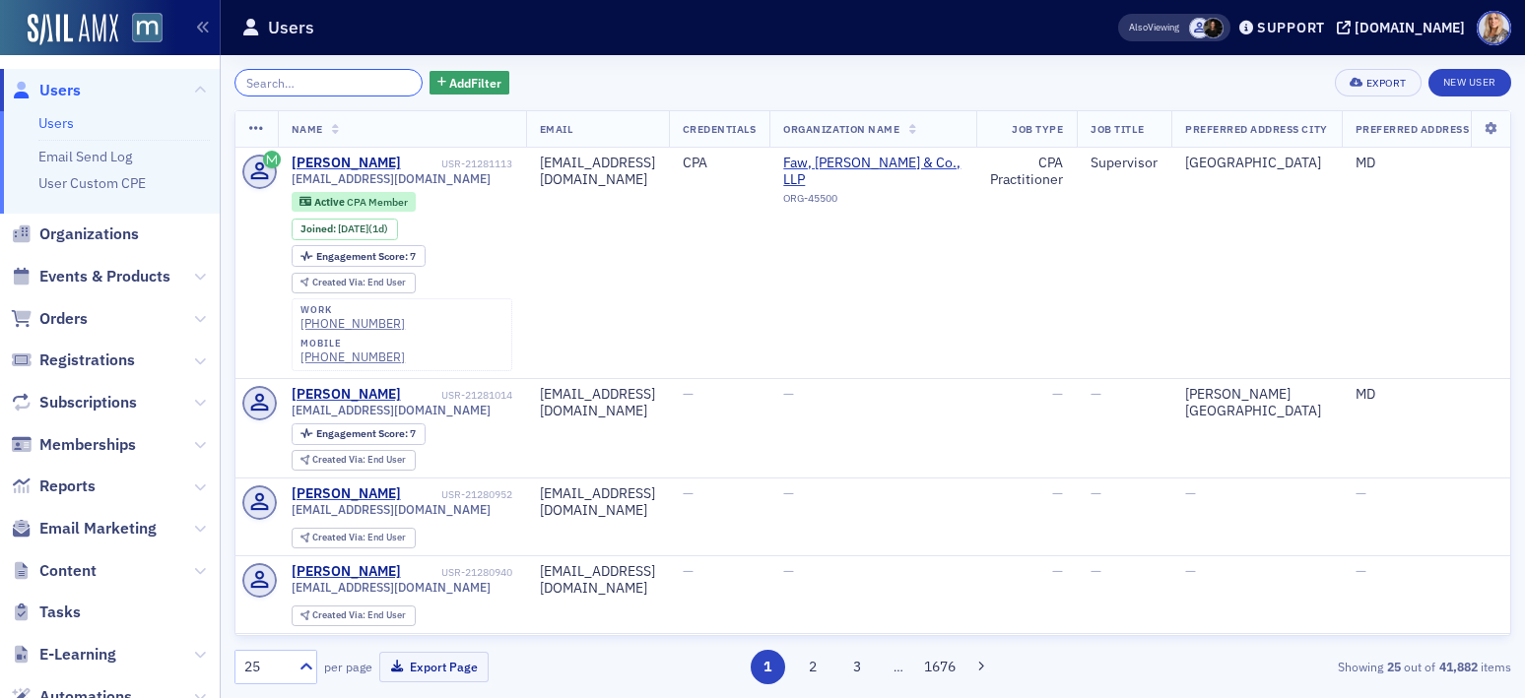
click at [347, 82] on input "search" at bounding box center [328, 83] width 188 height 28
paste input "mindful.me@yahoo.com"
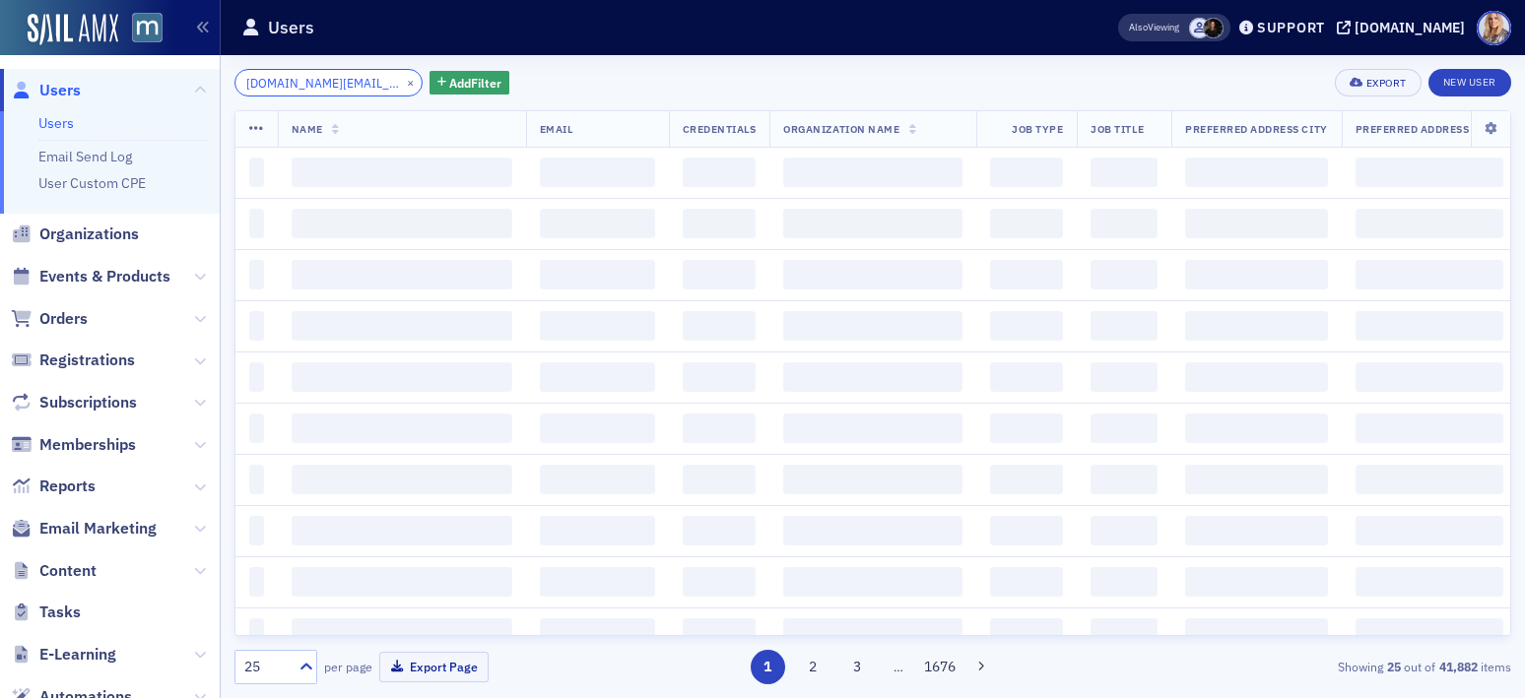
scroll to position [0, 2]
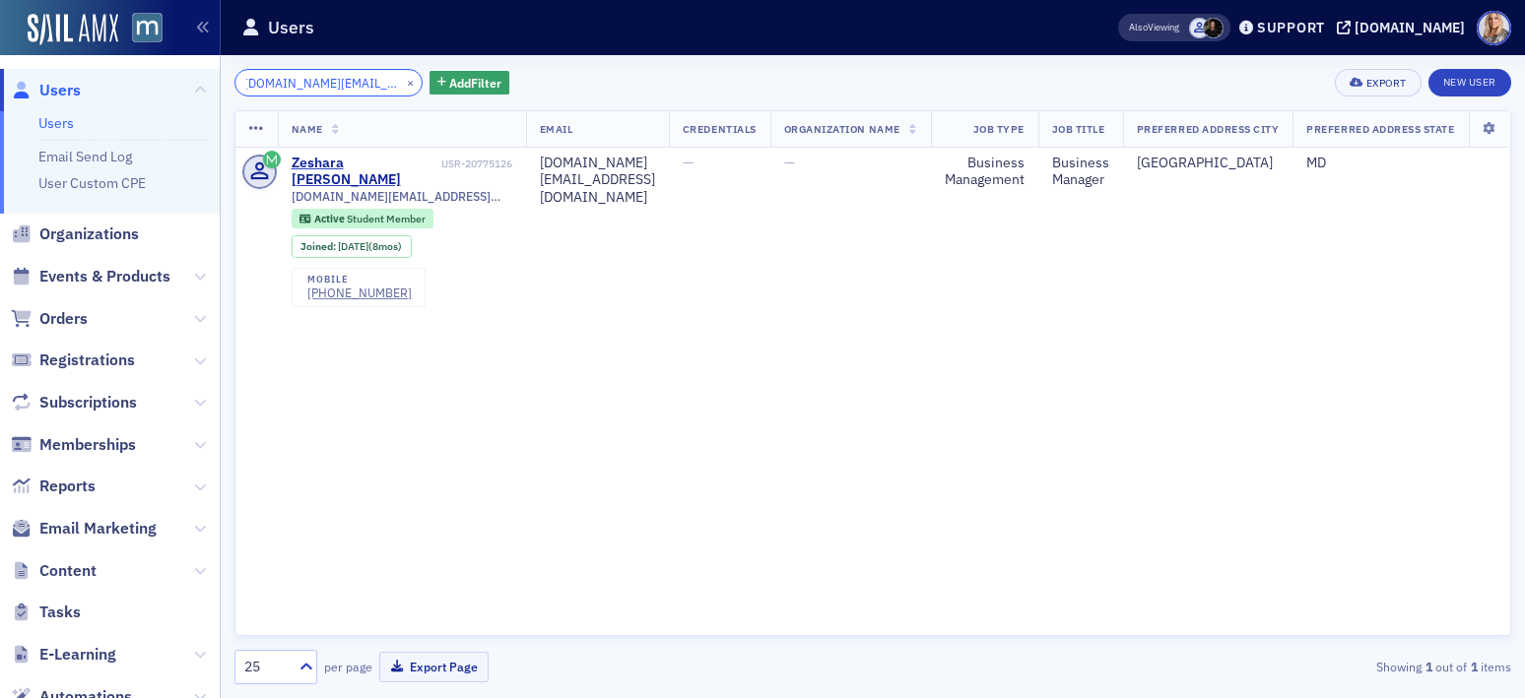
type input "mindful.me@yahoo.com"
click at [402, 78] on button "×" at bounding box center [411, 82] width 18 height 18
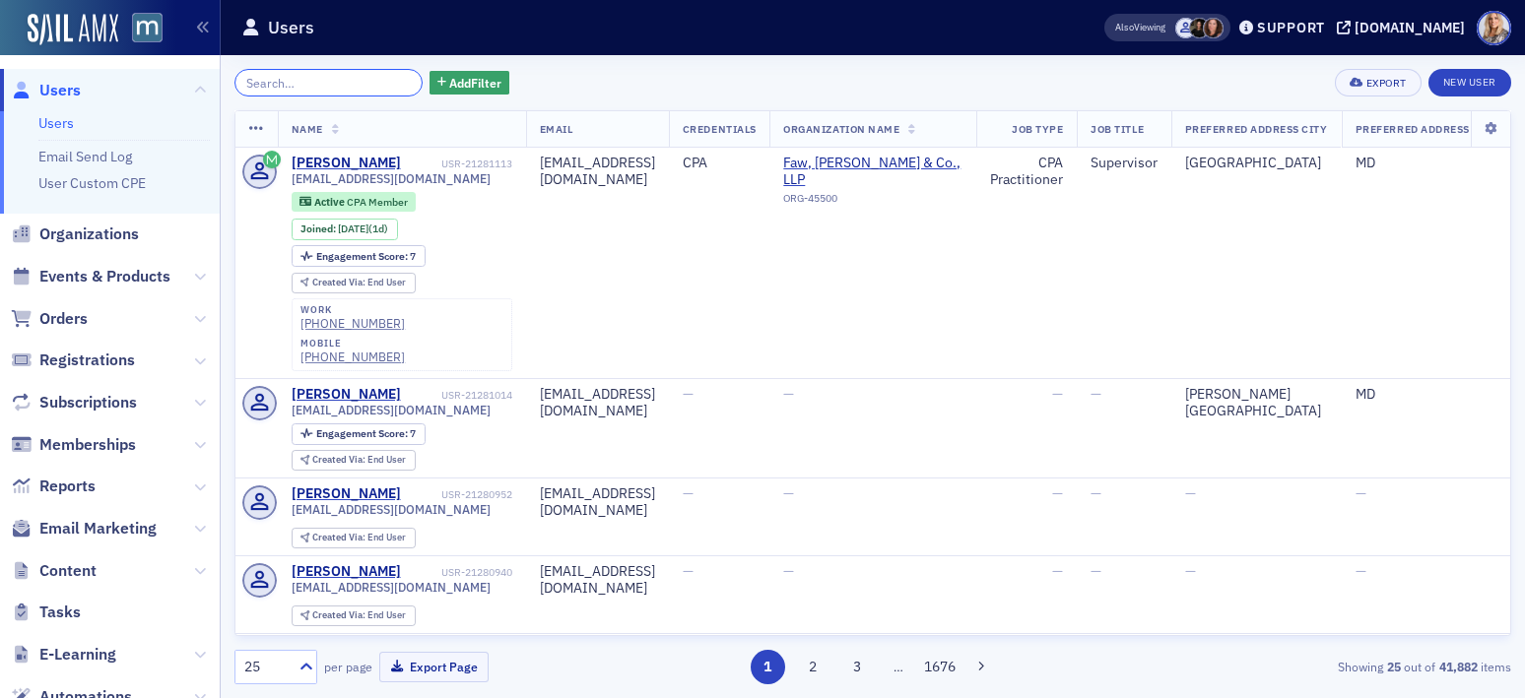
click at [302, 82] on input "search" at bounding box center [328, 83] width 188 height 28
paste input "[PERSON_NAME]"
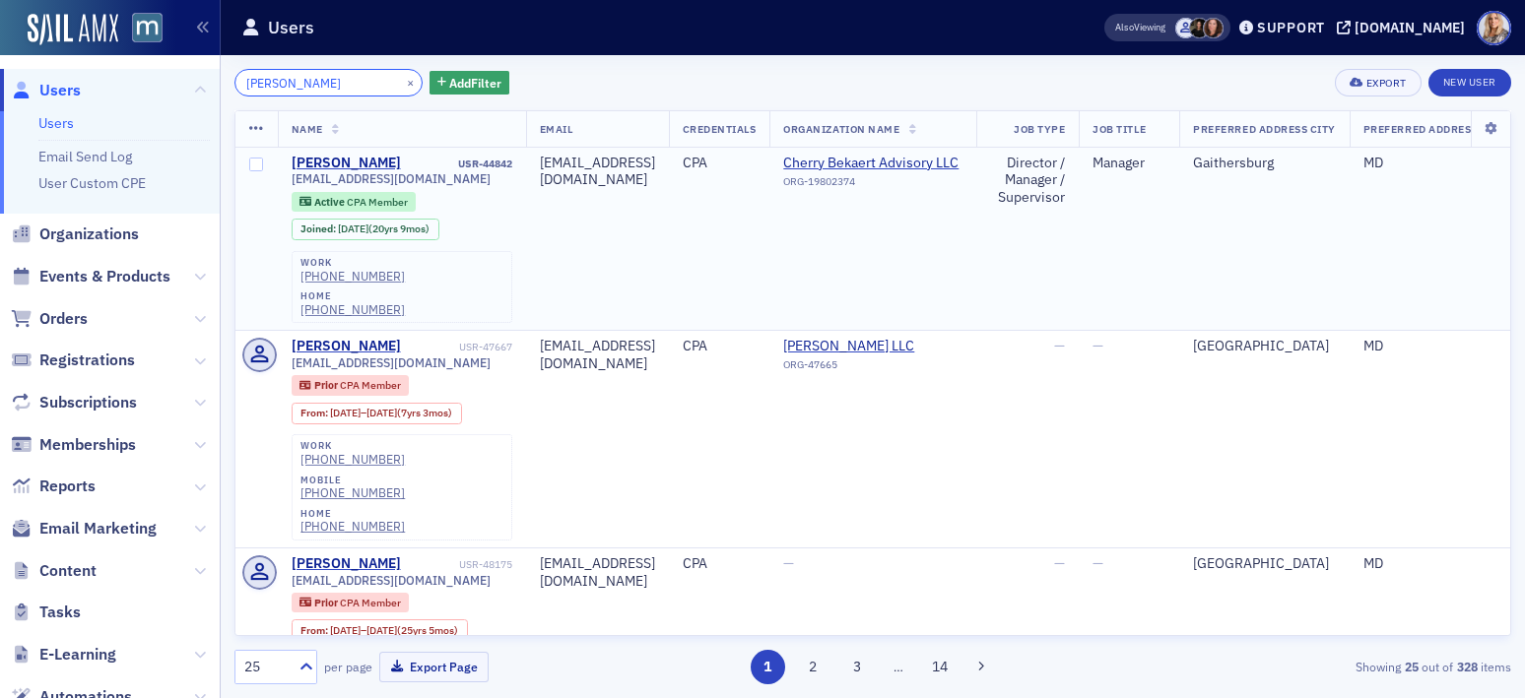
type input "[PERSON_NAME]"
drag, startPoint x: 427, startPoint y: 179, endPoint x: 288, endPoint y: 178, distance: 139.8
click at [287, 178] on td "Mary Sokolowski USR-44842 msokolowski@cbh.com Active CPA Member Joined : 11/9/2…" at bounding box center [402, 239] width 248 height 183
copy span "[EMAIL_ADDRESS][DOMAIN_NAME]"
click at [1304, 29] on div "Support" at bounding box center [1291, 28] width 68 height 18
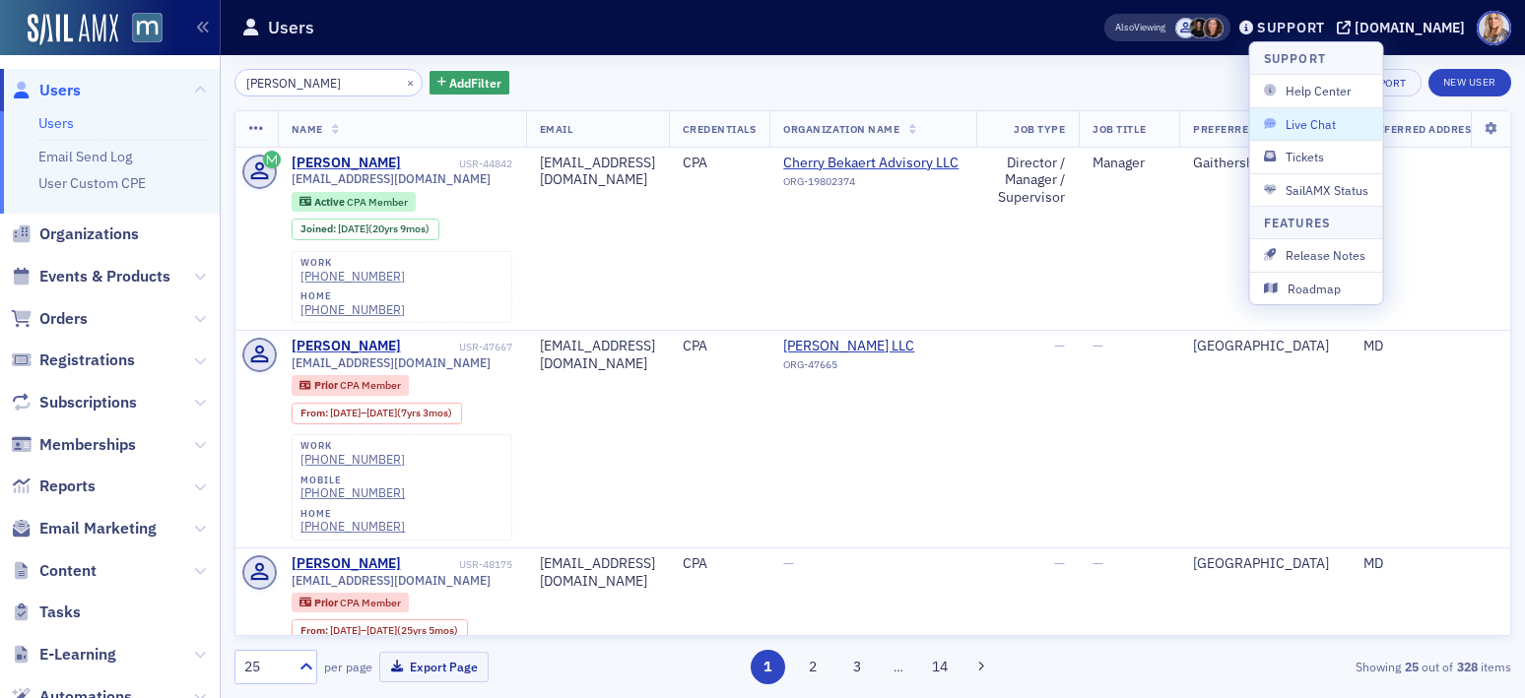
click at [1315, 125] on span "Live Chat" at bounding box center [1316, 124] width 105 height 18
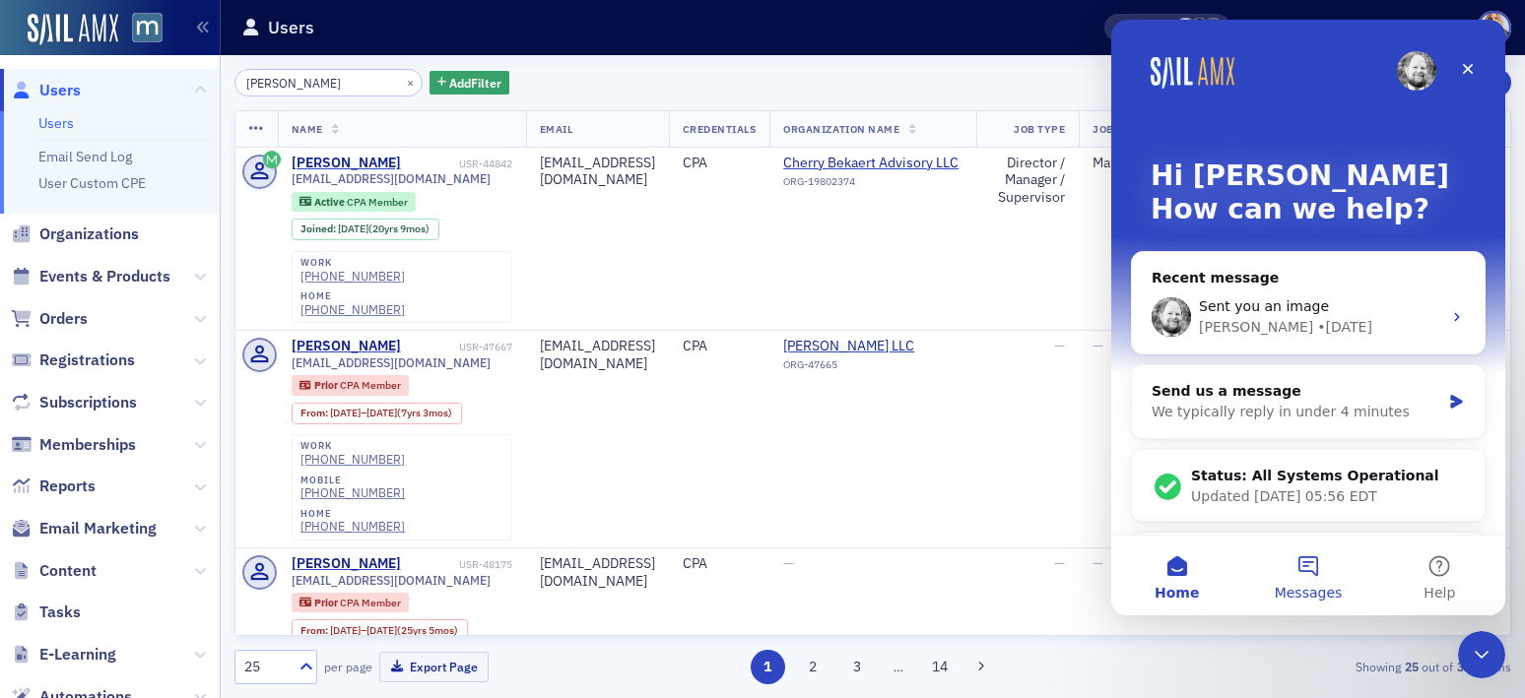
click at [1311, 565] on button "Messages" at bounding box center [1307, 576] width 131 height 79
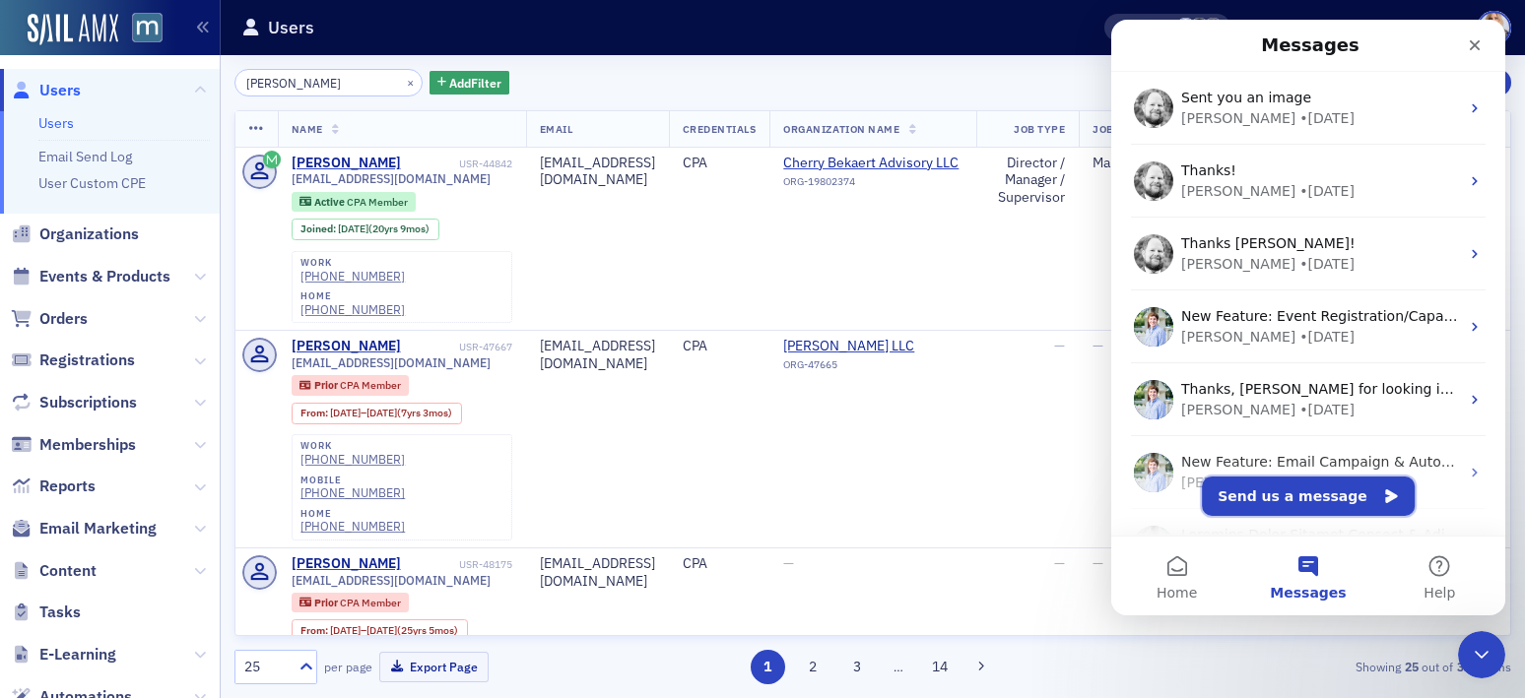
click at [1289, 495] on button "Send us a message" at bounding box center [1307, 496] width 213 height 39
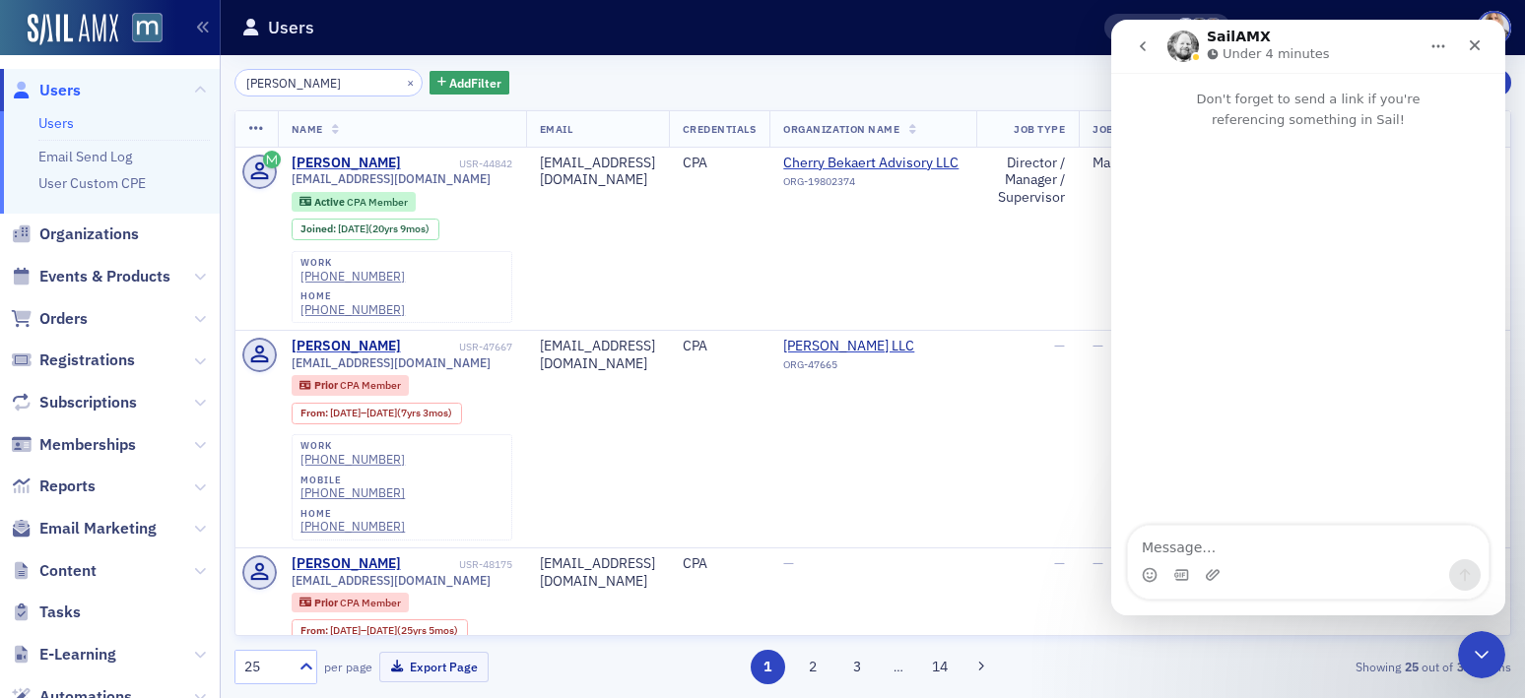
click at [1143, 46] on icon "go back" at bounding box center [1143, 46] width 16 height 16
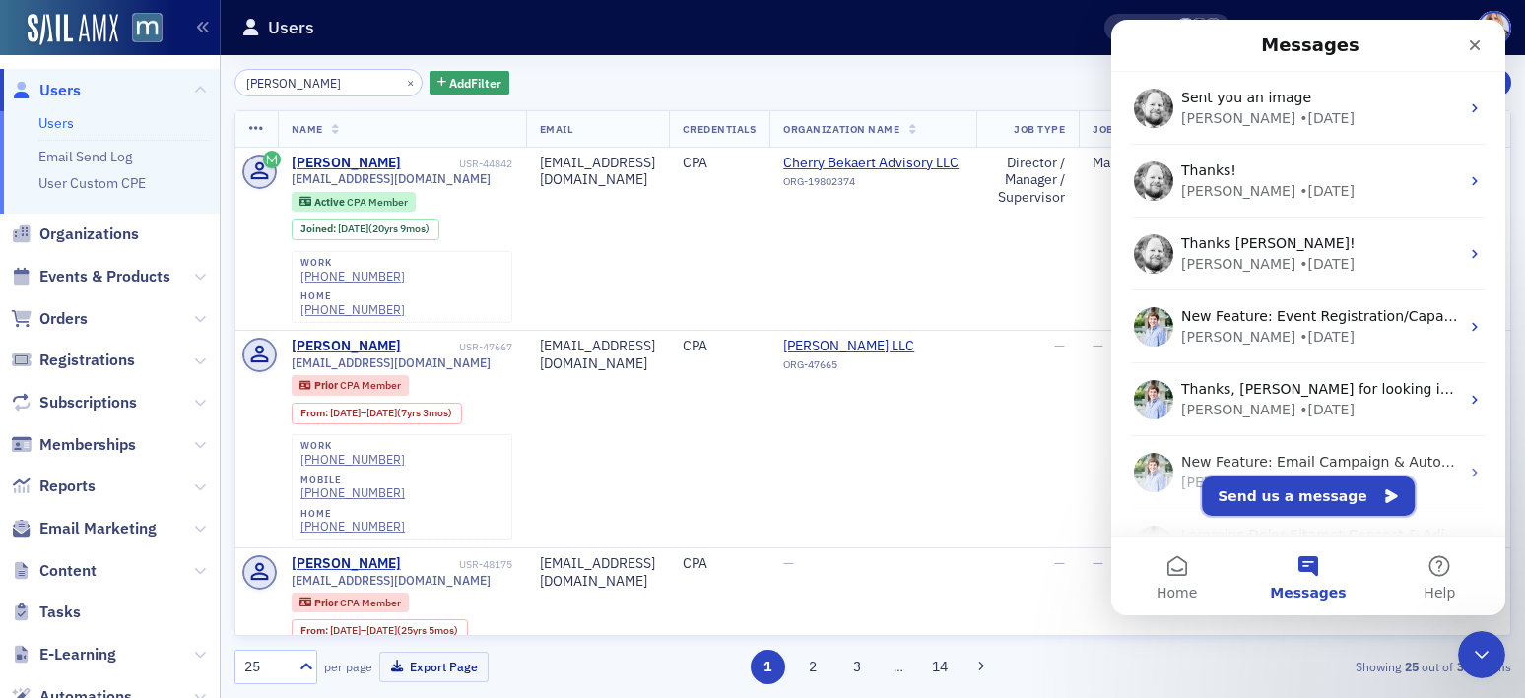
click at [1306, 496] on button "Send us a message" at bounding box center [1307, 496] width 213 height 39
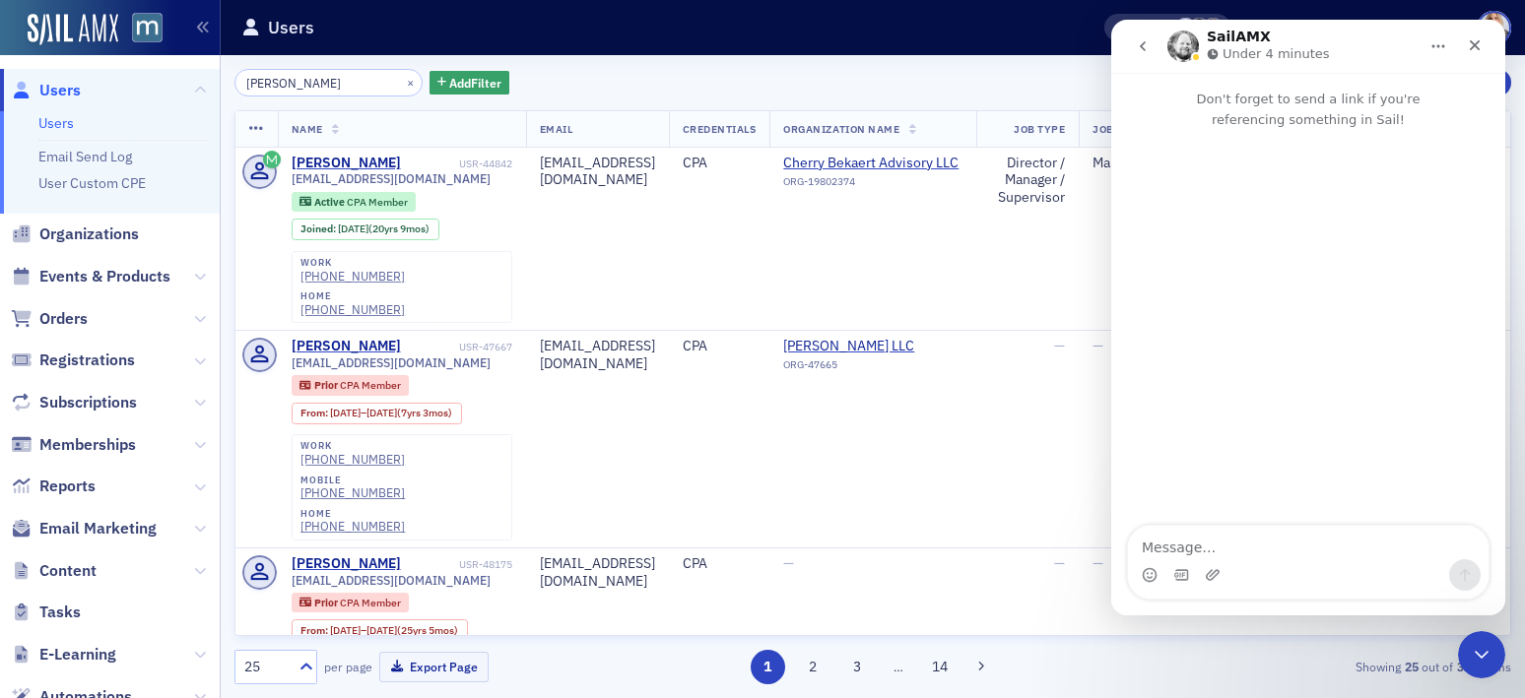
click at [1231, 552] on textarea "Message…" at bounding box center [1308, 542] width 360 height 33
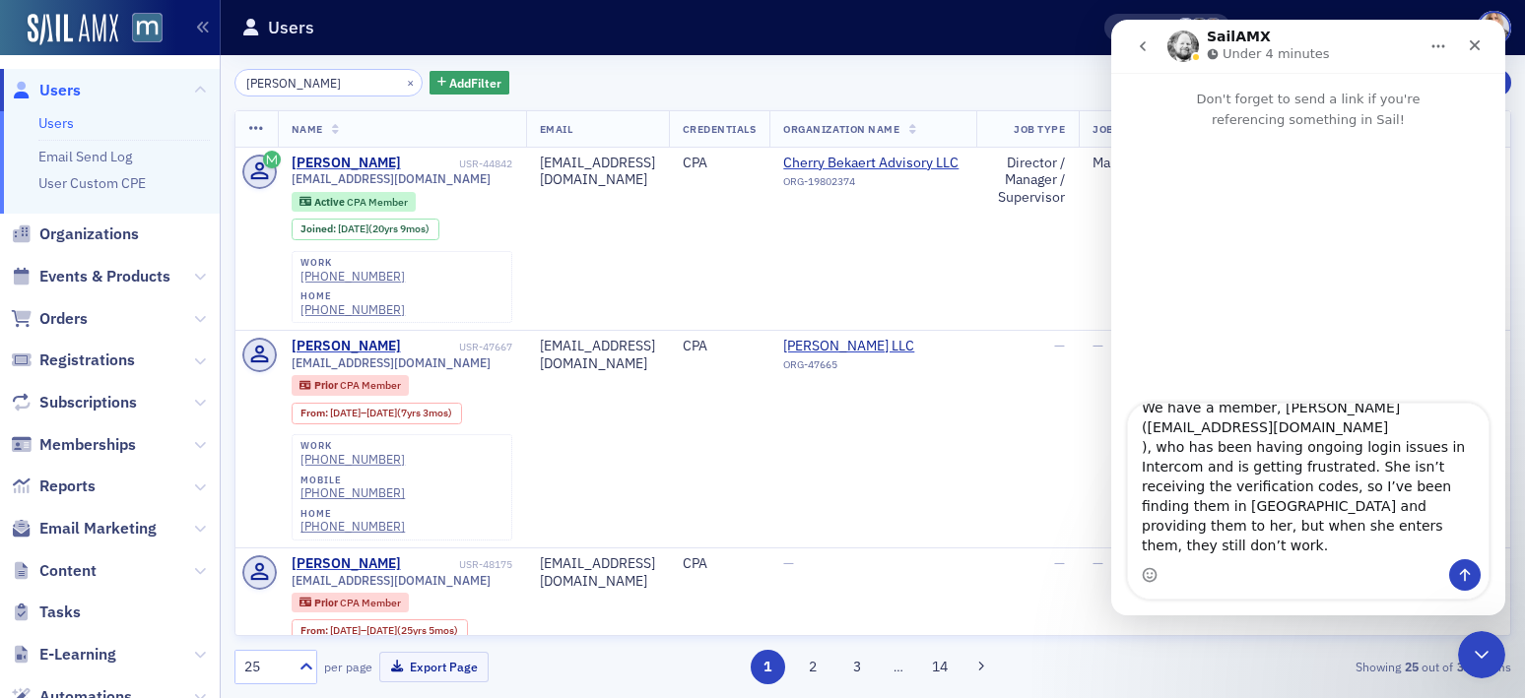
scroll to position [44, 0]
click at [1138, 443] on textarea "Hi Aidan, We have a member, Mary Sokolowski (msokolowski@cbh.com ), who has bee…" at bounding box center [1308, 482] width 360 height 156
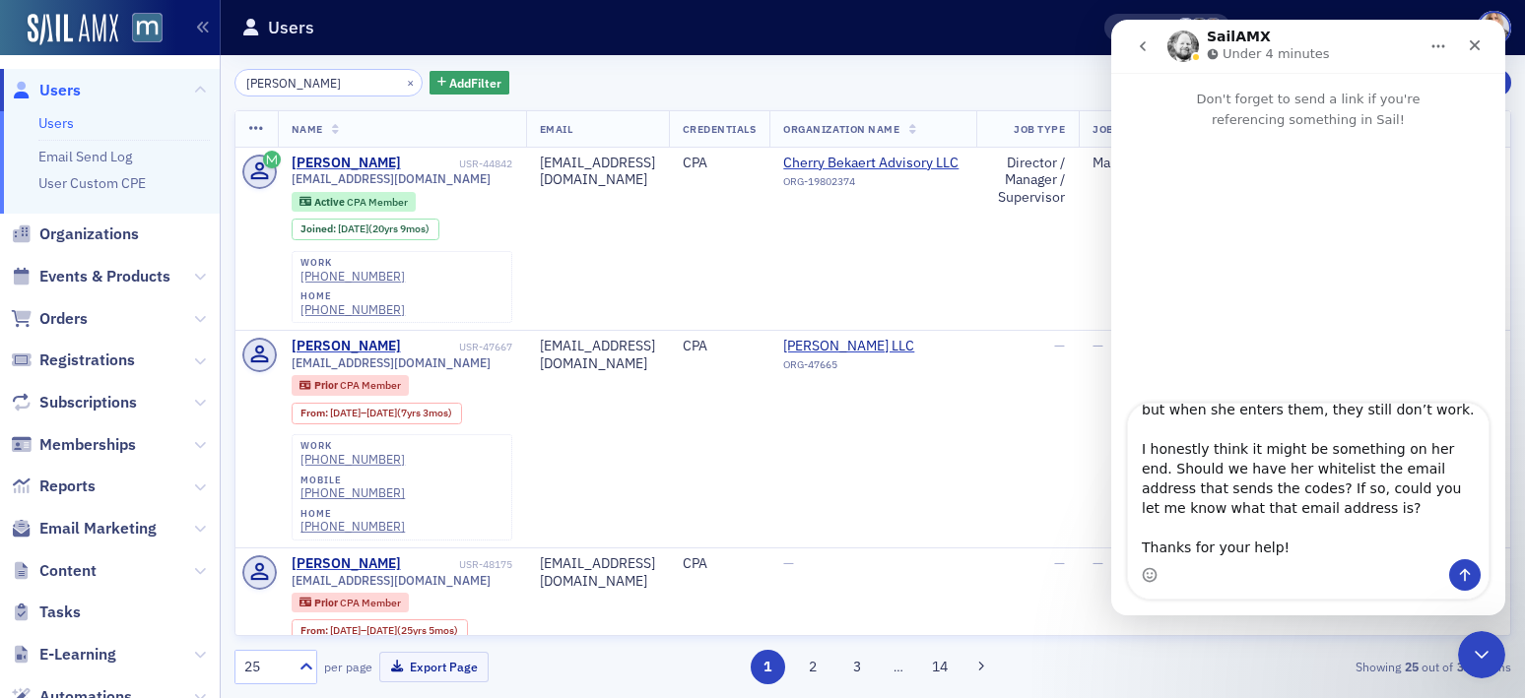
scroll to position [153, 0]
click at [1300, 545] on textarea "Hi Aidan, We have a member, Mary Sokolowski (msokolowski@cbh.com), who has been…" at bounding box center [1308, 482] width 360 height 156
type textarea "Hi Aidan, We have a member, Mary Sokolowski (msokolowski@cbh.com), who has been…"
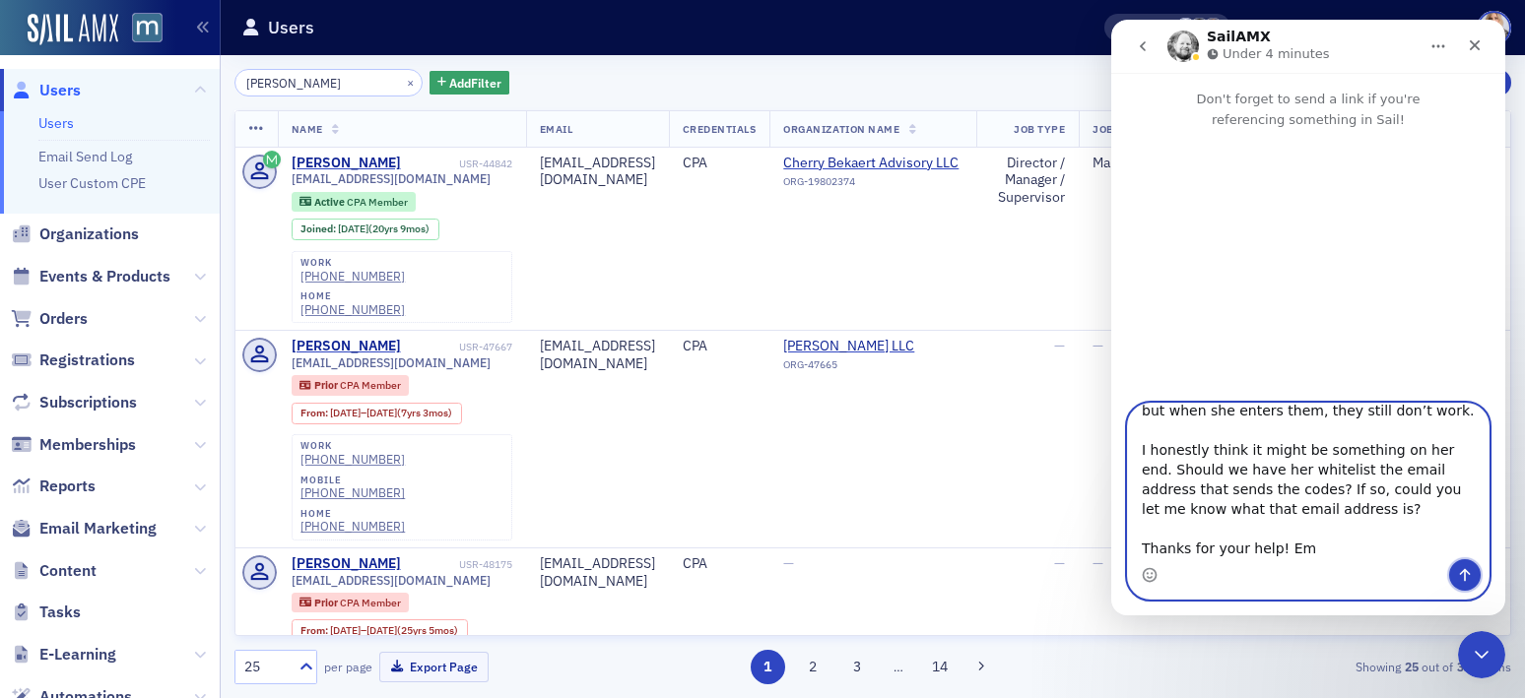
click at [1466, 569] on icon "Send a message…" at bounding box center [1465, 575] width 16 height 16
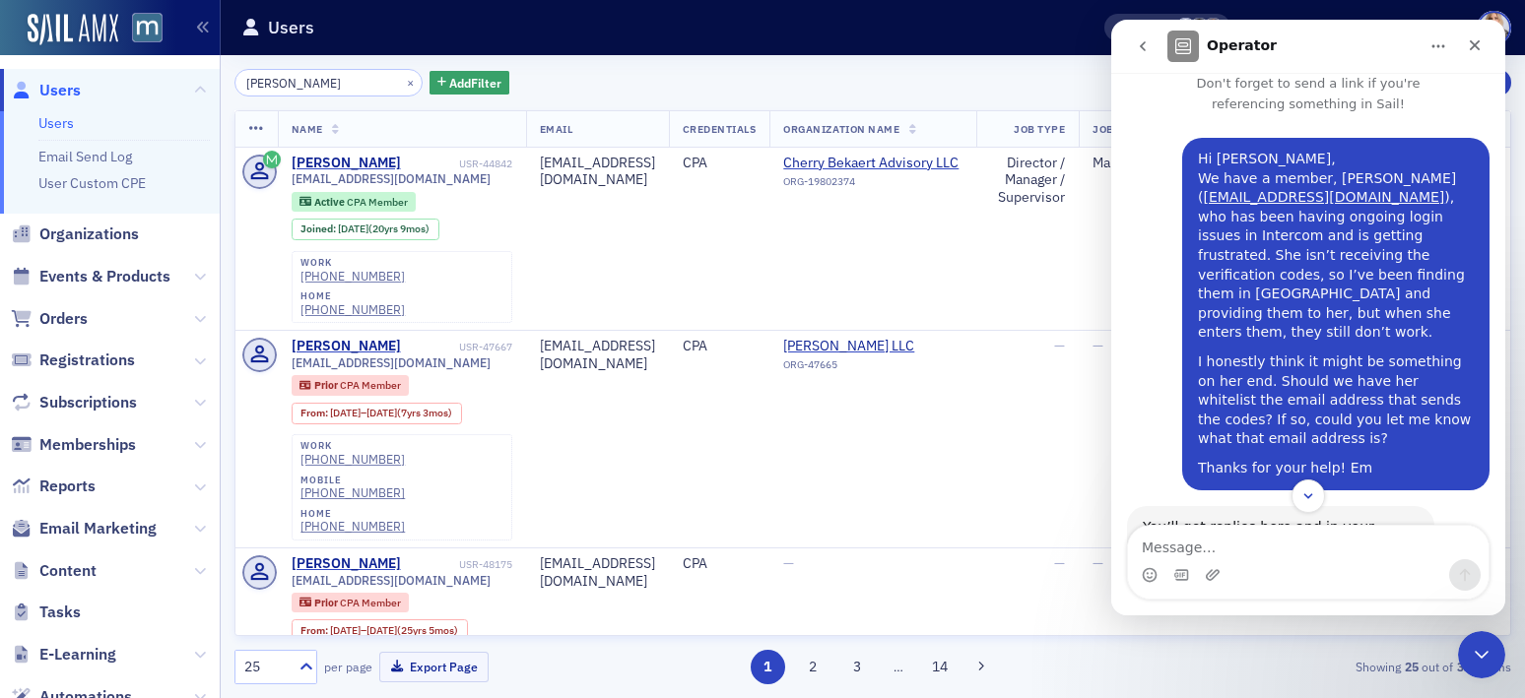
scroll to position [34, 0]
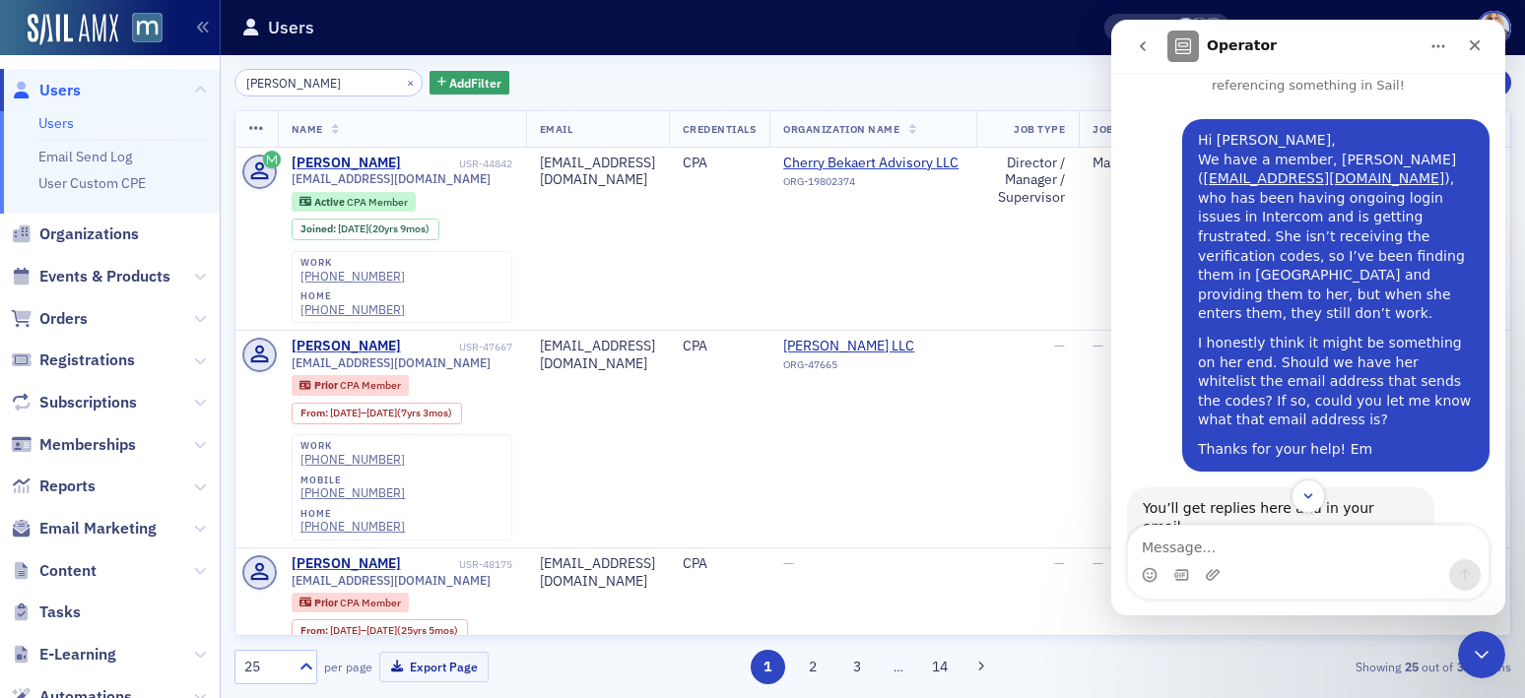
click at [359, 109] on div "Mary Sokolowski × Add Filter Export New User Name Email Credentials Organizatio…" at bounding box center [872, 377] width 1276 height 616
drag, startPoint x: 347, startPoint y: 83, endPoint x: 139, endPoint y: 81, distance: 207.8
click at [138, 81] on div "Users Users Email Send Log User Custom CPE Organizations Events & Products Orde…" at bounding box center [762, 349] width 1525 height 698
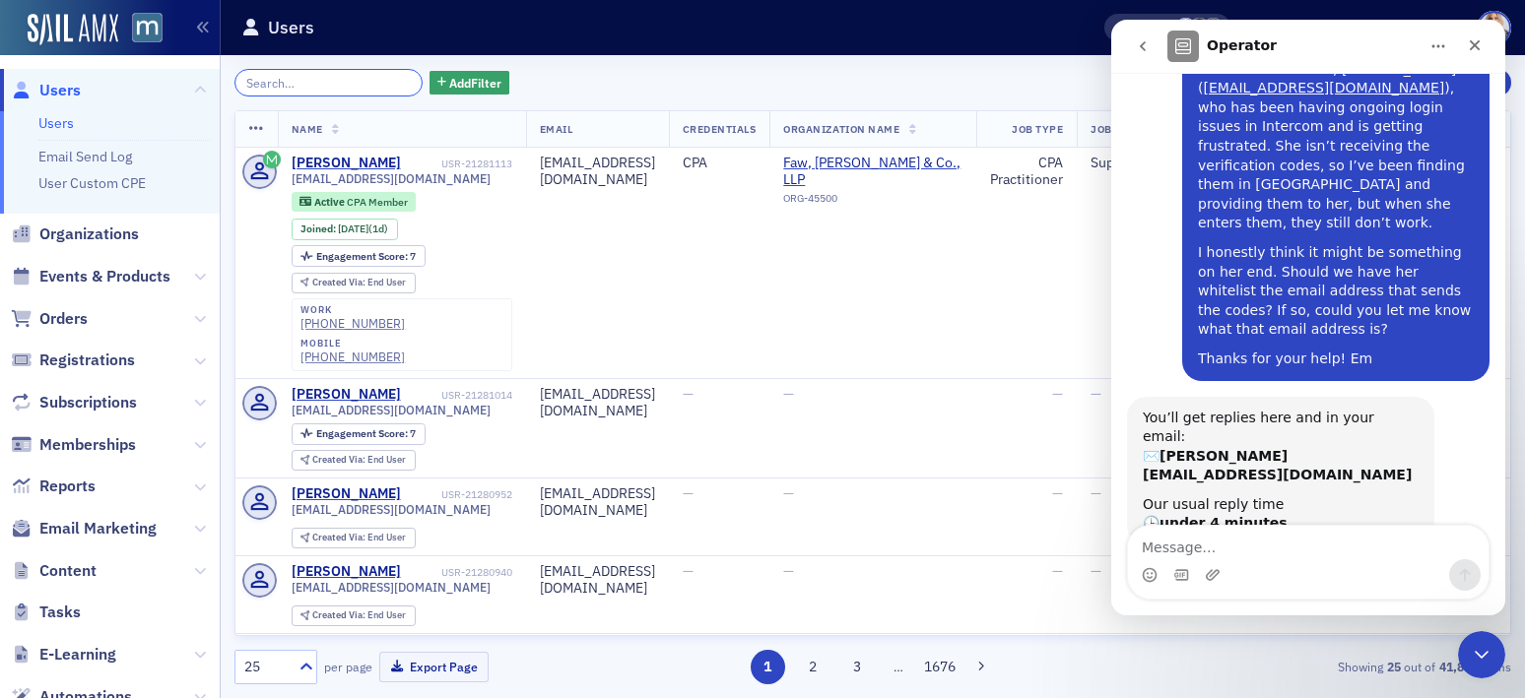
scroll to position [128, 0]
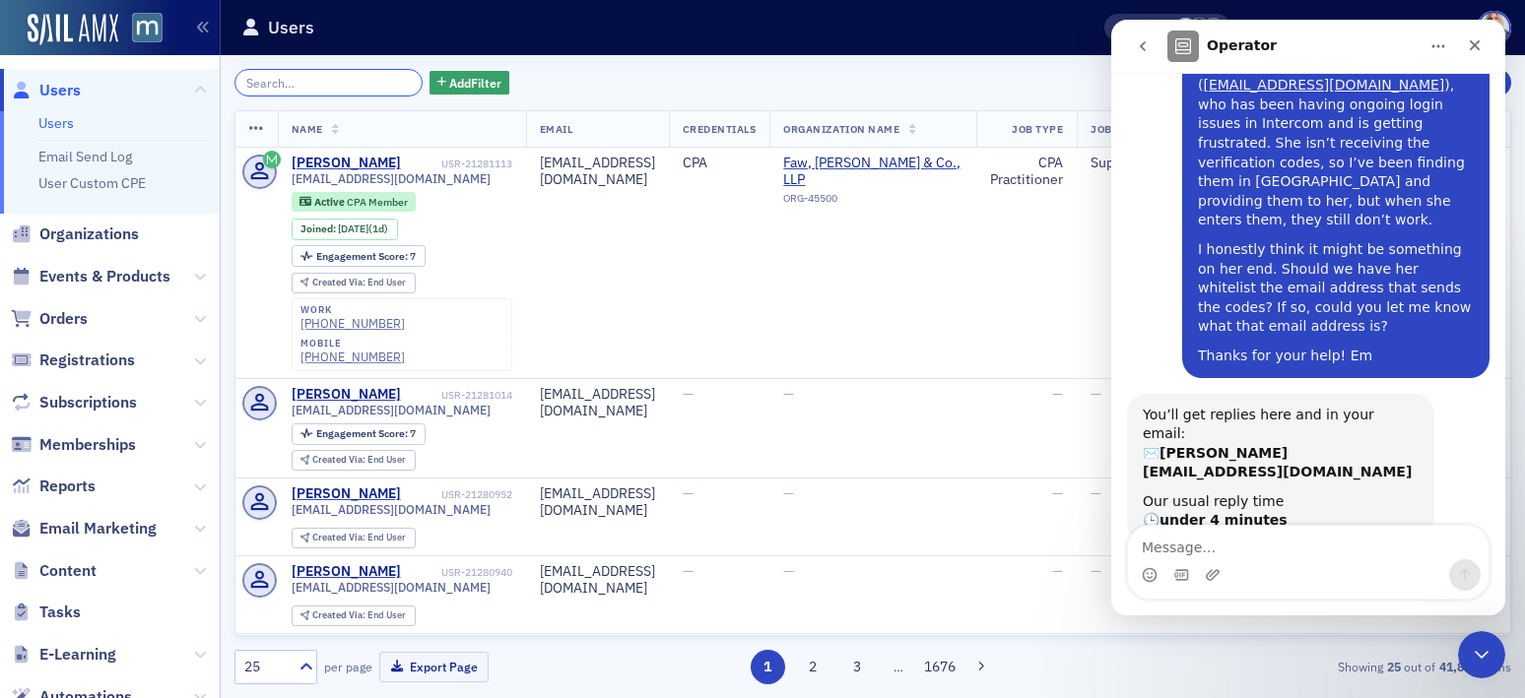
click at [298, 81] on input "search" at bounding box center [328, 83] width 188 height 28
paste input "Helen Pruitt"
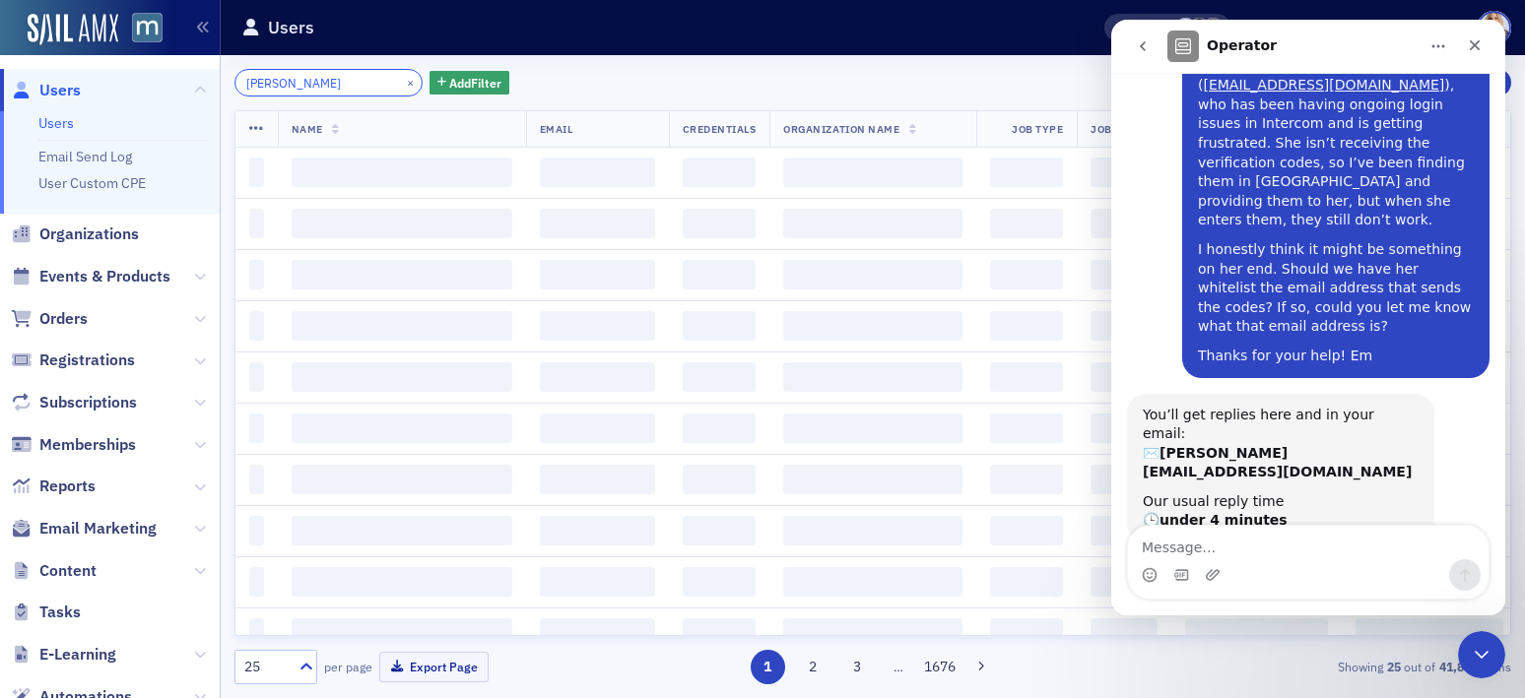
type input "Helen Pruitt"
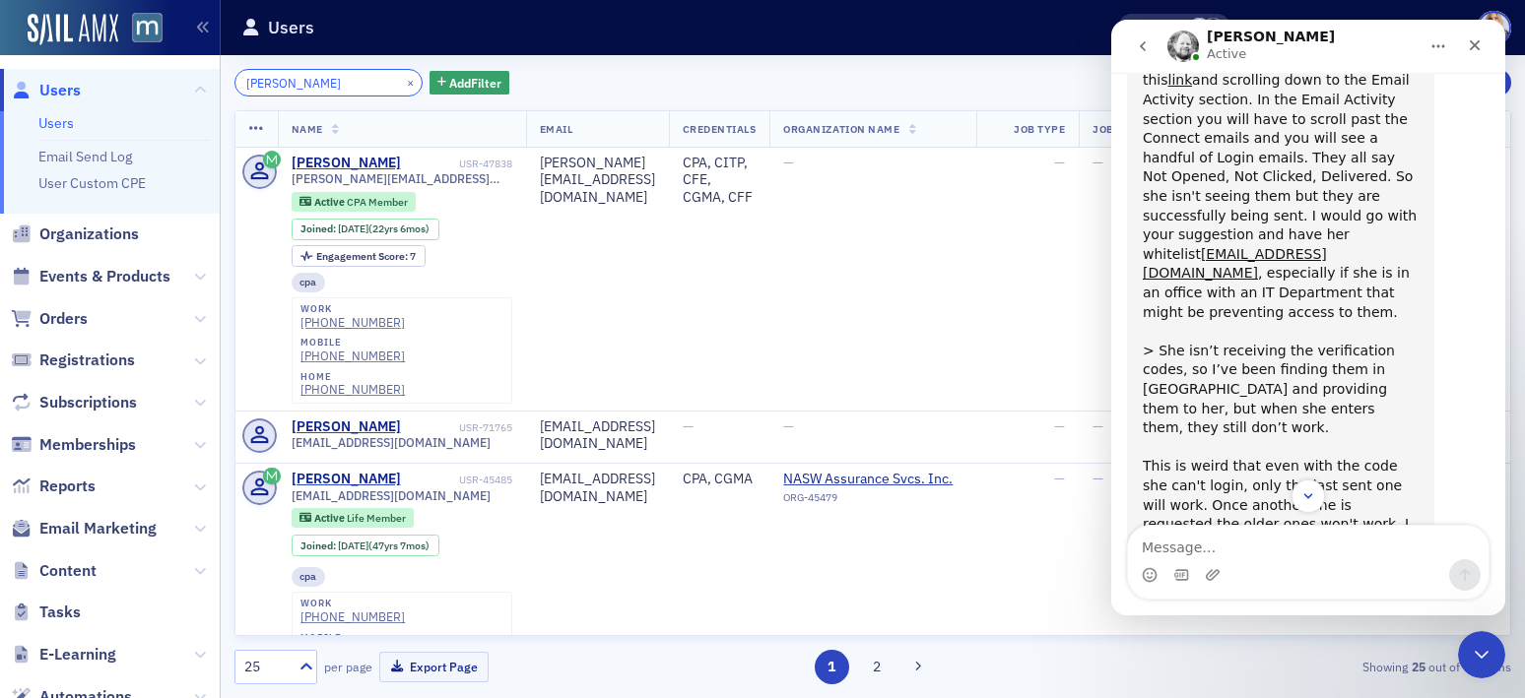
scroll to position [760, 0]
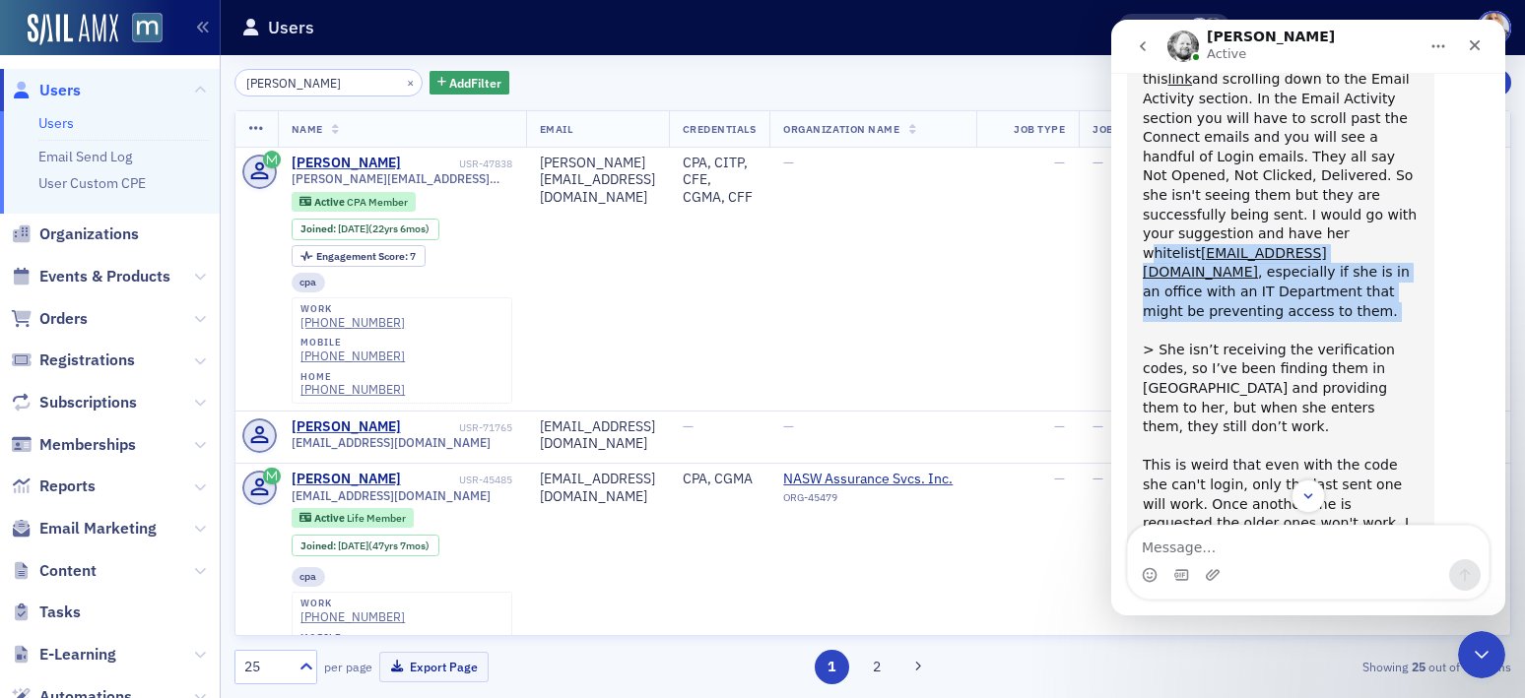
drag, startPoint x: 1230, startPoint y: 155, endPoint x: 1425, endPoint y: 235, distance: 211.1
click at [1425, 236] on div "Hi Emily, From time to time we have user's having this issue. You can see the u…" at bounding box center [1280, 447] width 307 height 953
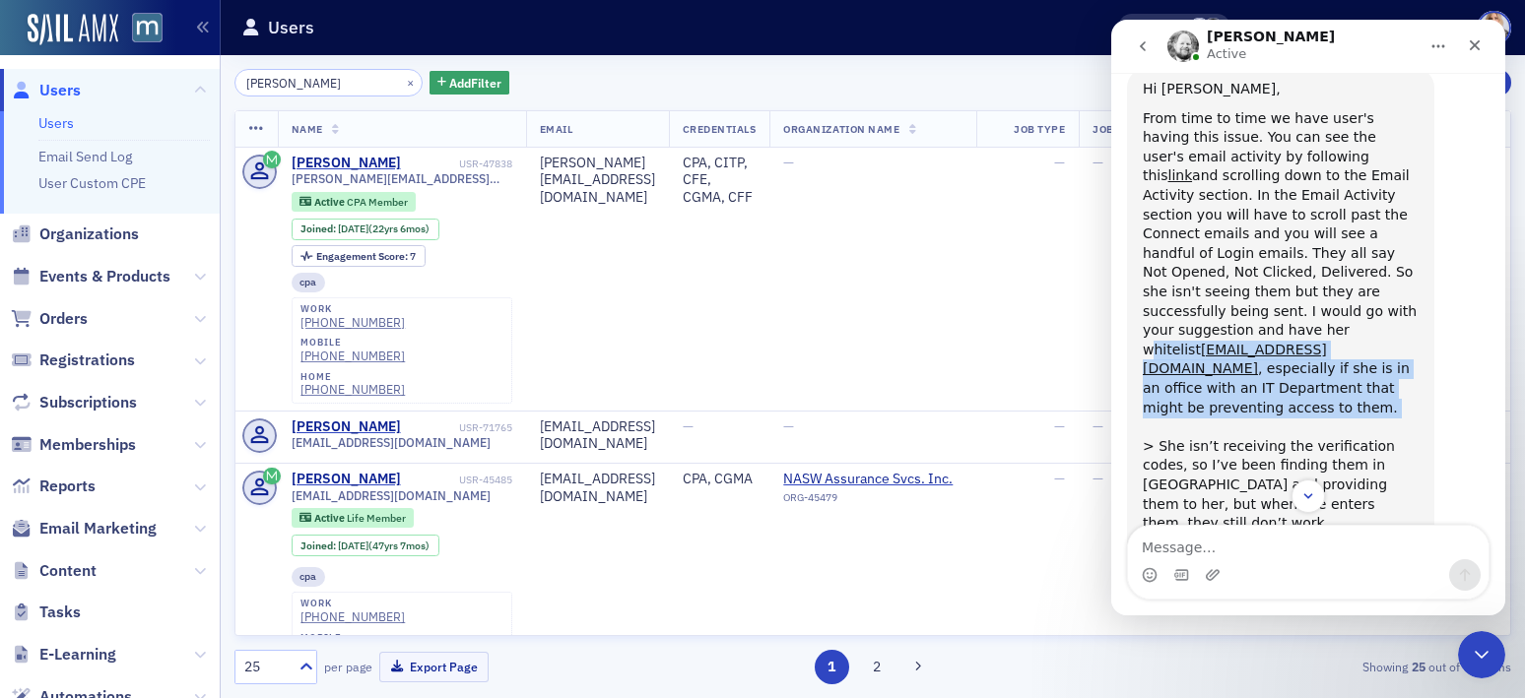
scroll to position [667, 0]
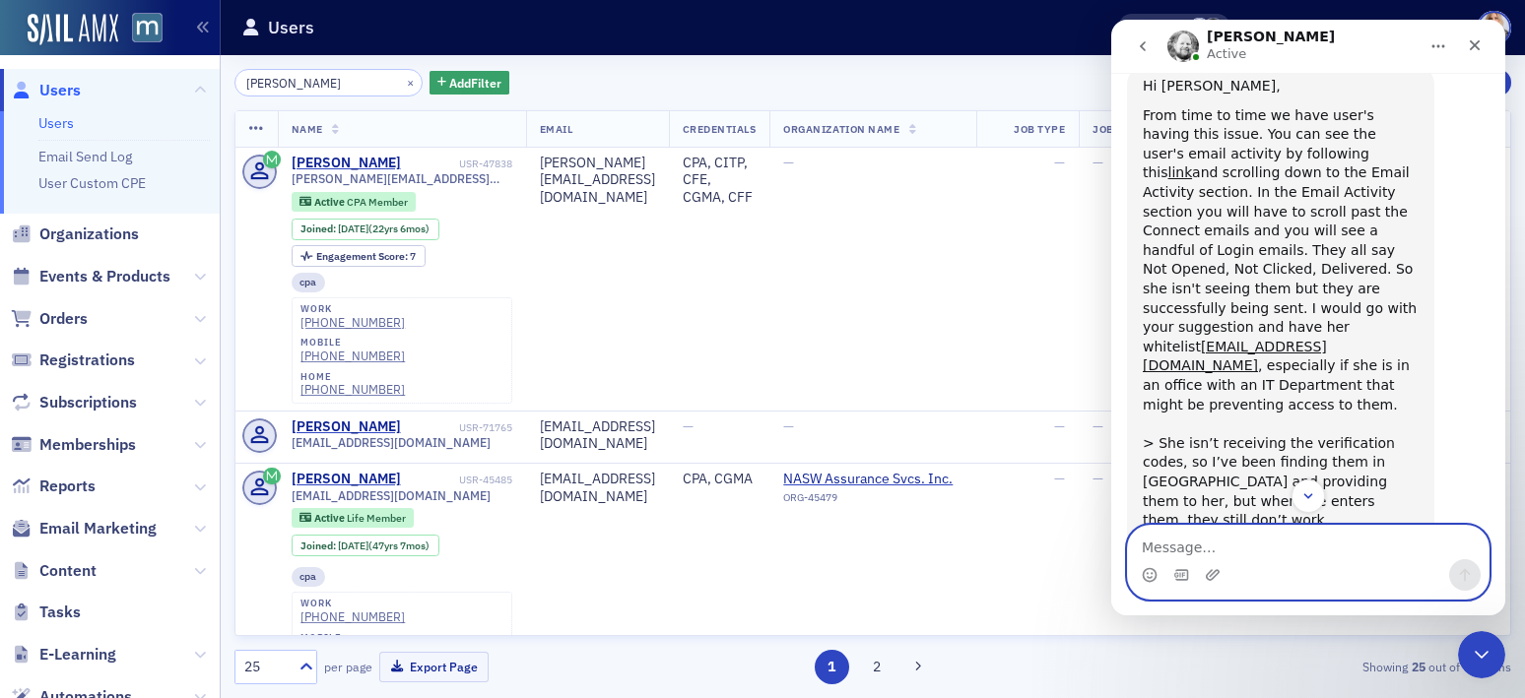
click at [1194, 538] on textarea "Message…" at bounding box center [1308, 542] width 360 height 33
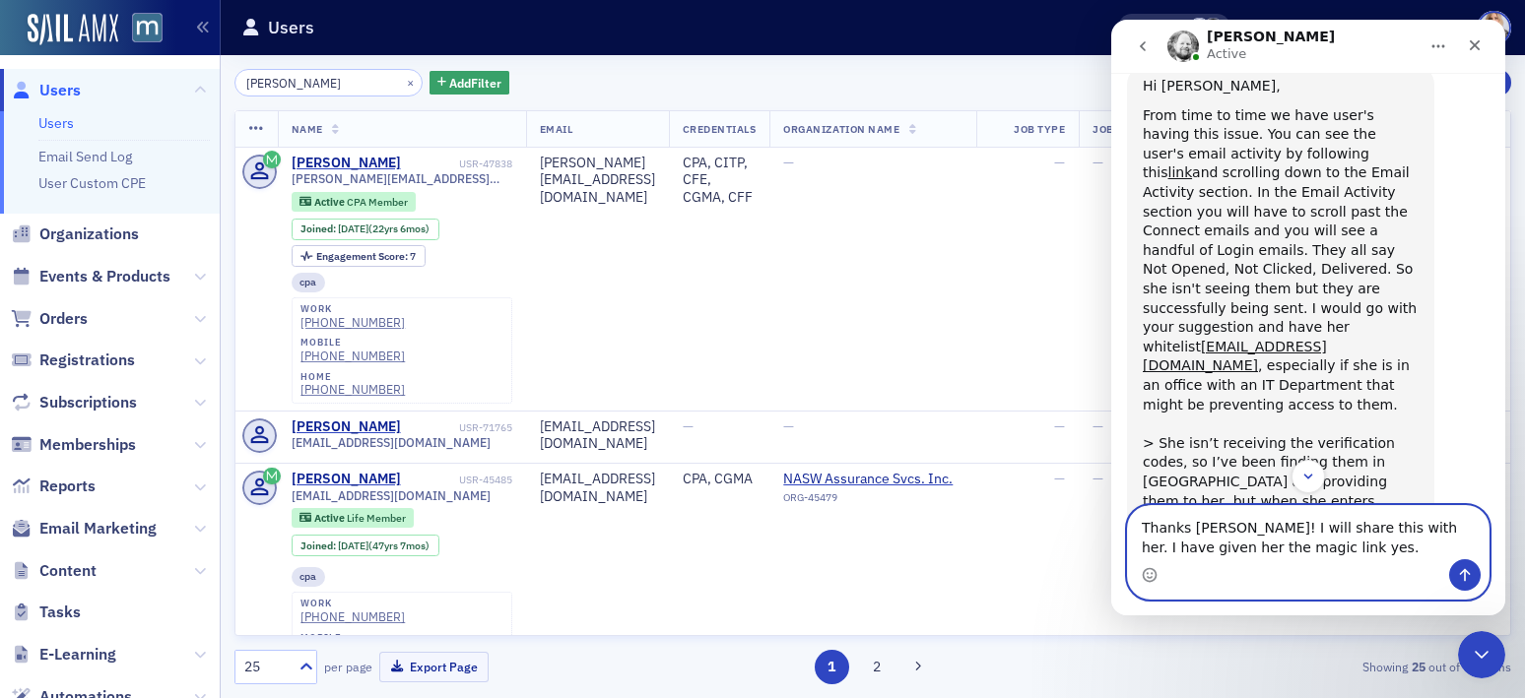
type textarea "Thanks Aidan! I will share this with her. I have given her the magic link yes."
drag, startPoint x: 1142, startPoint y: 527, endPoint x: 1344, endPoint y: 579, distance: 208.5
click at [1344, 579] on div "Thanks Aidan! I will share this with her. I have given her the magic link yes. …" at bounding box center [1308, 552] width 360 height 93
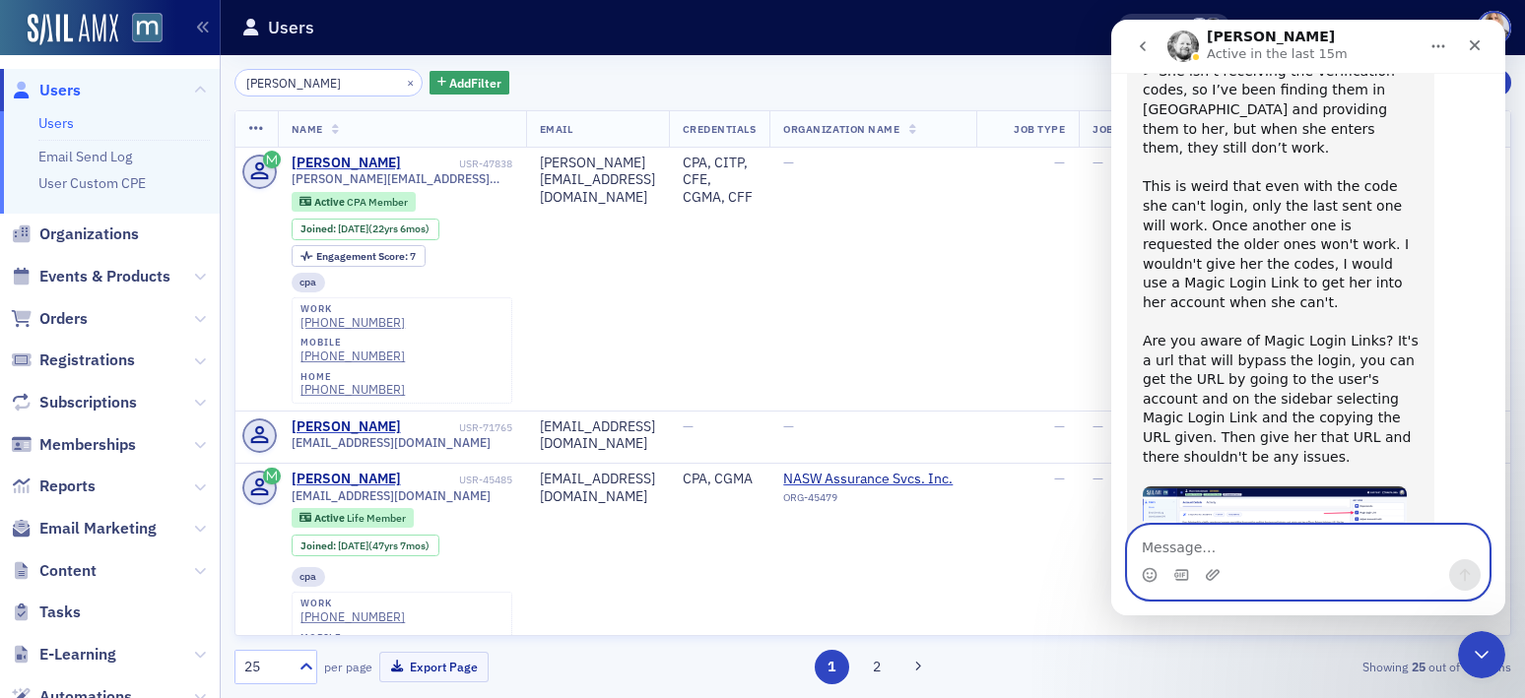
scroll to position [1066, 0]
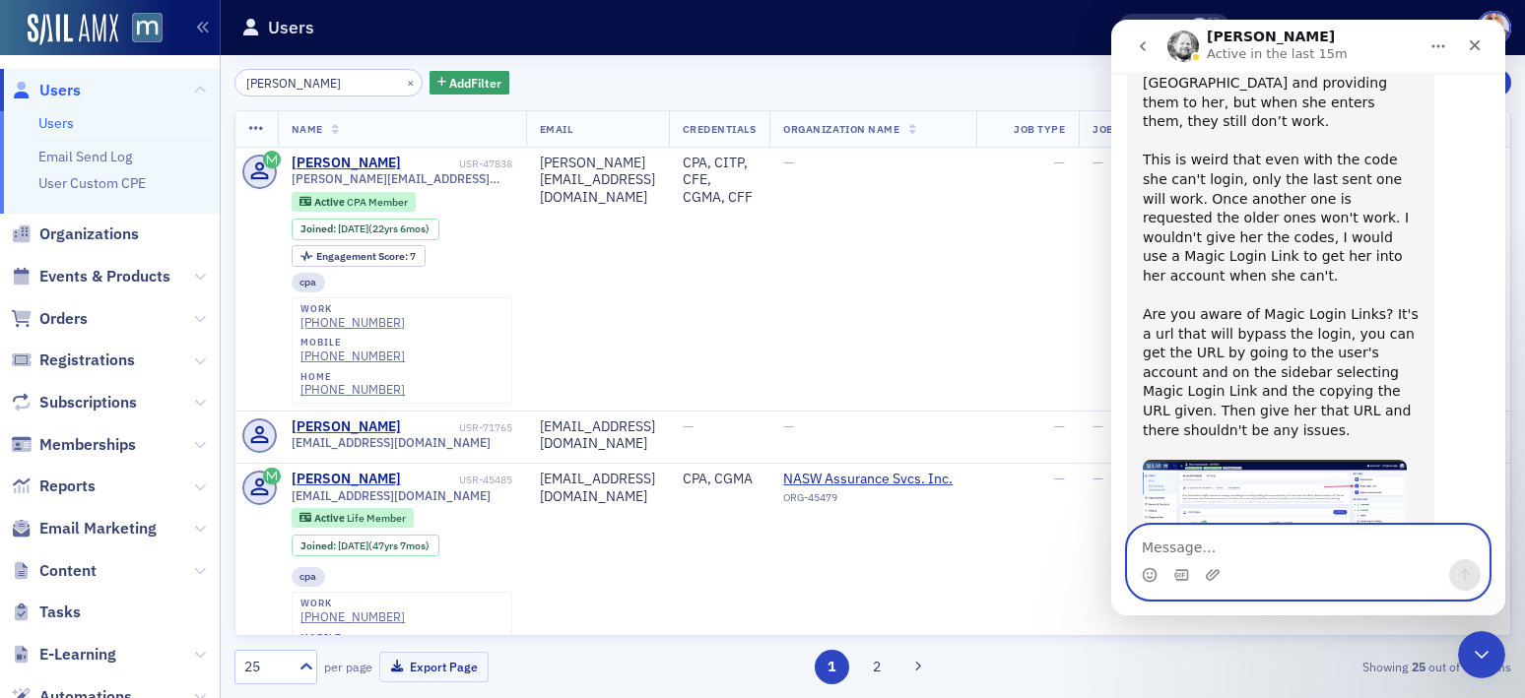
click at [1205, 551] on textarea "Message…" at bounding box center [1308, 542] width 360 height 33
paste textarea "Hi Aidan, Thanks! I’ll share this with her. I’ve already provided her the magic…"
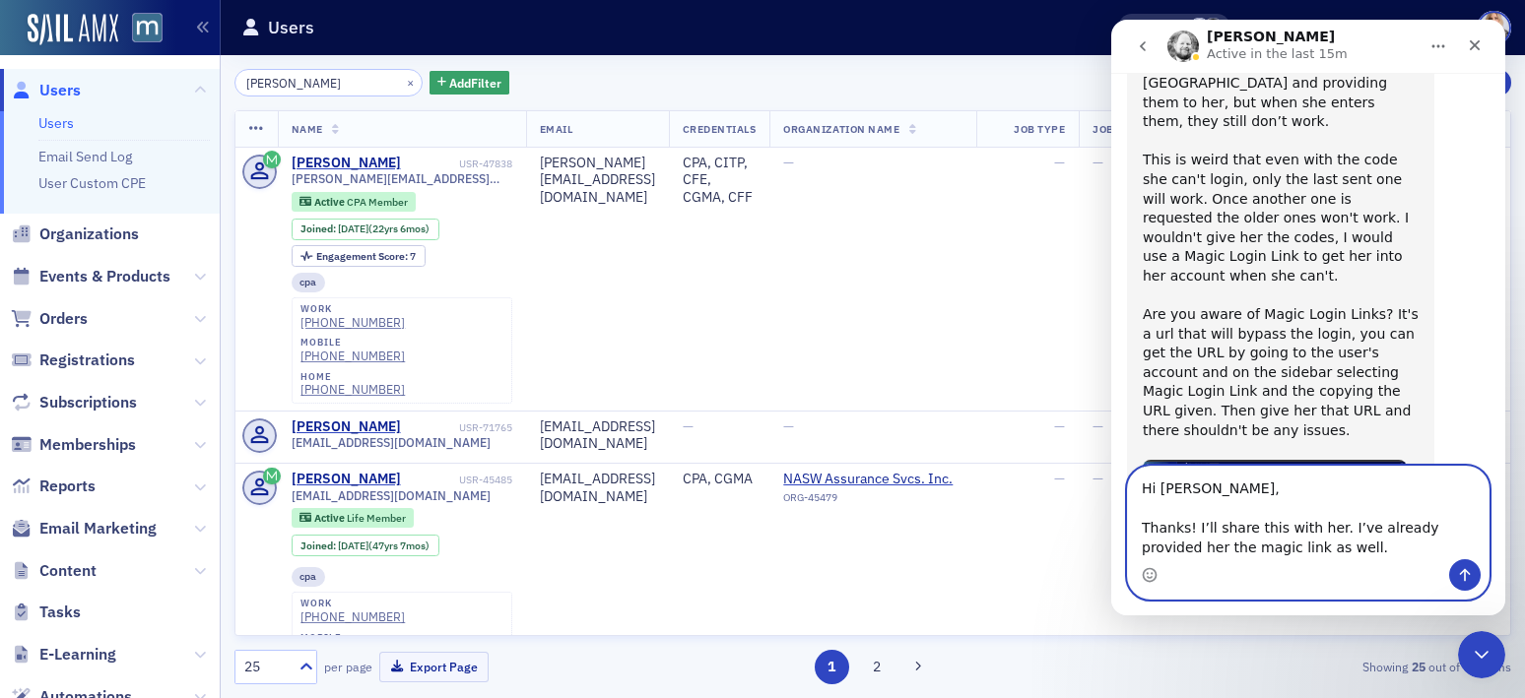
scroll to position [1125, 0]
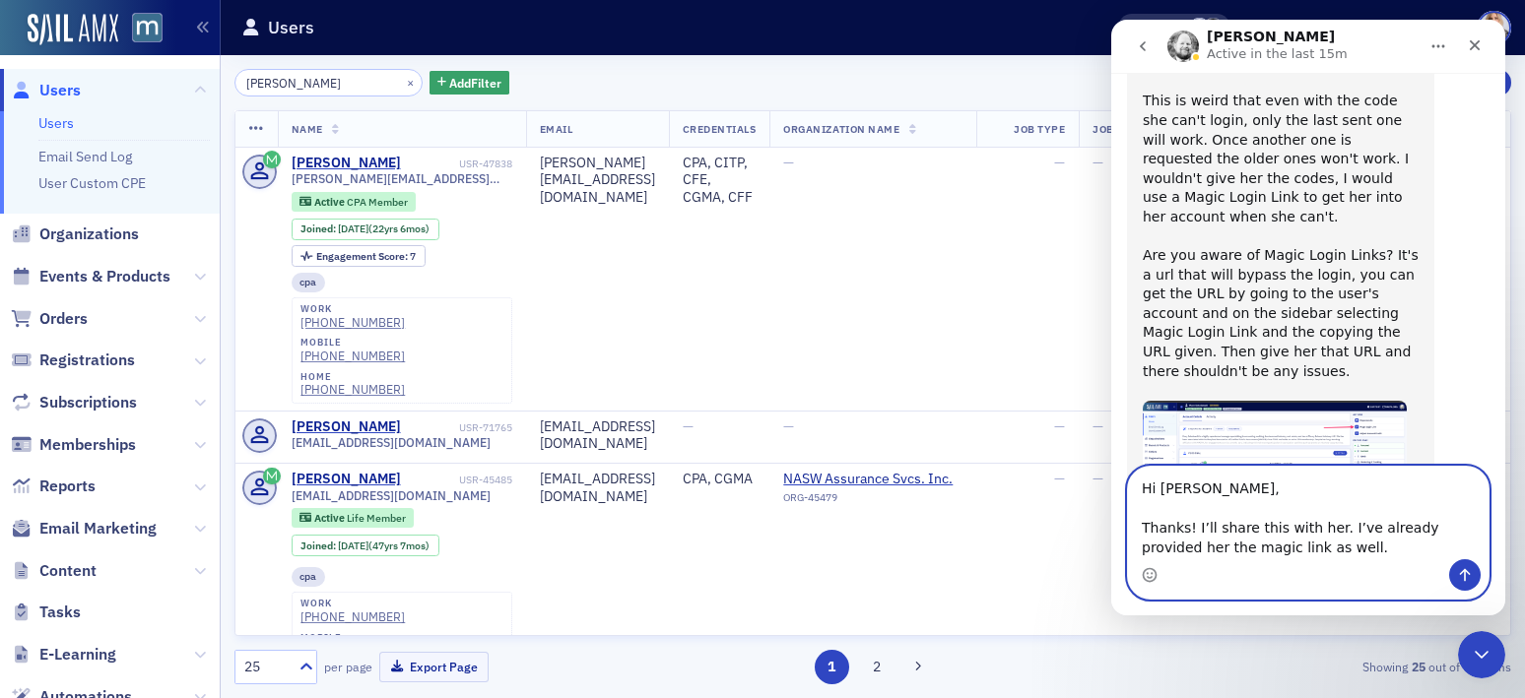
type textarea "Hi Aidan, Thanks! I’ll share this with her. I’ve already provided her the magic…"
click at [1464, 569] on icon "Send a message…" at bounding box center [1465, 575] width 11 height 13
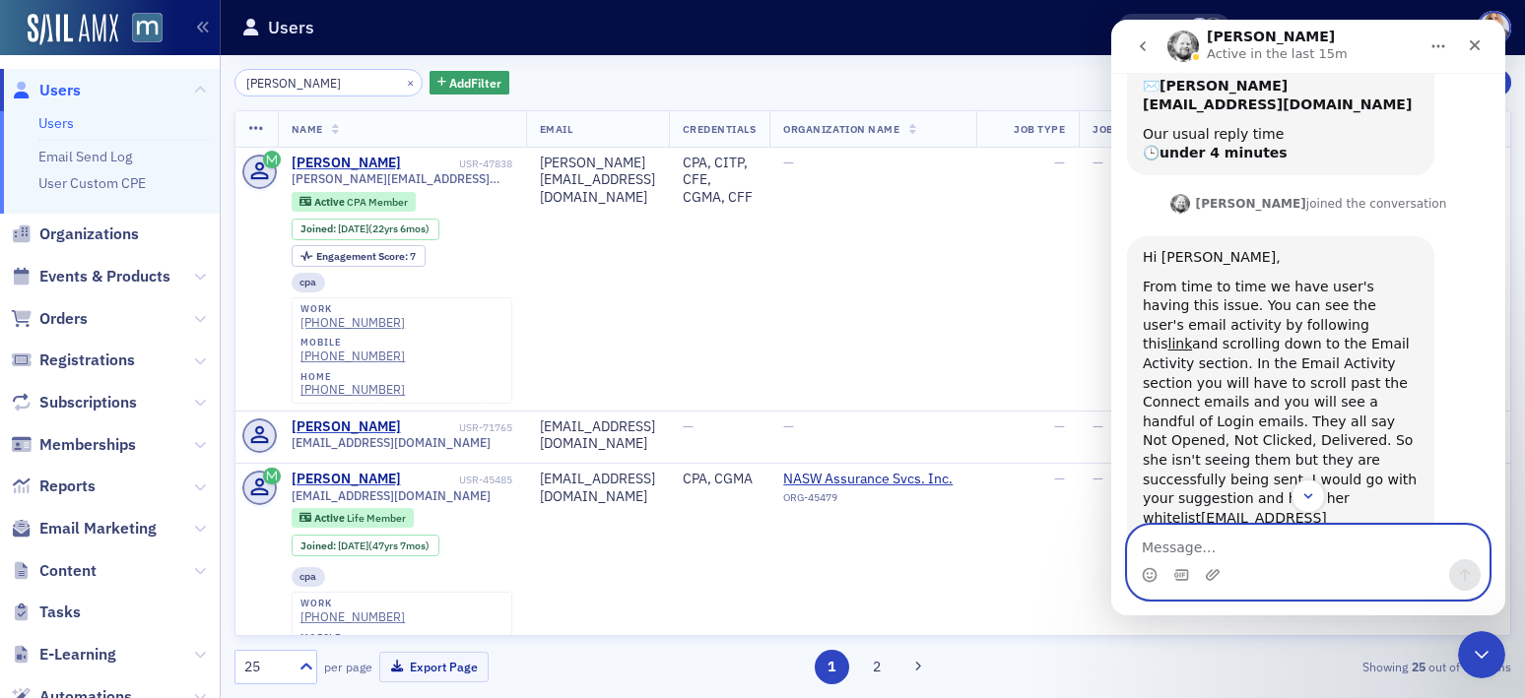
scroll to position [496, 0]
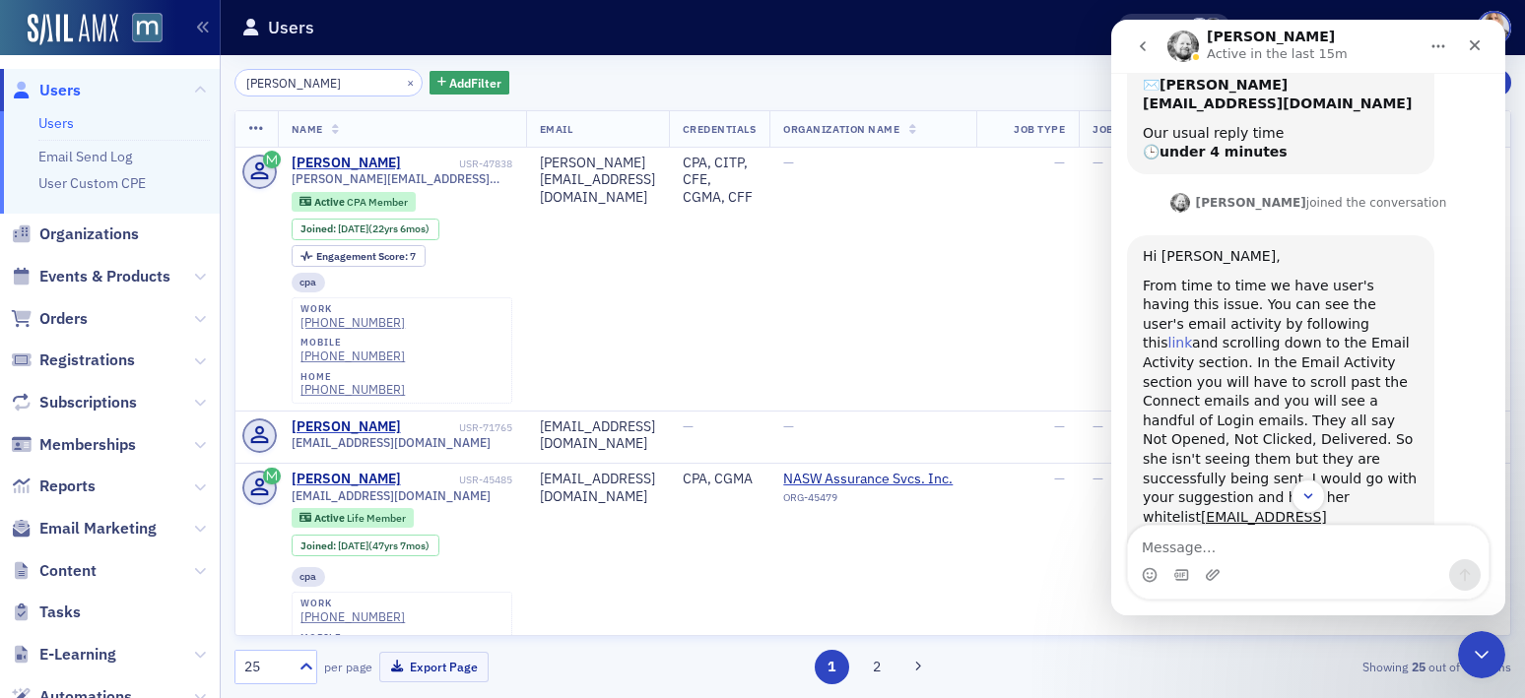
click at [1193, 335] on link "link" at bounding box center [1180, 343] width 25 height 16
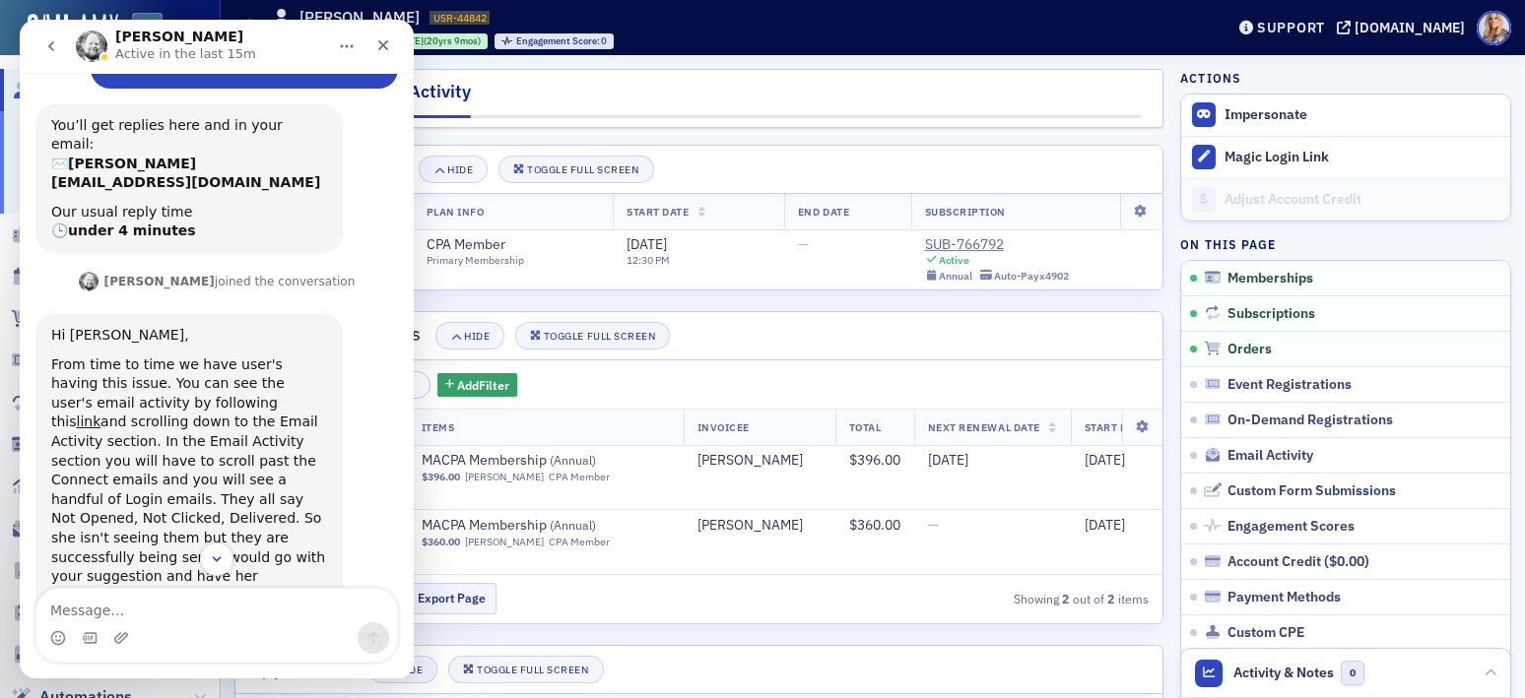
scroll to position [421, 0]
click at [101, 411] on link "link" at bounding box center [89, 419] width 25 height 16
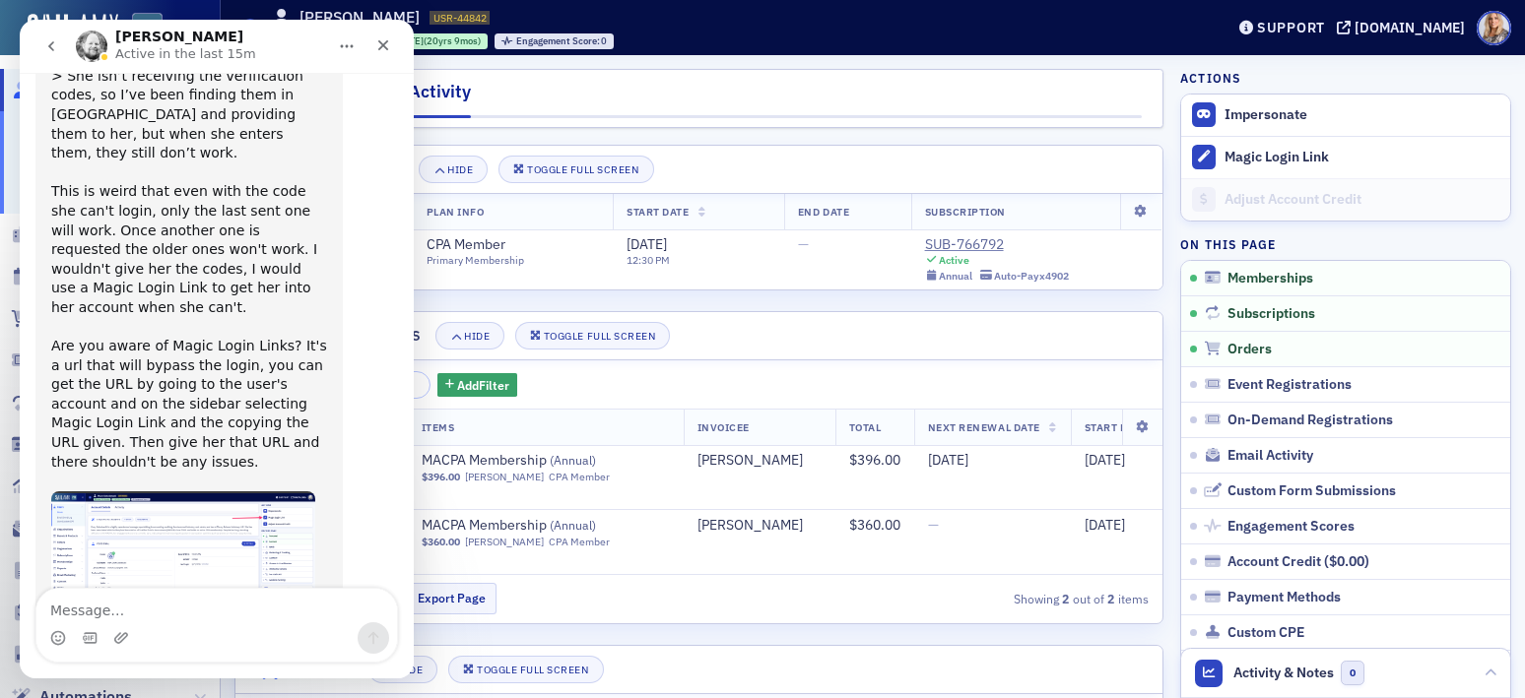
scroll to position [1110, 0]
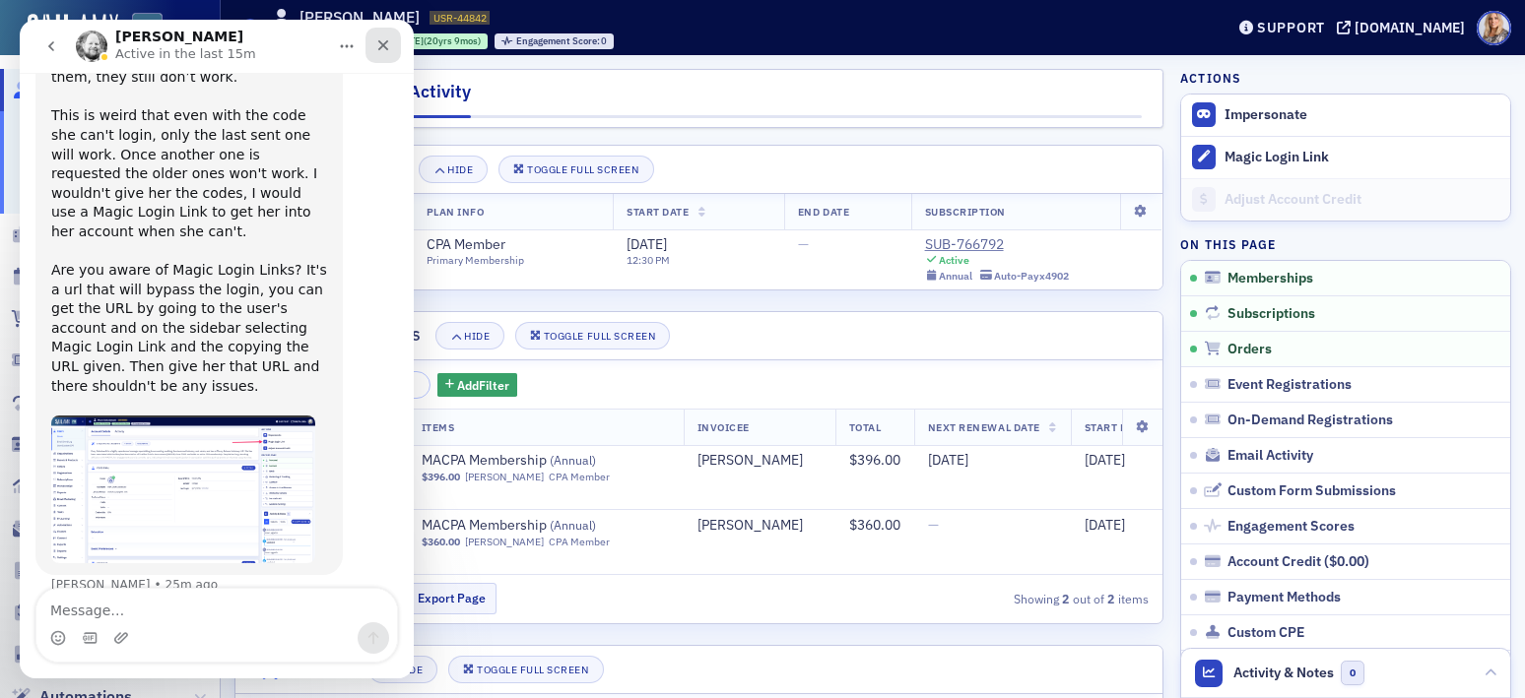
click at [384, 40] on icon "Close" at bounding box center [383, 45] width 16 height 16
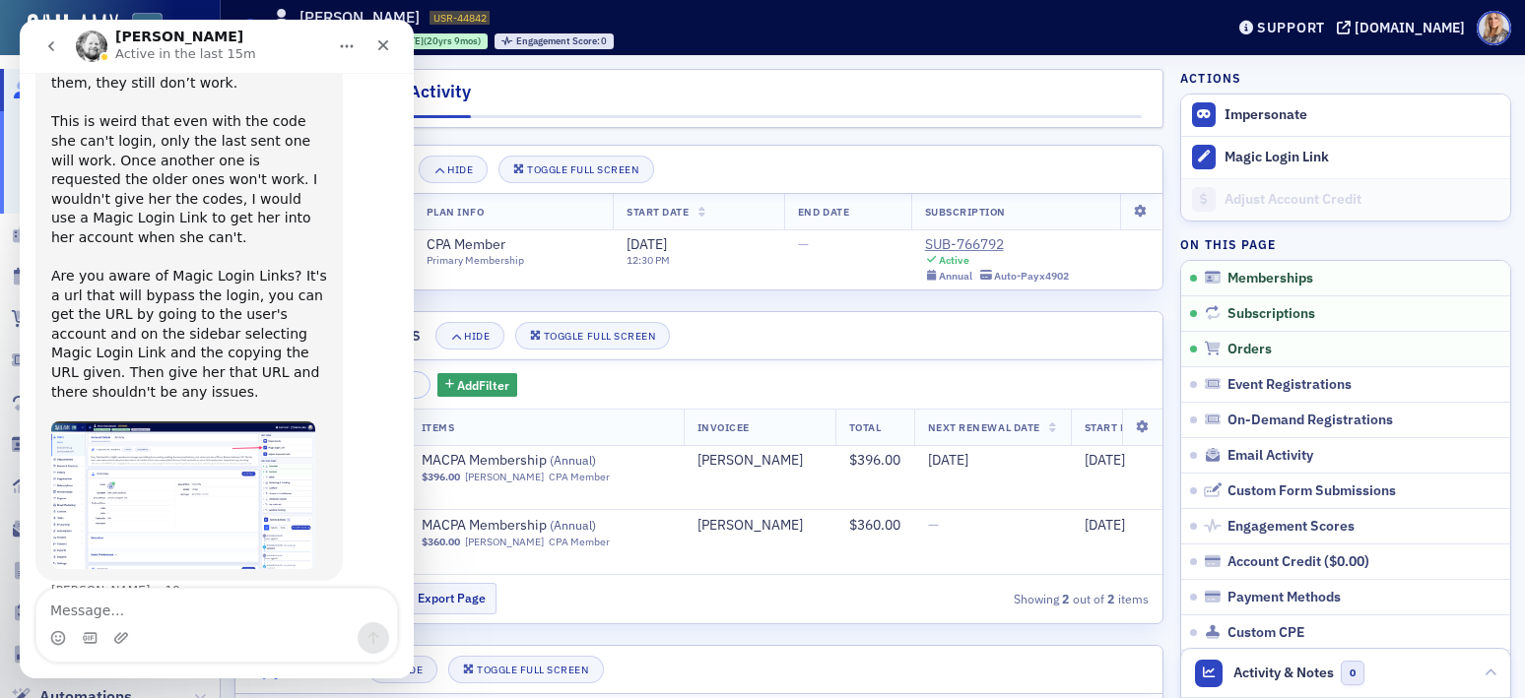
scroll to position [1110, 0]
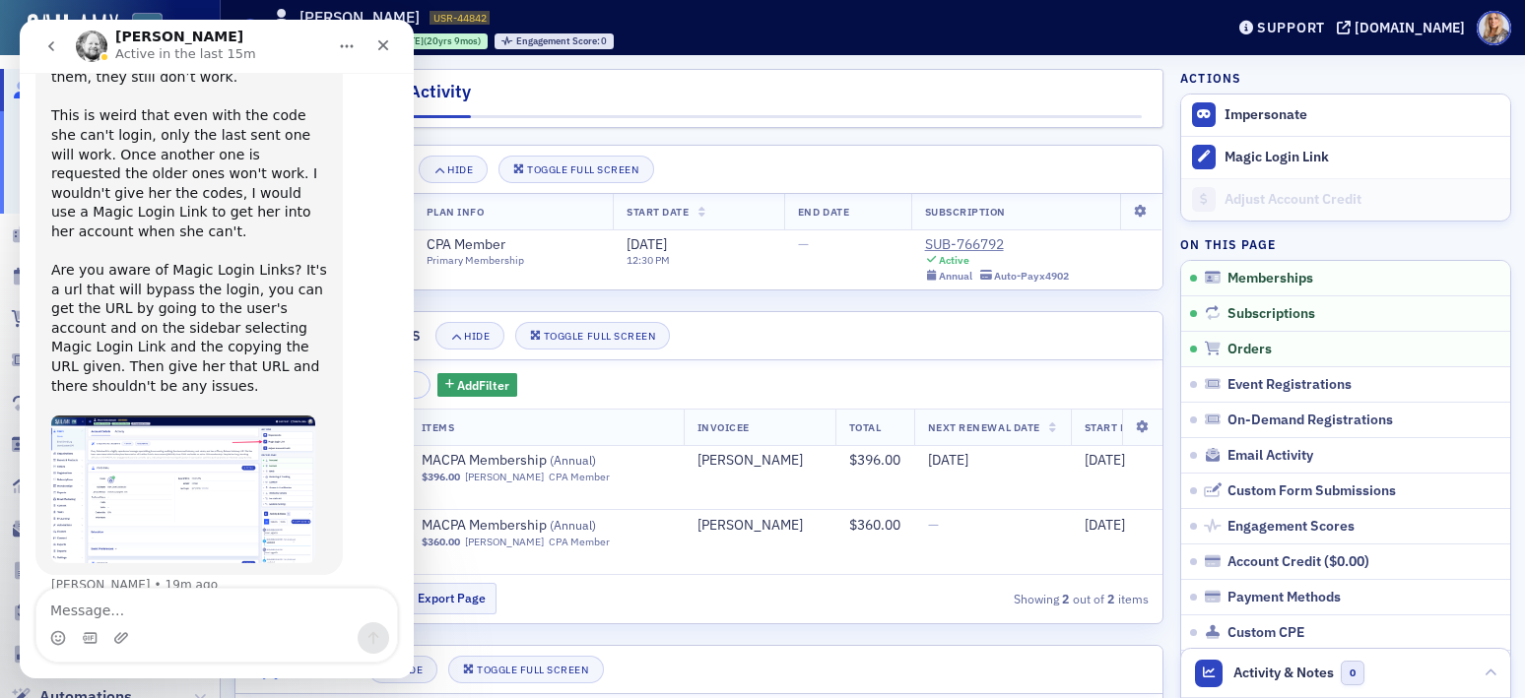
click at [710, 404] on div "Add Filter ID Items Invoicee Total Next Renewal Date Start Date End Date Date C…" at bounding box center [698, 491] width 927 height 262
click at [387, 46] on icon "Close" at bounding box center [383, 45] width 16 height 16
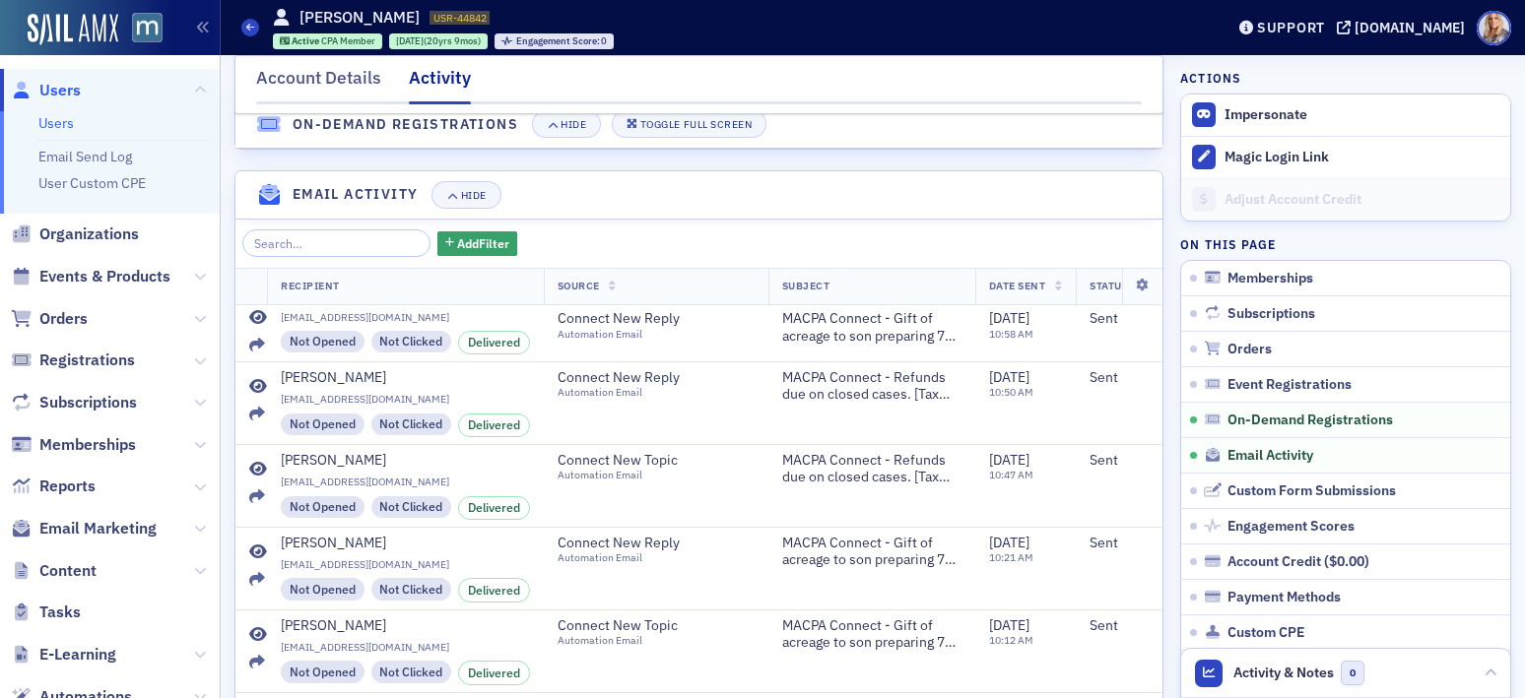
scroll to position [687, 0]
click at [62, 124] on link "Users" at bounding box center [55, 123] width 35 height 18
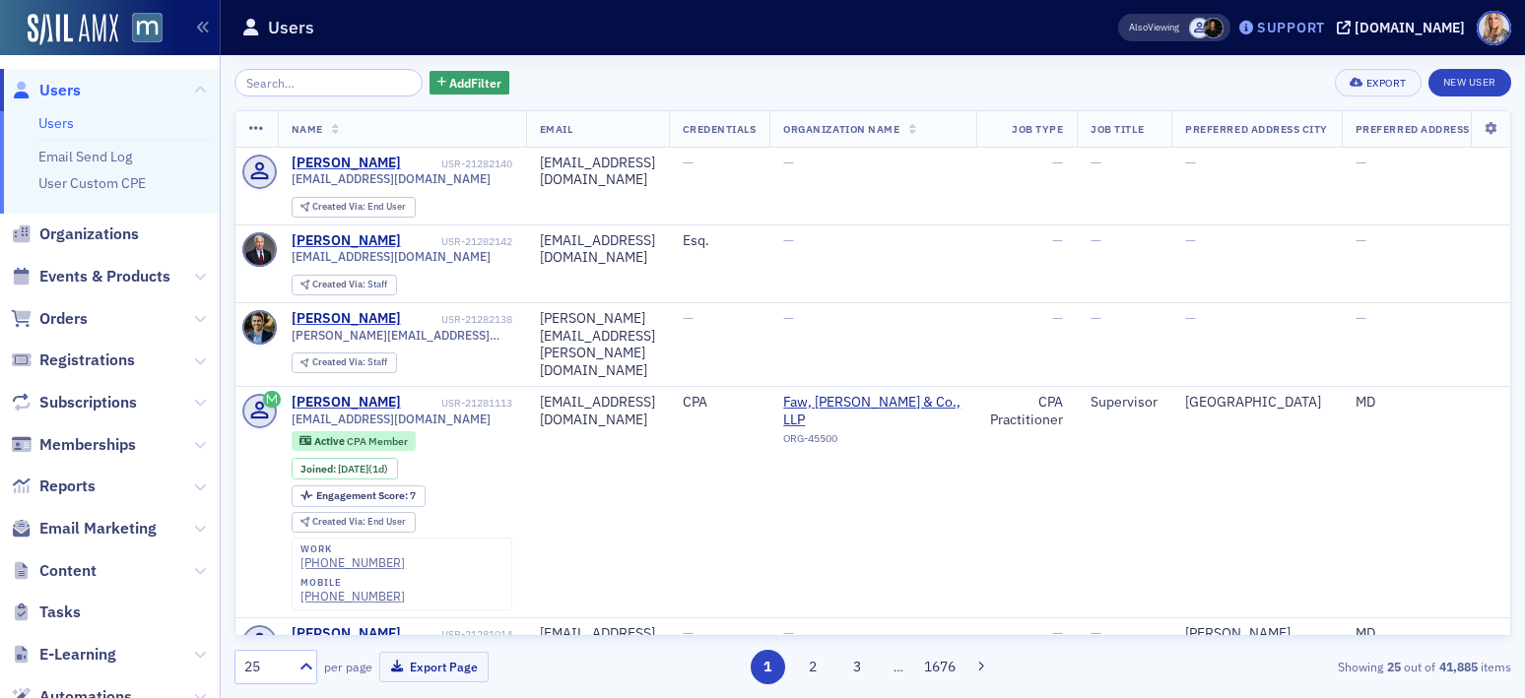
click at [1328, 36] on div "Support" at bounding box center [1281, 28] width 93 height 28
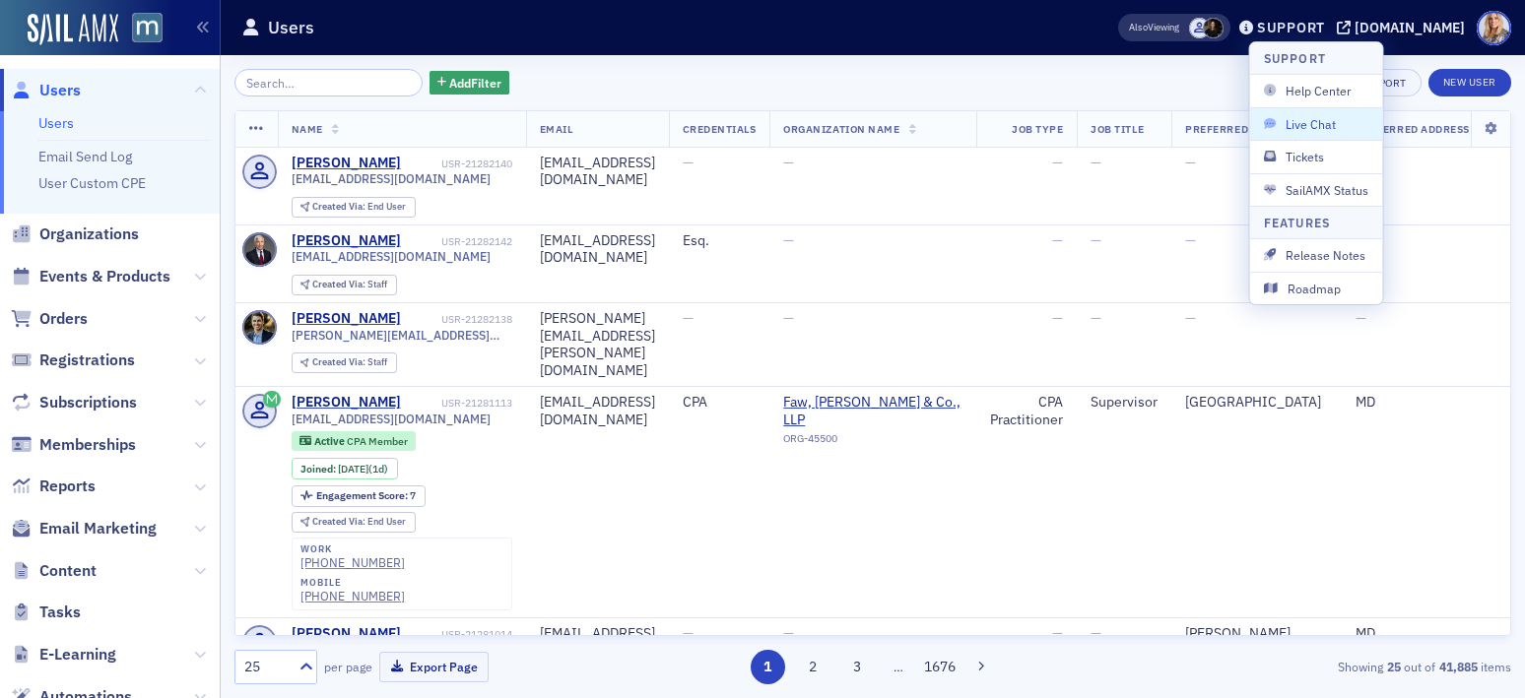
click at [1324, 119] on span "Live Chat" at bounding box center [1316, 124] width 105 height 18
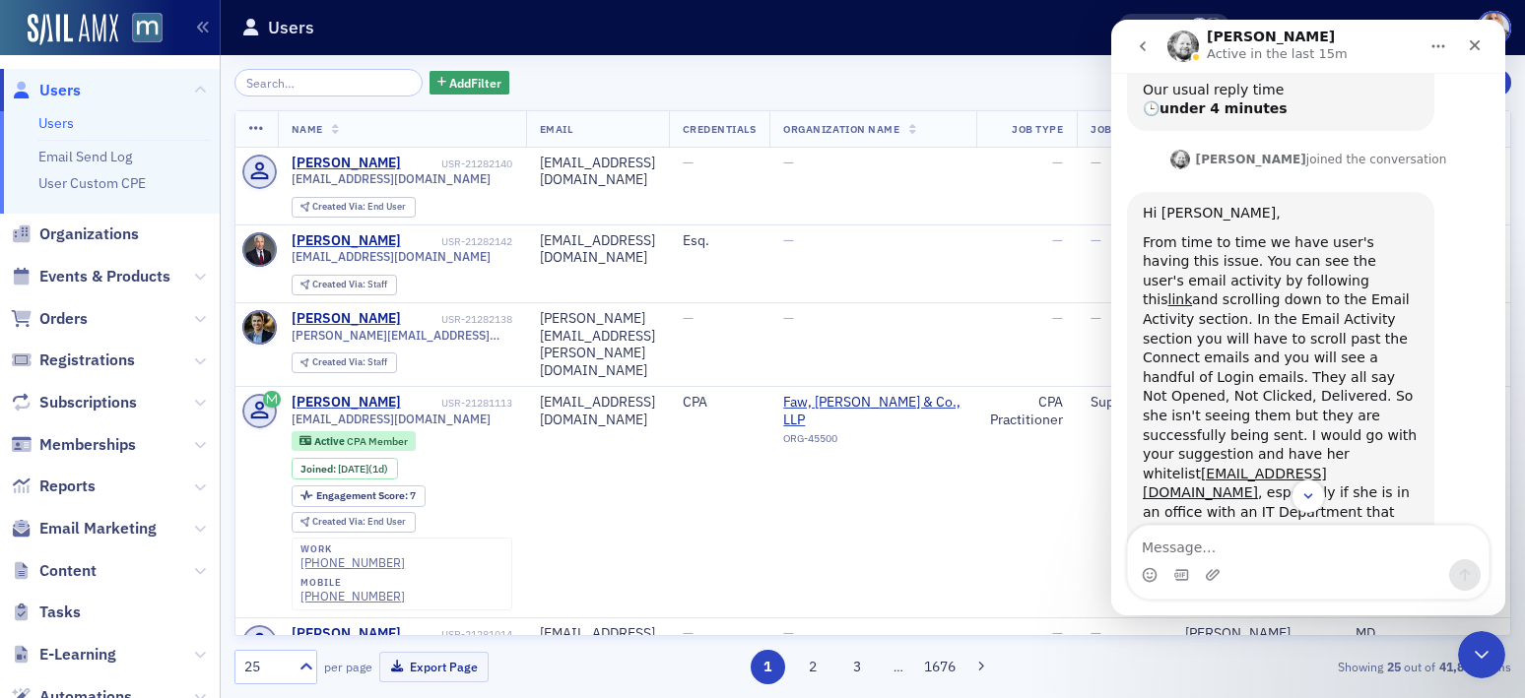
scroll to position [535, 0]
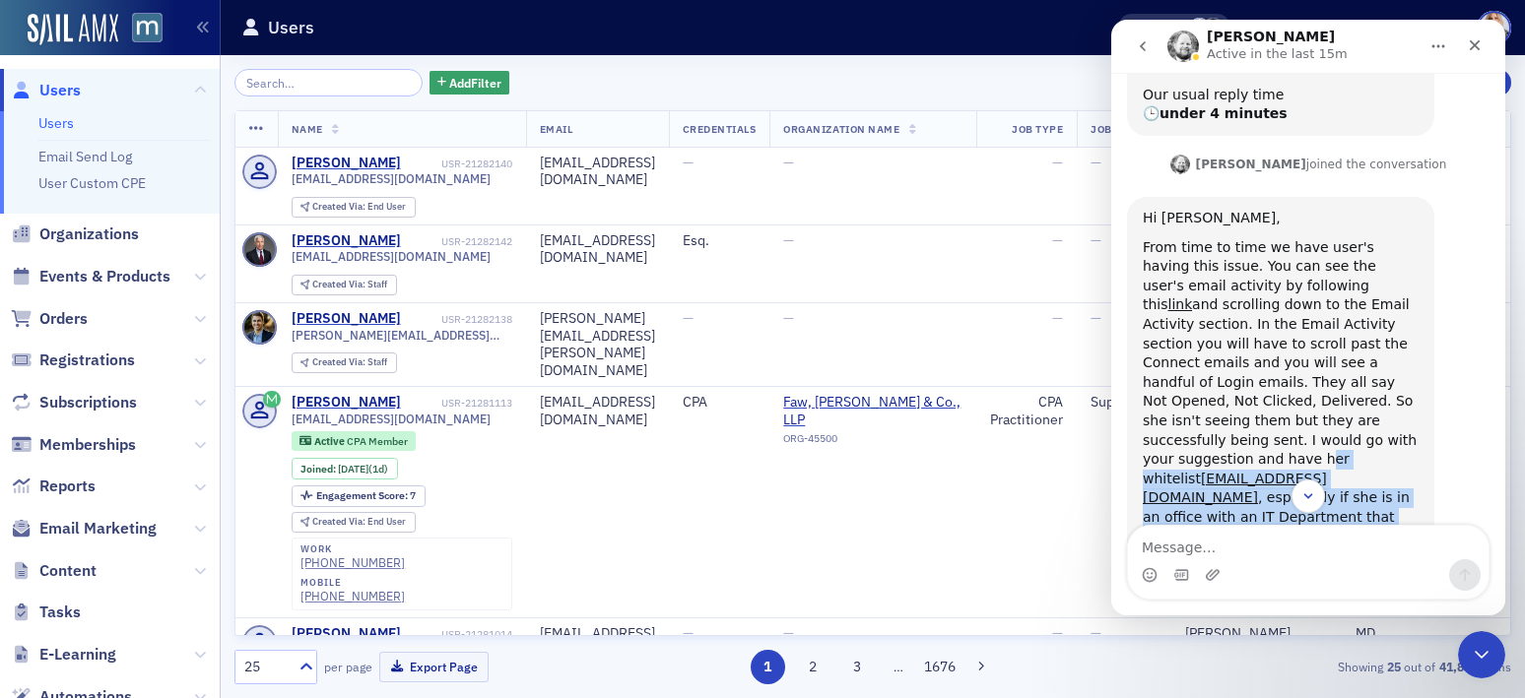
drag, startPoint x: 1205, startPoint y: 385, endPoint x: 1397, endPoint y: 443, distance: 200.6
click at [1397, 443] on div "From time to time we have user's having this issue. You can see the user's emai…" at bounding box center [1280, 614] width 276 height 752
copy div "her whitelist team@macpa.org , especially if she is in an office with an IT Dep…"
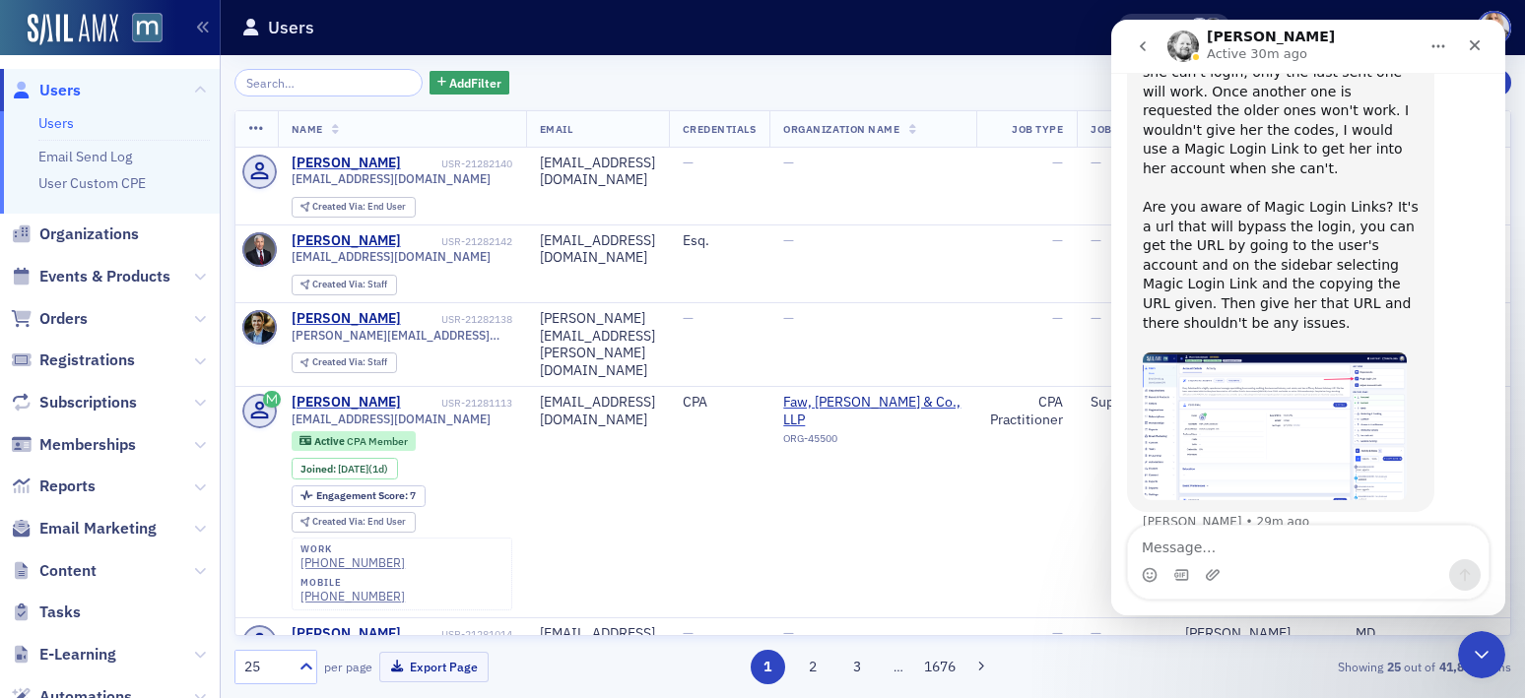
click at [1135, 46] on icon "go back" at bounding box center [1143, 46] width 16 height 16
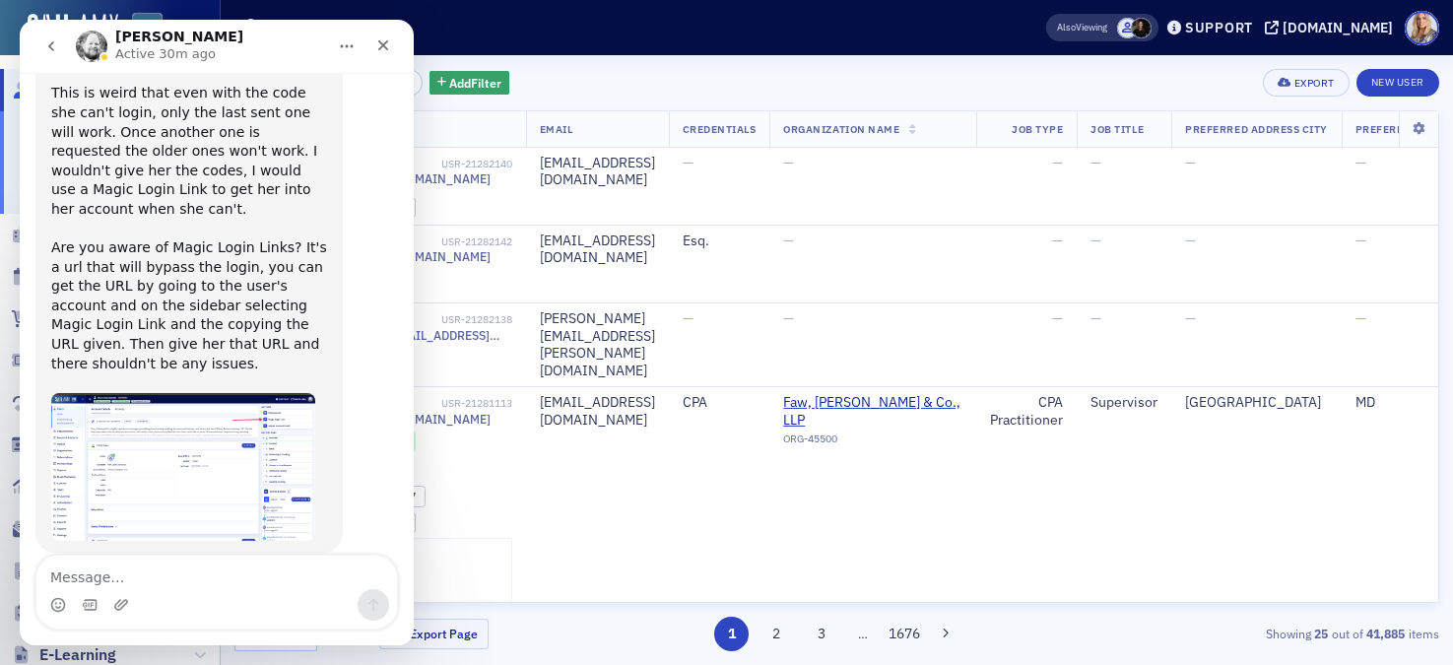
scroll to position [1143, 0]
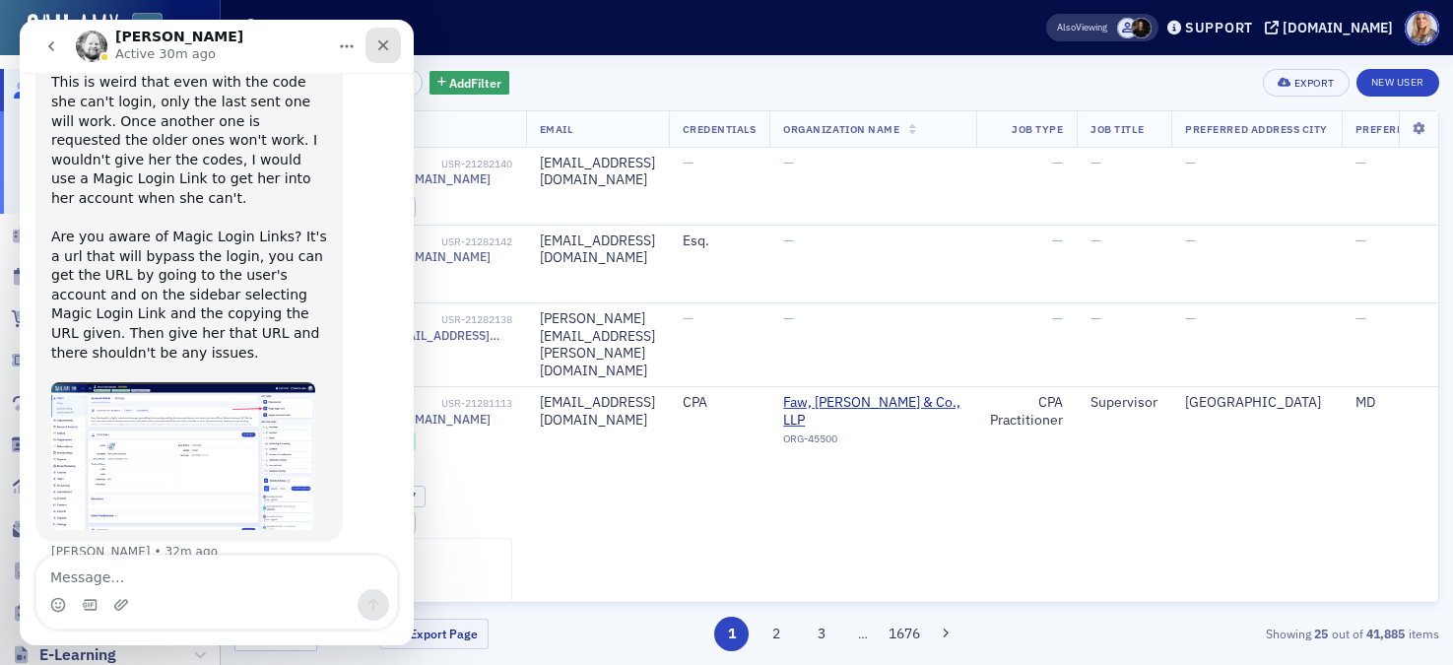
click at [386, 48] on icon "Close" at bounding box center [383, 45] width 11 height 11
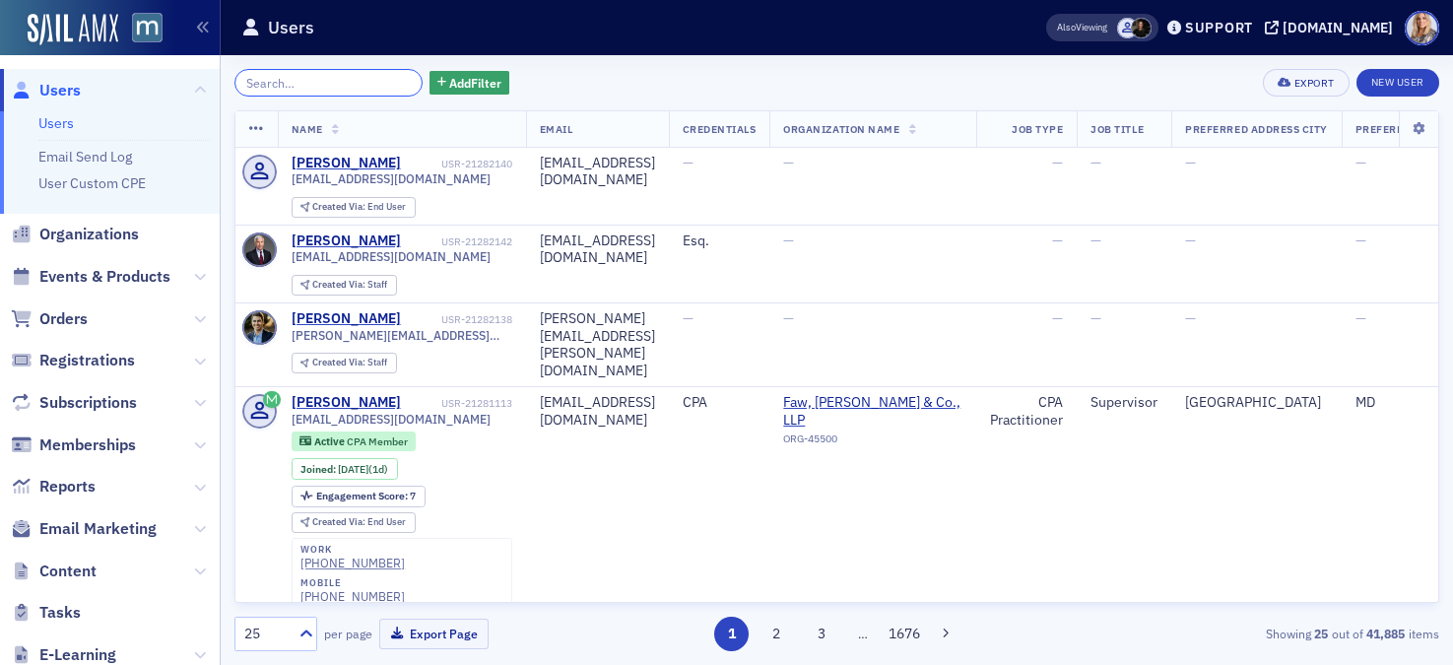
click at [317, 76] on input "search" at bounding box center [328, 83] width 188 height 28
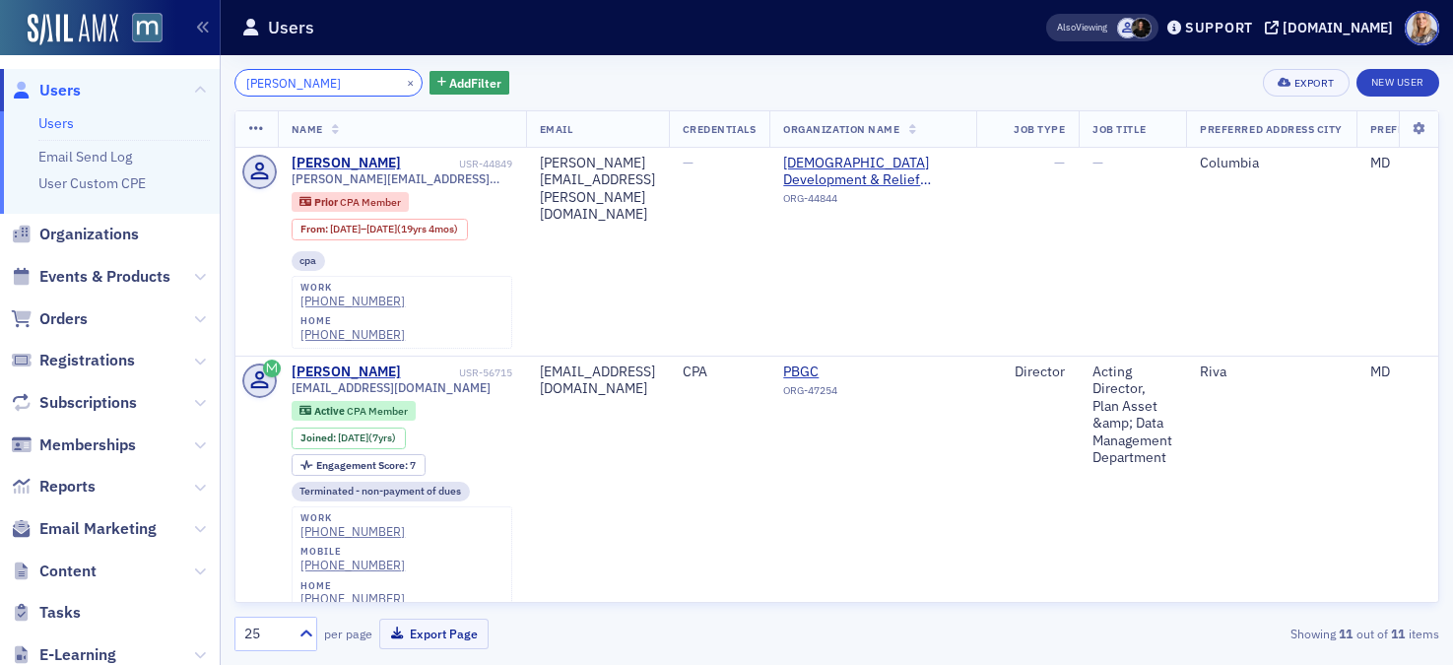
click at [242, 81] on input "Hutchins" at bounding box center [328, 83] width 188 height 28
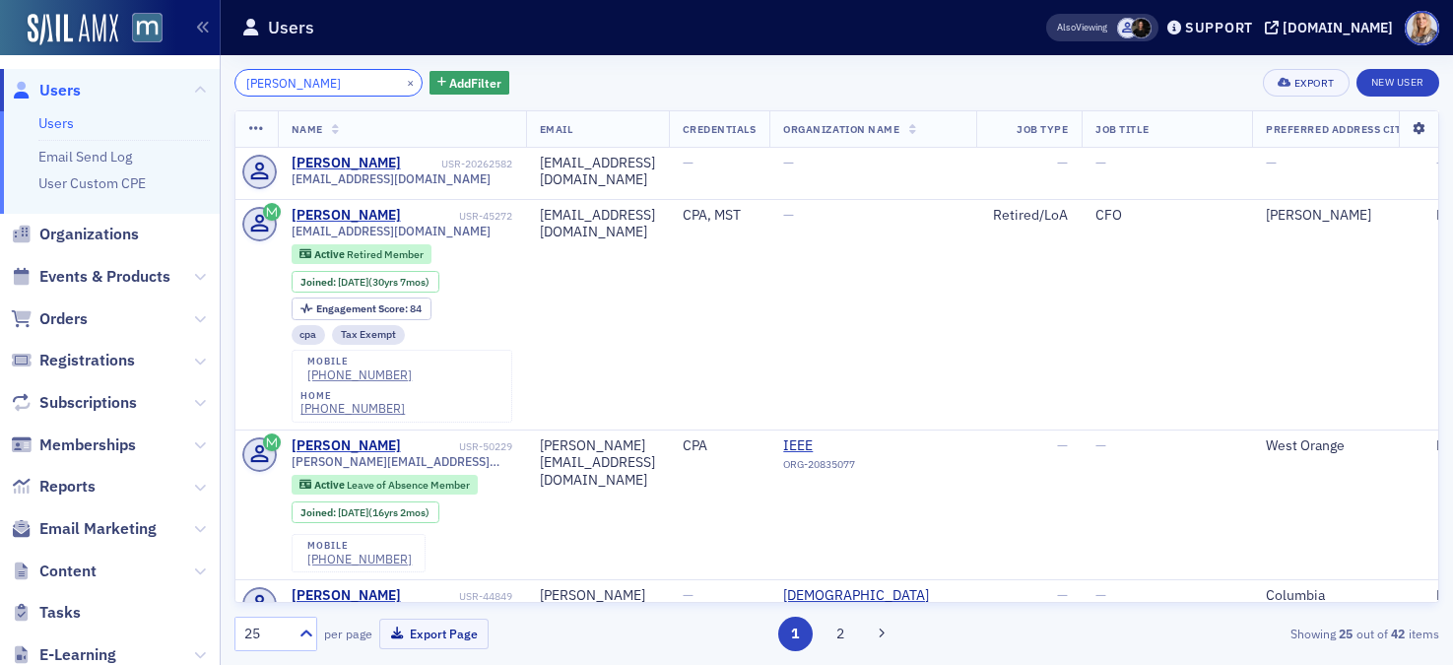
type input "[PERSON_NAME]"
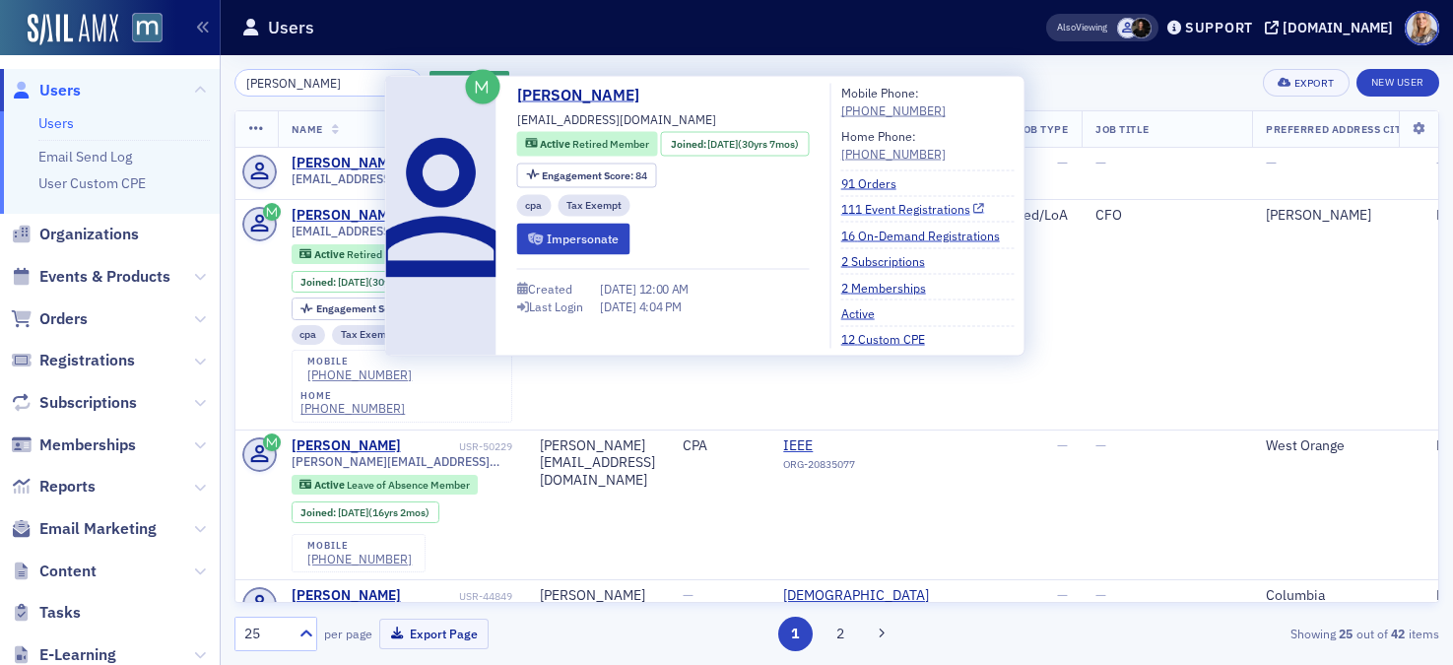
click at [909, 207] on link "111 Event Registrations" at bounding box center [913, 209] width 144 height 18
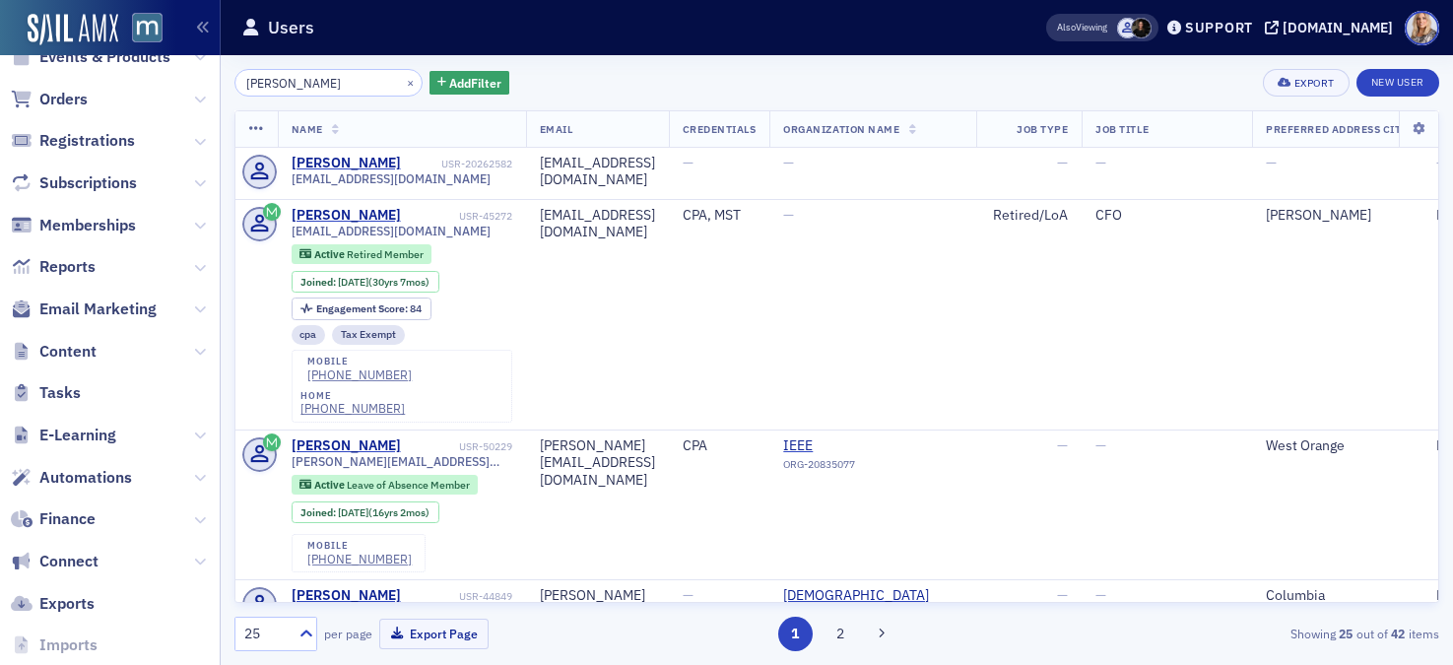
scroll to position [222, 0]
click at [202, 305] on icon at bounding box center [200, 307] width 12 height 12
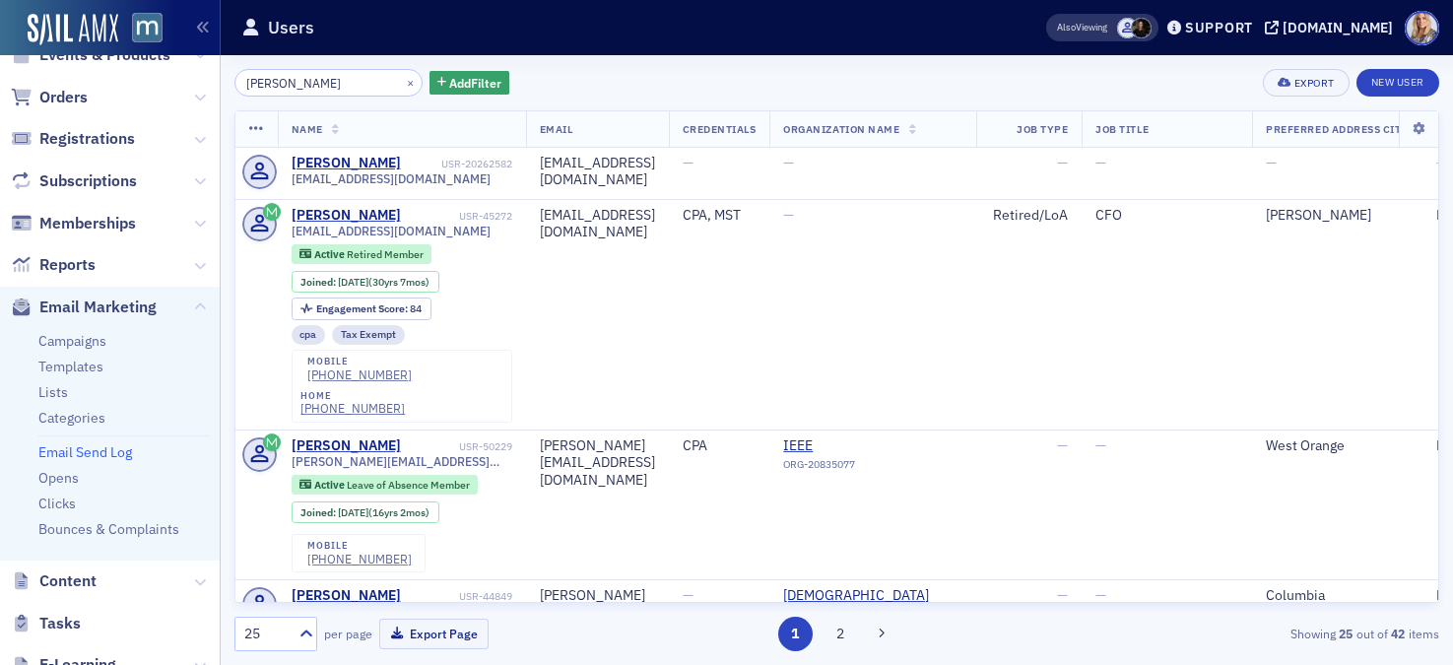
click at [82, 455] on link "Email Send Log" at bounding box center [85, 452] width 94 height 18
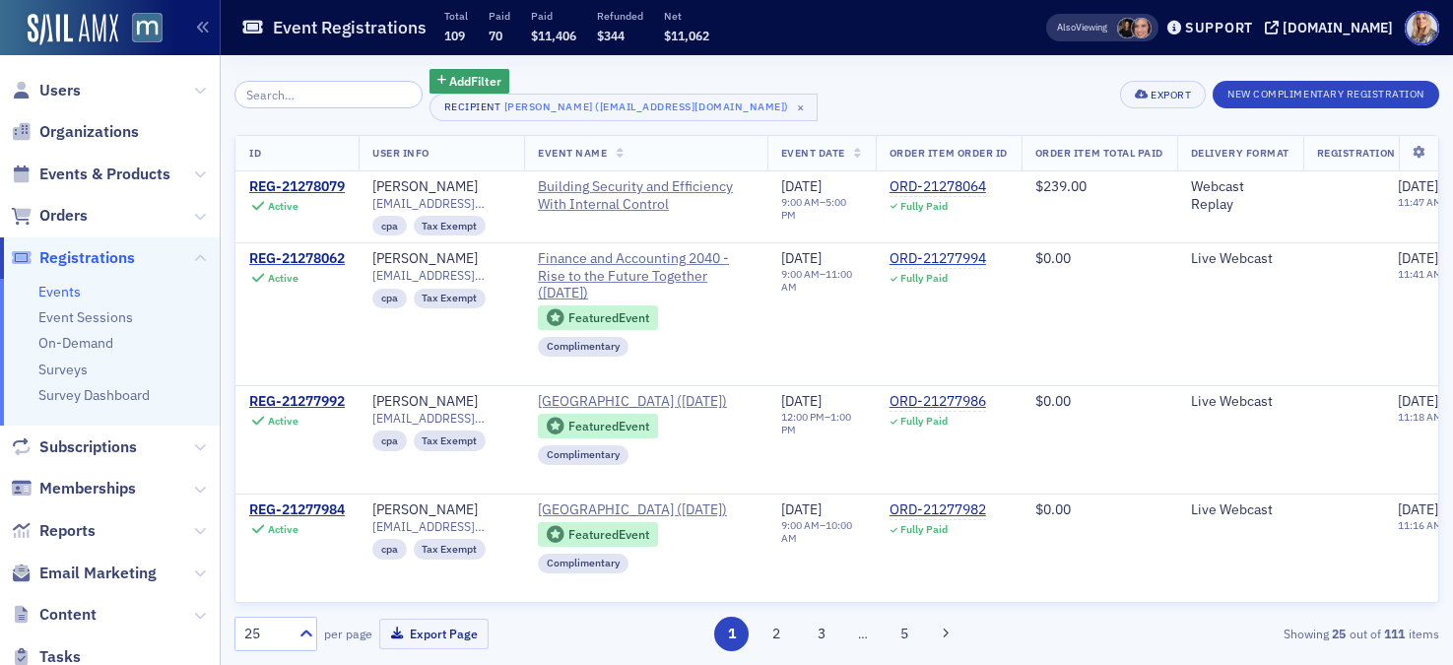
click at [206, 95] on span "Users" at bounding box center [110, 90] width 220 height 42
click at [202, 94] on icon at bounding box center [200, 91] width 12 height 12
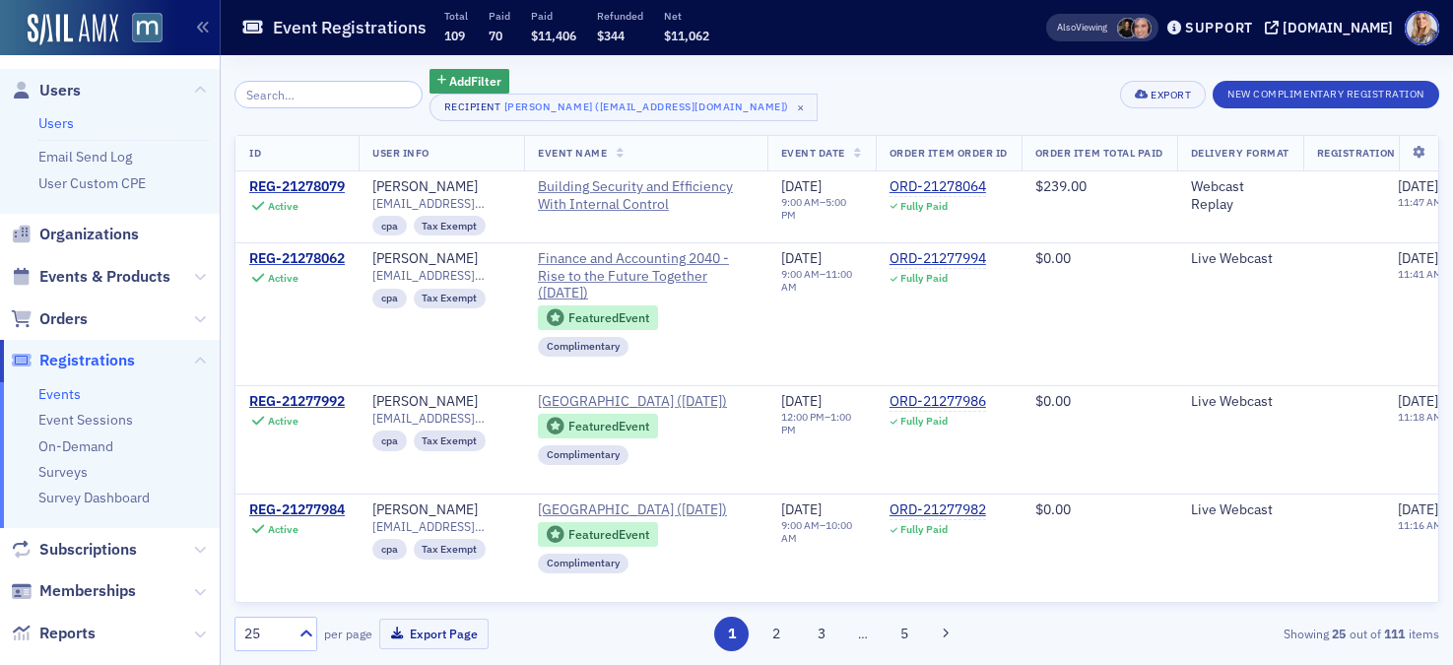
click at [57, 120] on link "Users" at bounding box center [55, 123] width 35 height 18
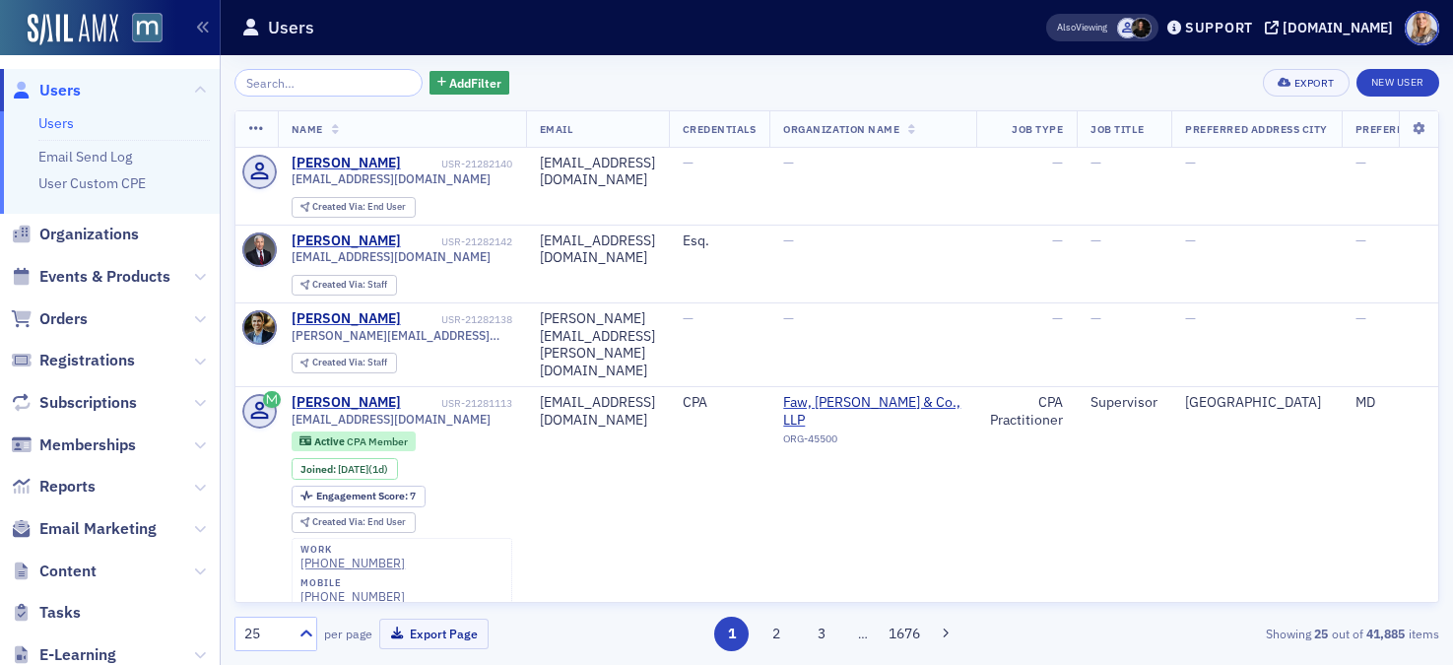
click at [353, 88] on input "search" at bounding box center [328, 83] width 188 height 28
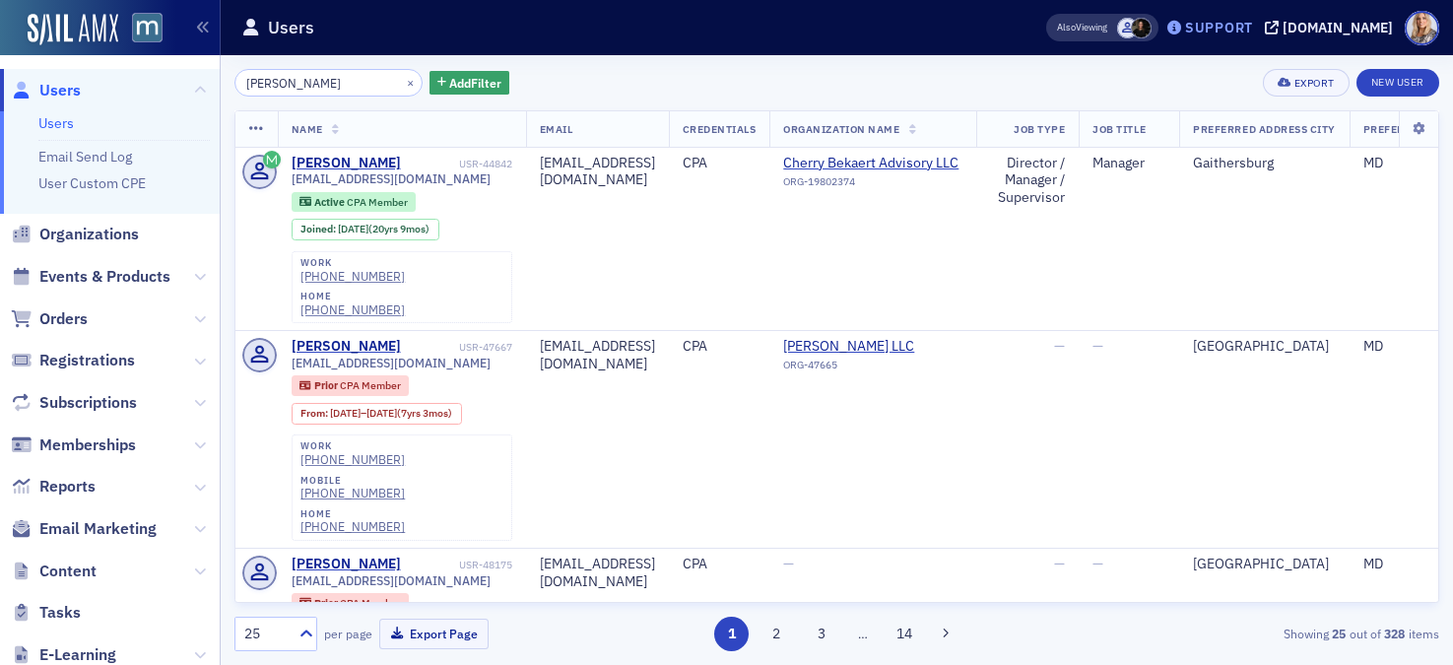
type input "[PERSON_NAME]"
click at [1253, 21] on div "Support" at bounding box center [1219, 28] width 68 height 18
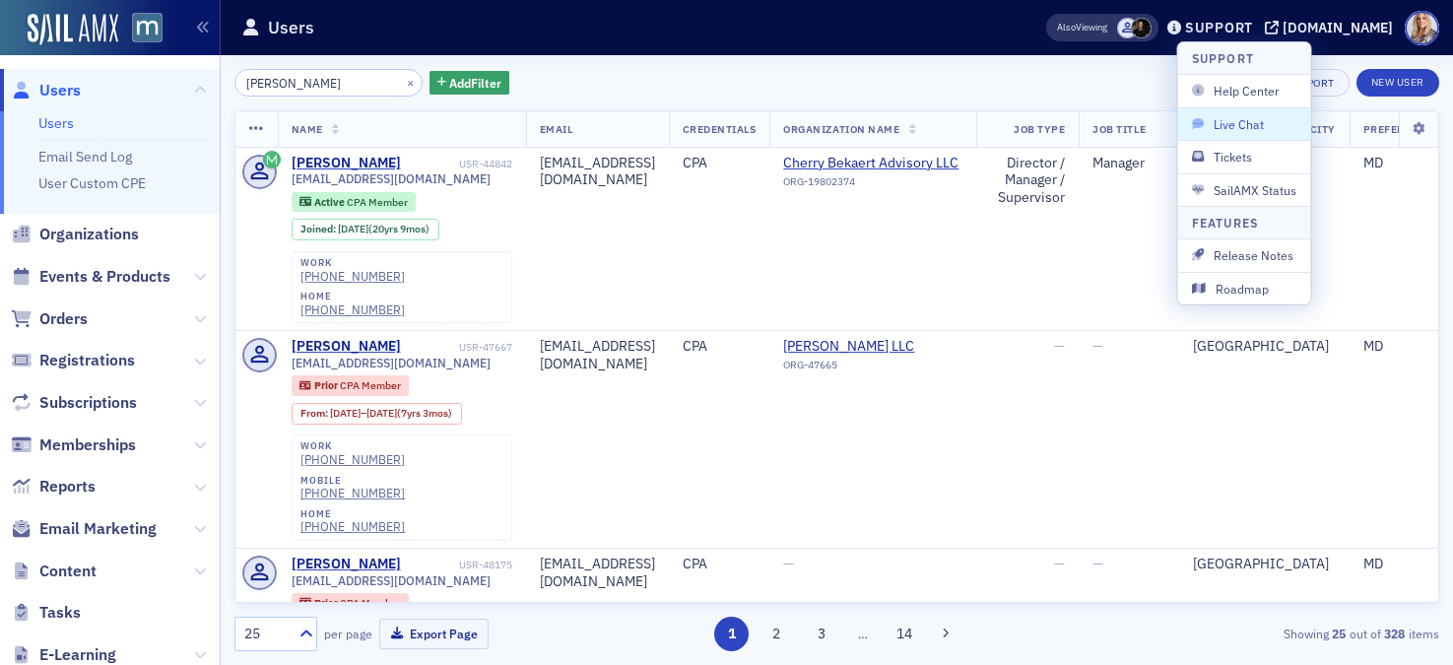
click at [1236, 115] on span "Live Chat" at bounding box center [1244, 124] width 105 height 18
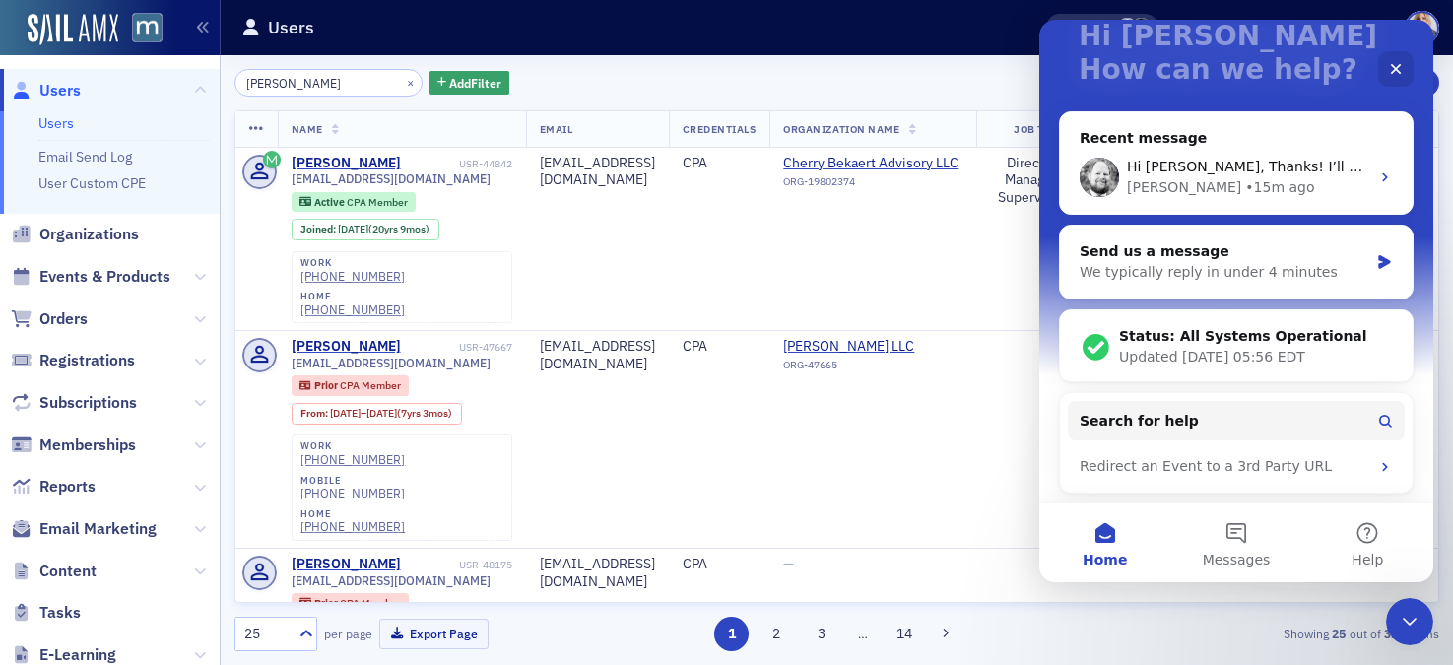
scroll to position [141, 0]
click at [1242, 527] on button "Messages" at bounding box center [1235, 542] width 131 height 79
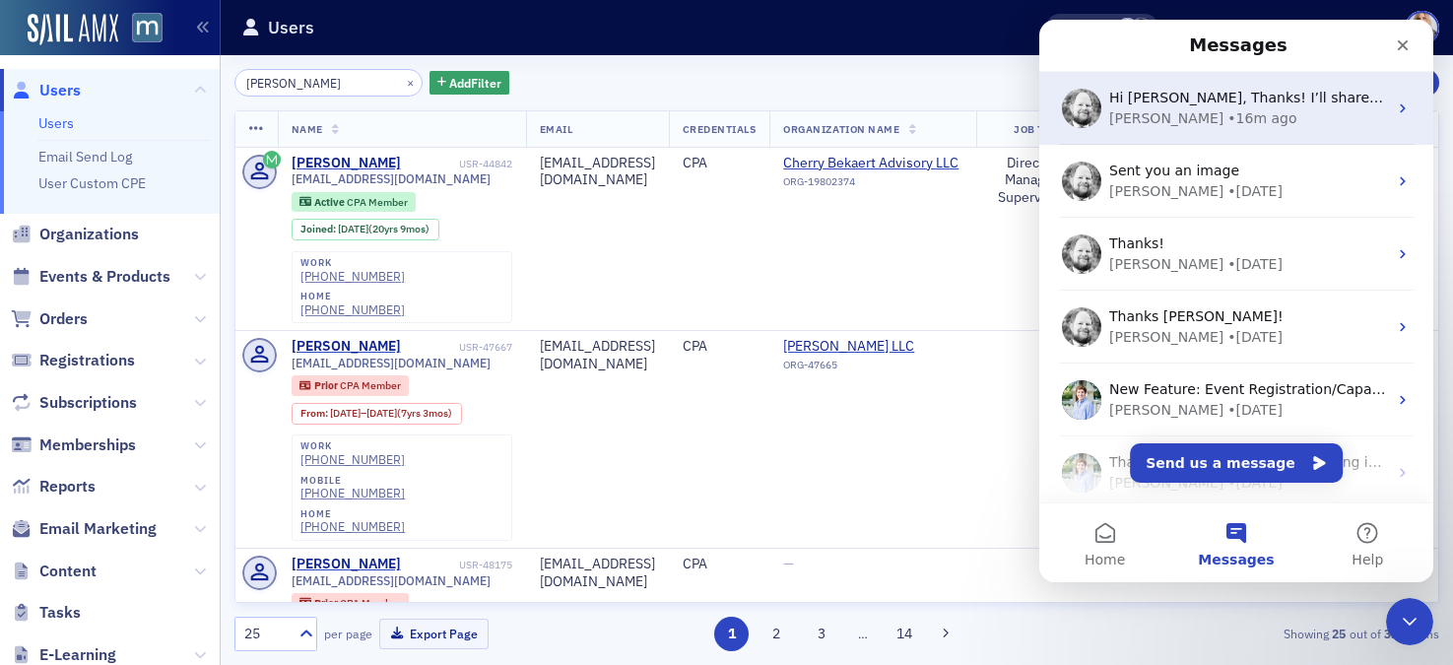
click at [1211, 102] on span "Hi [PERSON_NAME], Thanks! I’ll share this with her. I’ve already provided her t…" at bounding box center [1453, 98] width 689 height 16
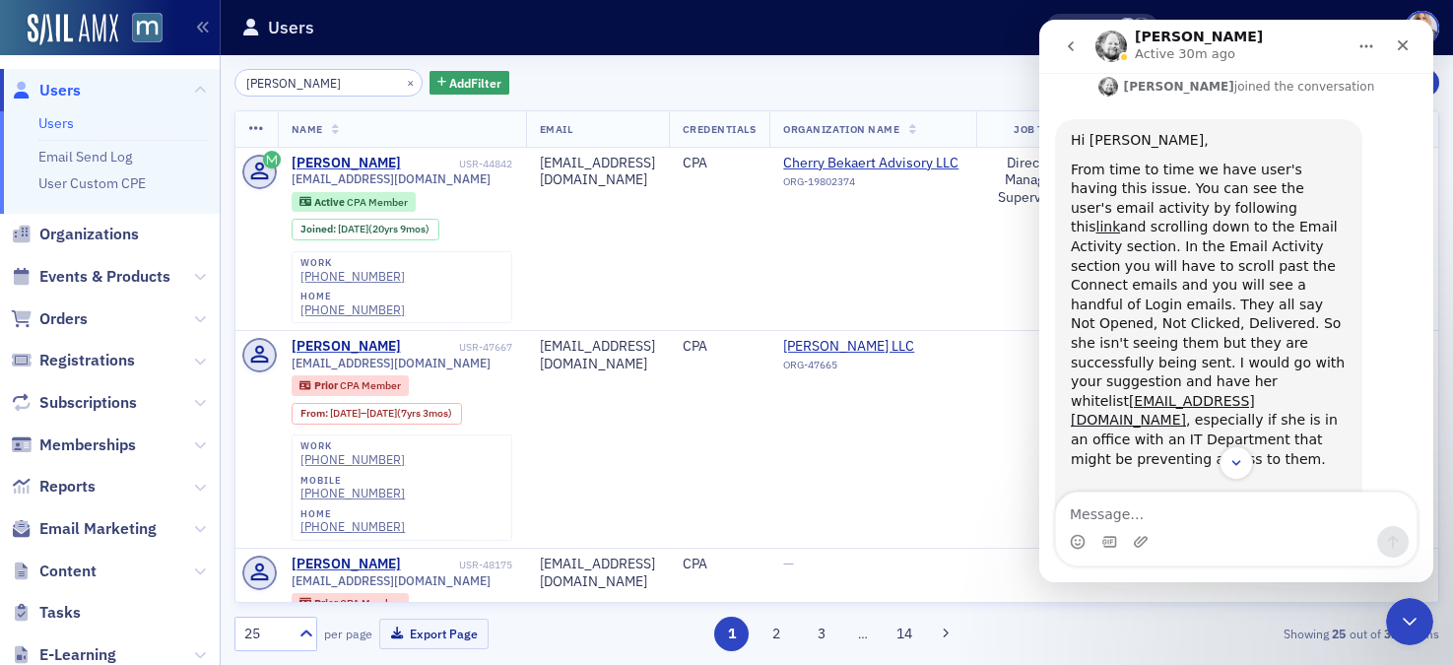
scroll to position [611, 0]
drag, startPoint x: 1101, startPoint y: 307, endPoint x: 1270, endPoint y: 294, distance: 169.9
click at [1270, 294] on div "From time to time we have user's having this issue. You can see the user's emai…" at bounding box center [1209, 538] width 276 height 752
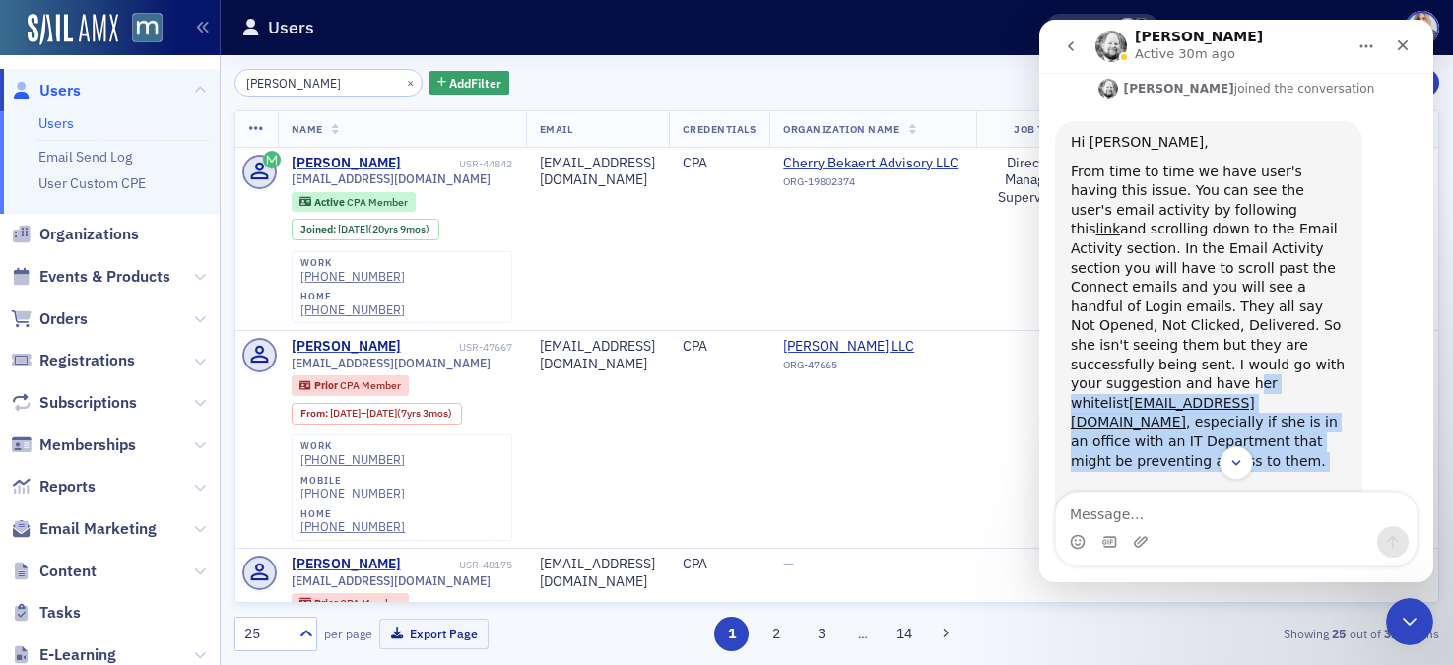
drag, startPoint x: 1135, startPoint y: 305, endPoint x: 1281, endPoint y: 378, distance: 163.8
click at [1281, 378] on div "From time to time we have user's having this issue. You can see the user's emai…" at bounding box center [1209, 538] width 276 height 752
copy div "her whitelist [EMAIL_ADDRESS][DOMAIN_NAME] , especially if she is in an office …"
